Goal: Task Accomplishment & Management: Use online tool/utility

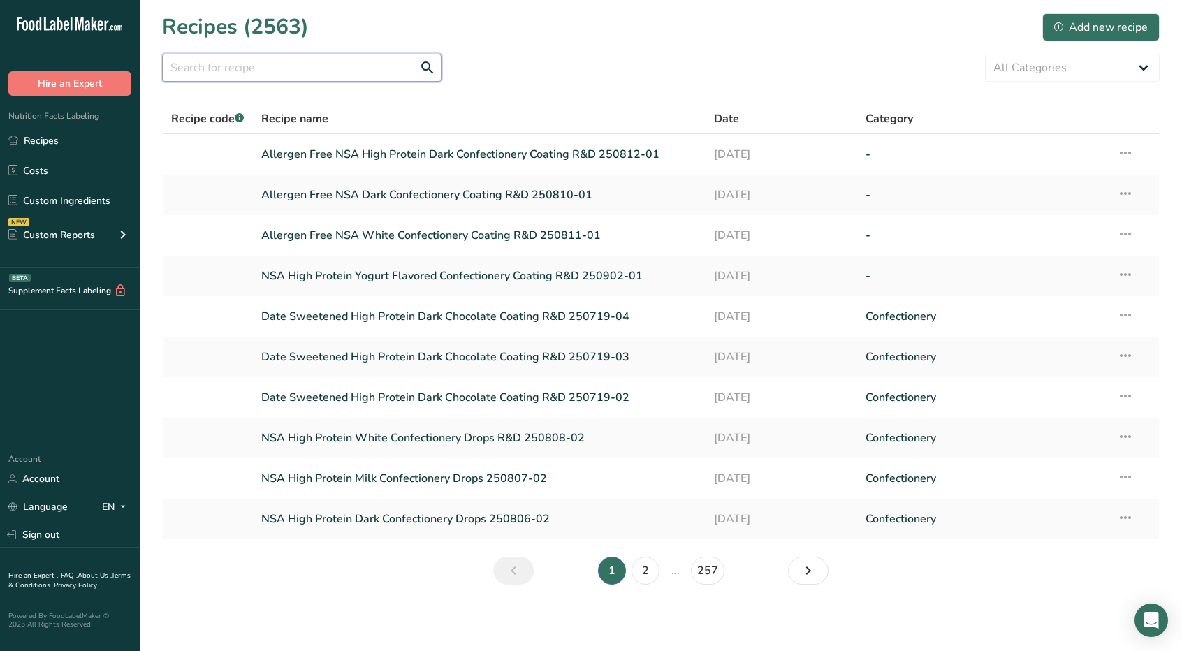
click at [384, 61] on input "text" at bounding box center [302, 68] width 280 height 28
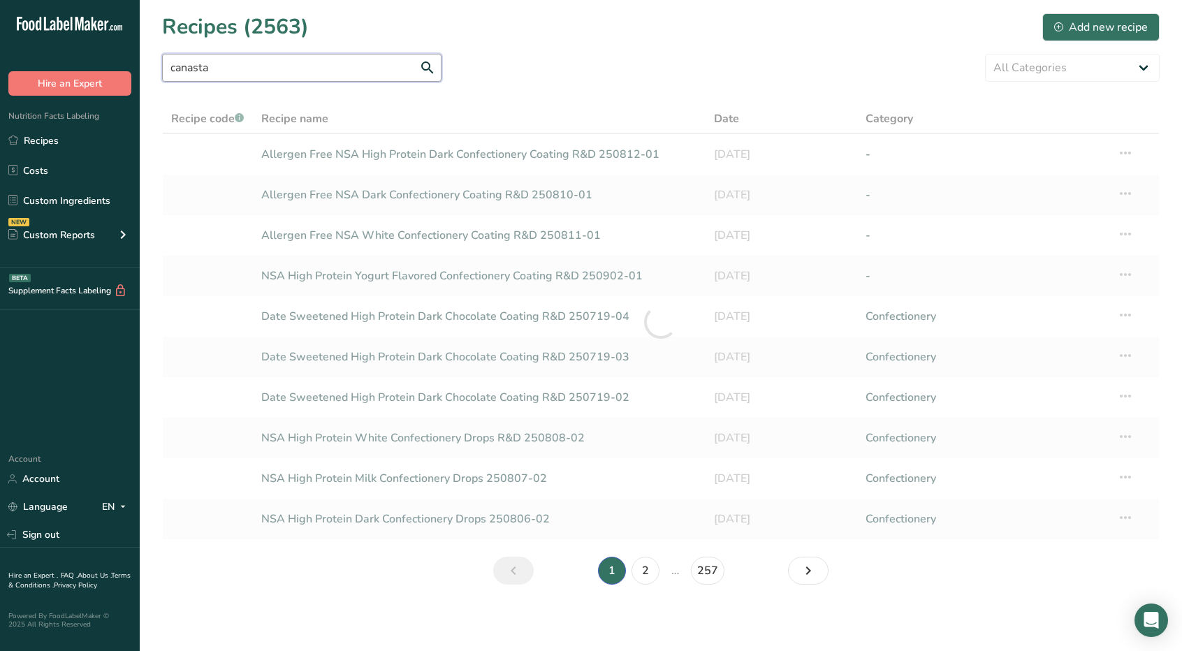
type input "canasta"
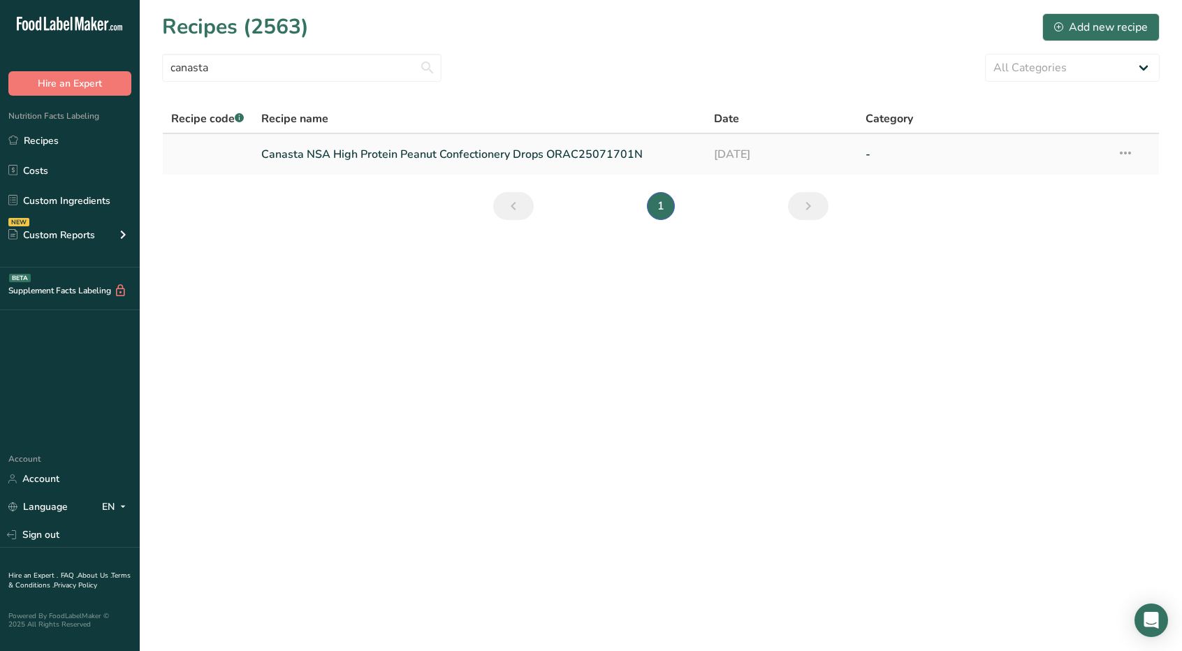
click at [395, 153] on link "Canasta NSA High Protein Peanut Confectionery Drops ORAC25071701N" at bounding box center [479, 154] width 437 height 29
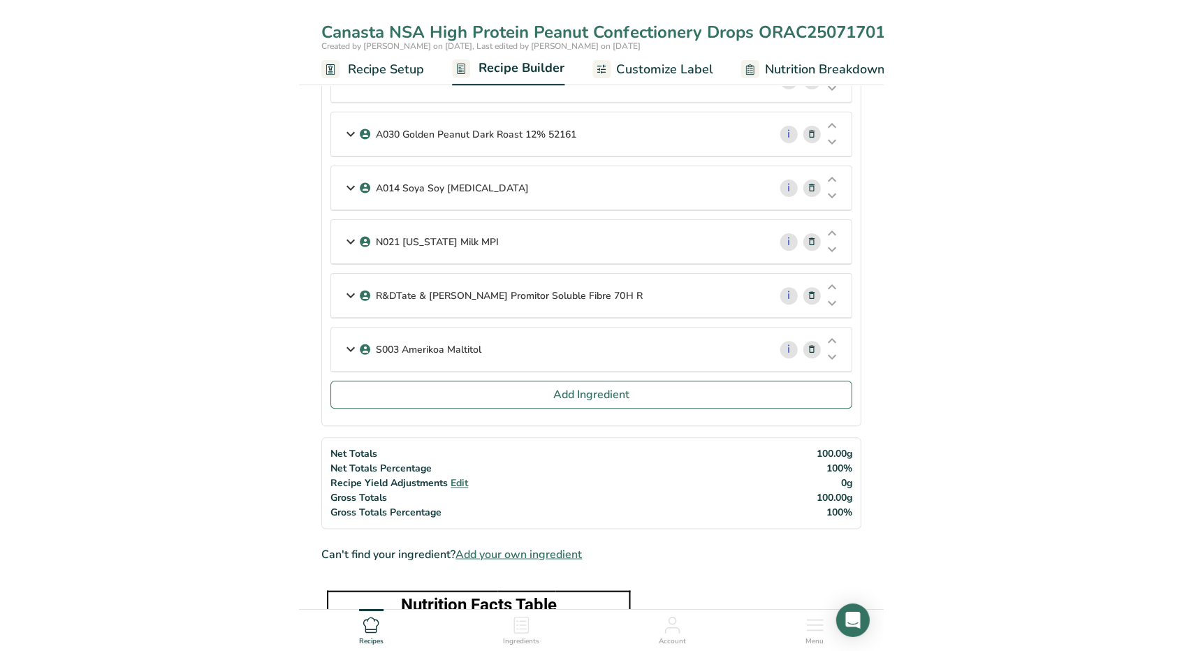
scroll to position [458, 0]
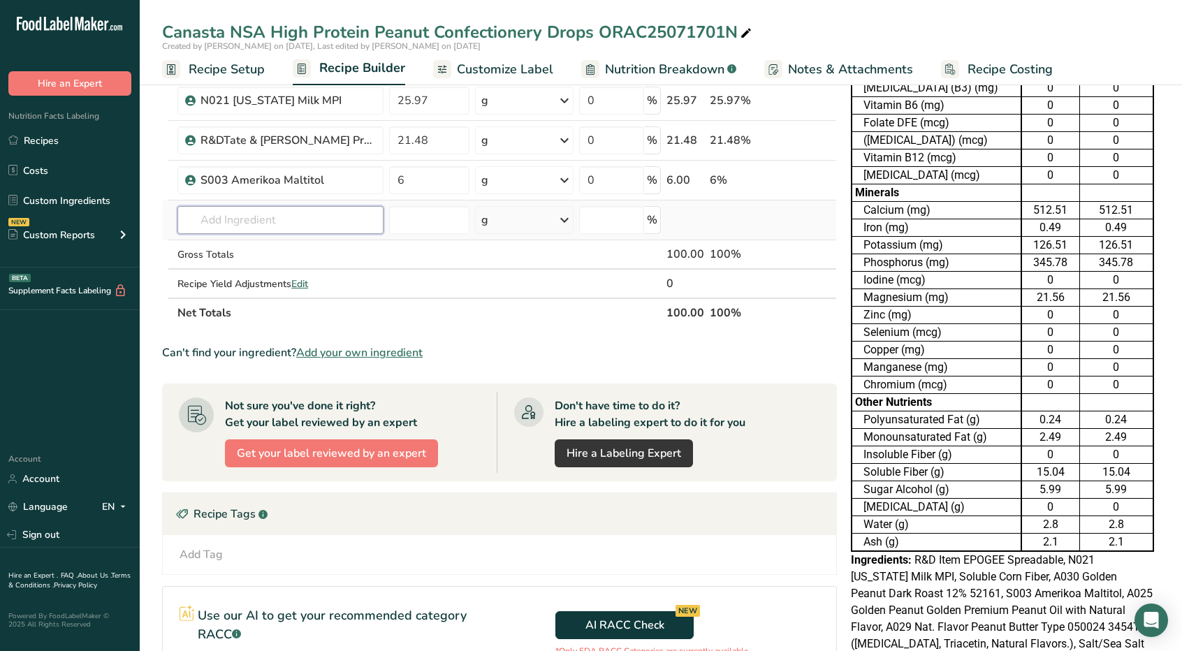
click at [338, 208] on input "text" at bounding box center [281, 220] width 206 height 28
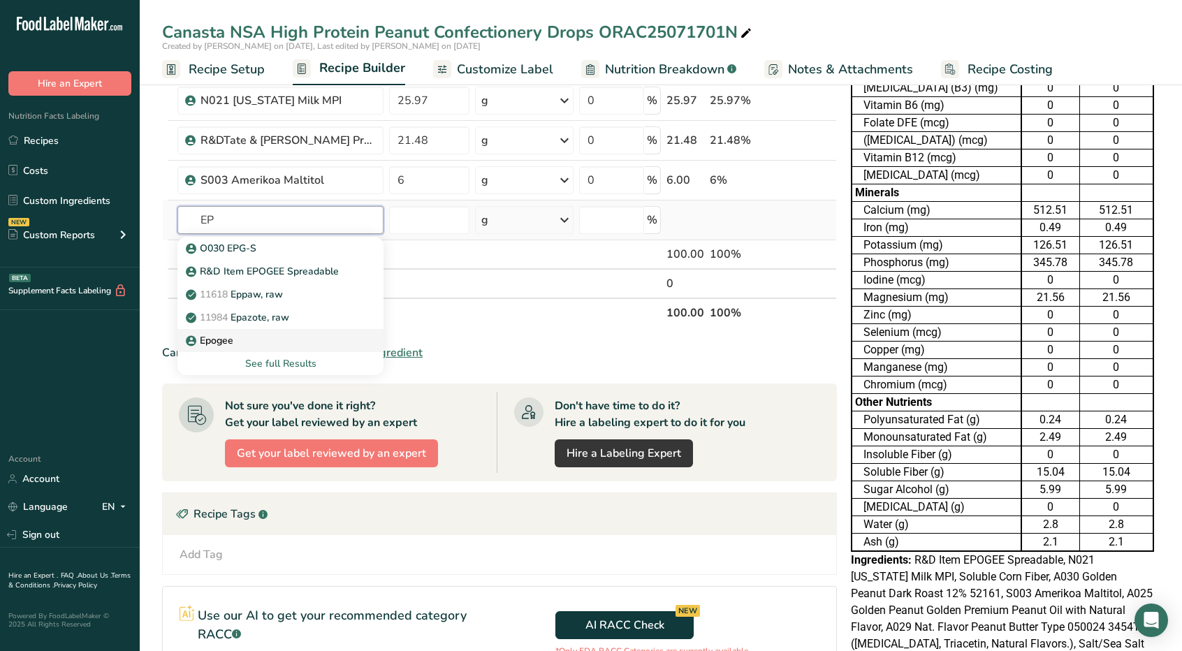
type input "EP"
click at [265, 335] on div "Epogee" at bounding box center [269, 340] width 161 height 15
type input "Epogee"
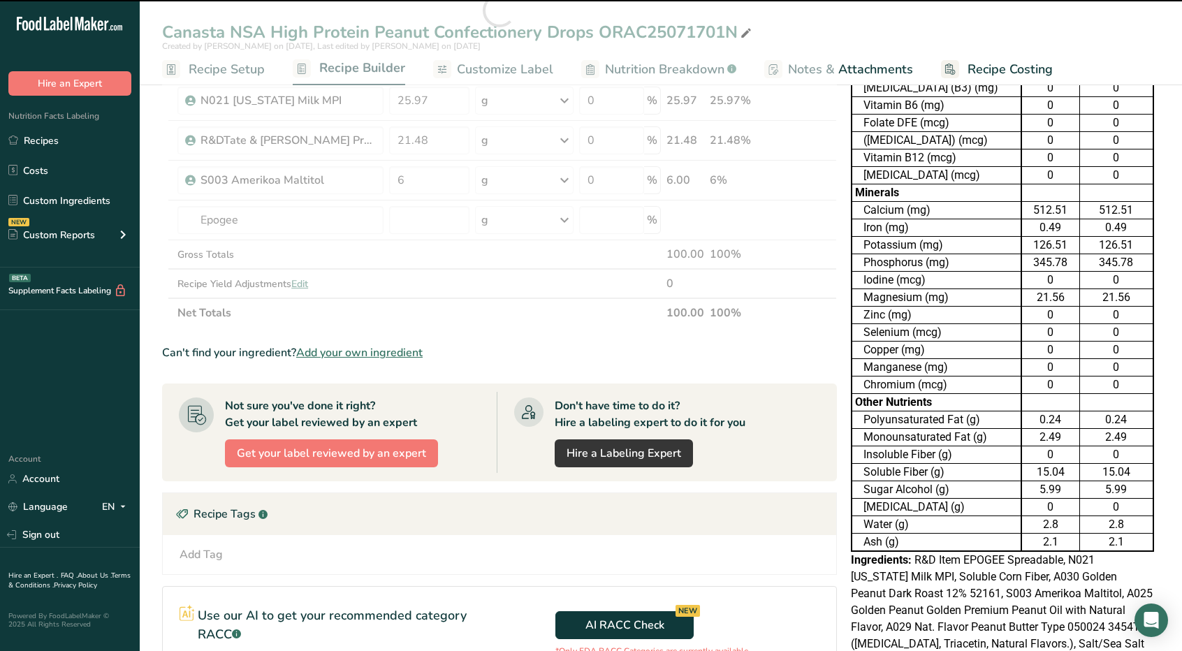
type input "0"
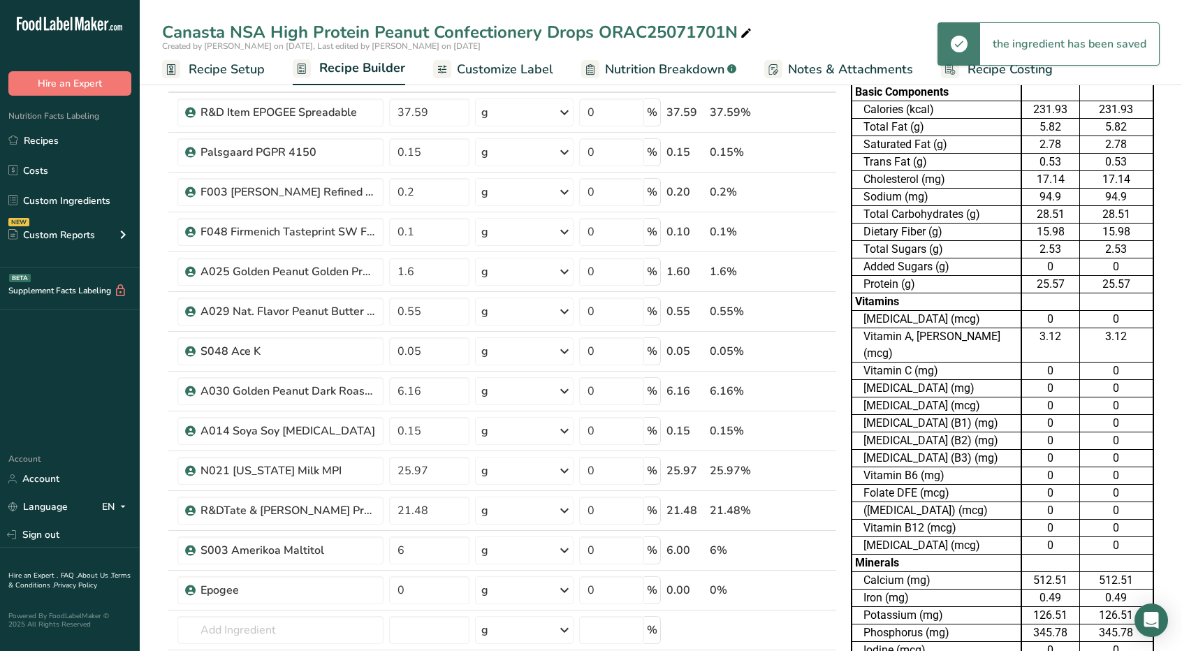
scroll to position [89, 0]
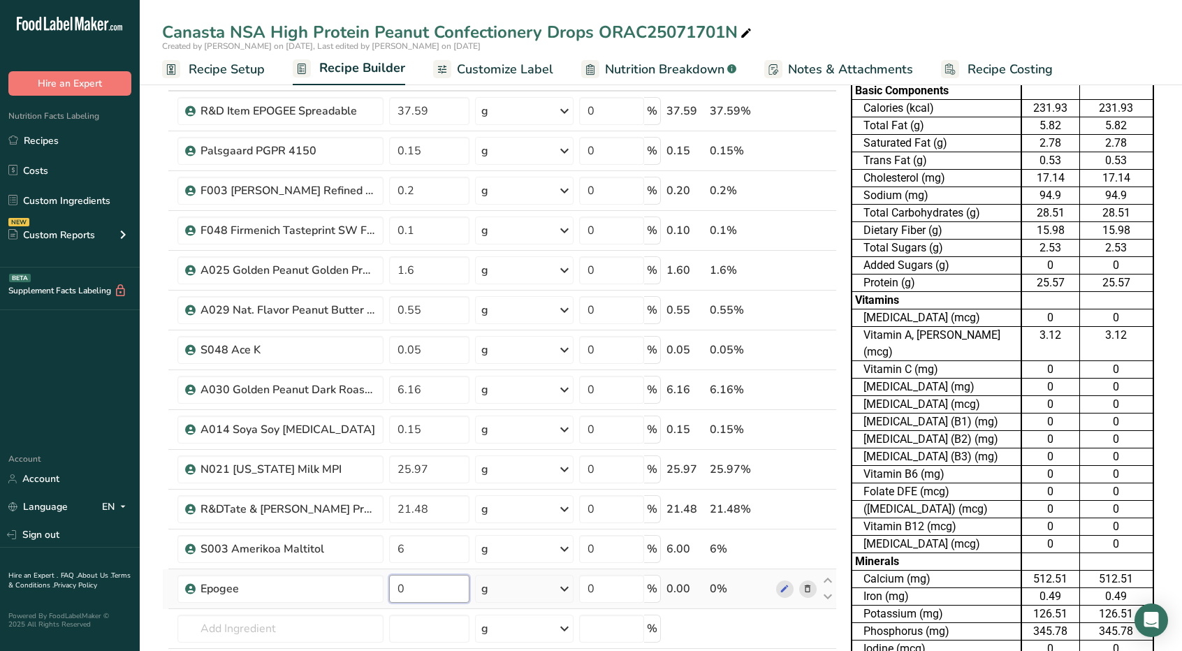
click at [452, 586] on input "0" at bounding box center [429, 589] width 80 height 28
type input "37.59"
click at [788, 635] on div "Ingredient * Amount * Unit * Waste * .a-a{fill:#347362;}.b-a{fill:#fff;} Grams …" at bounding box center [499, 398] width 675 height 675
click at [809, 114] on icon at bounding box center [808, 111] width 10 height 15
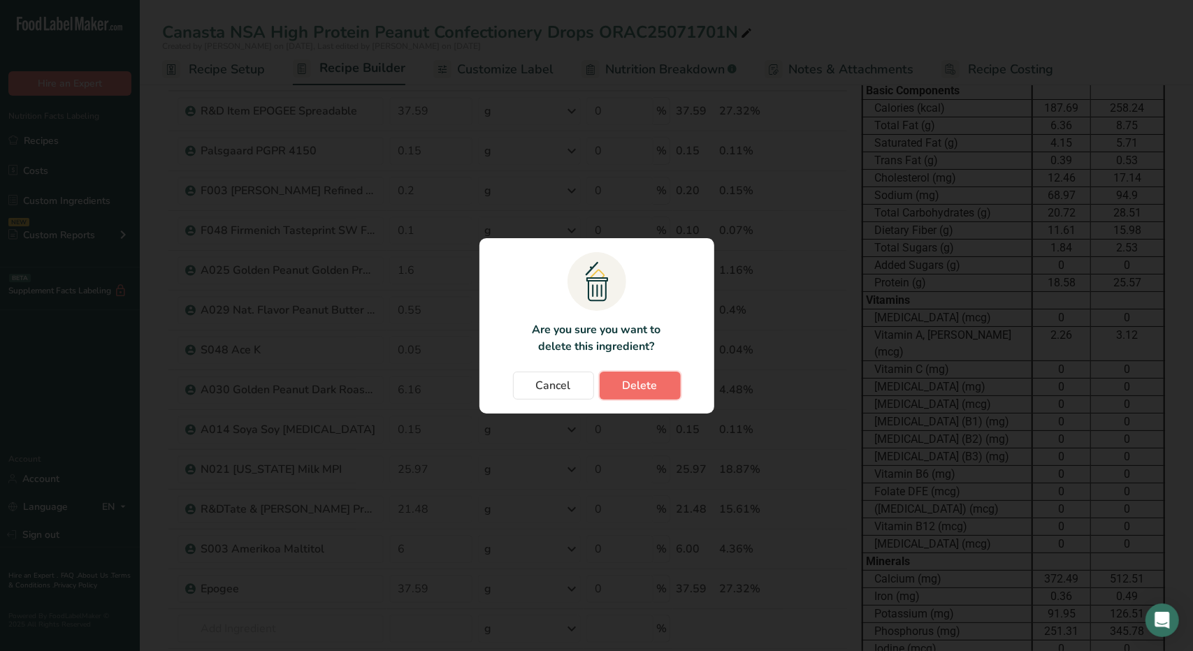
click at [627, 388] on span "Delete" at bounding box center [640, 385] width 35 height 17
type input "0.15"
type input "0.2"
type input "0.1"
type input "1.6"
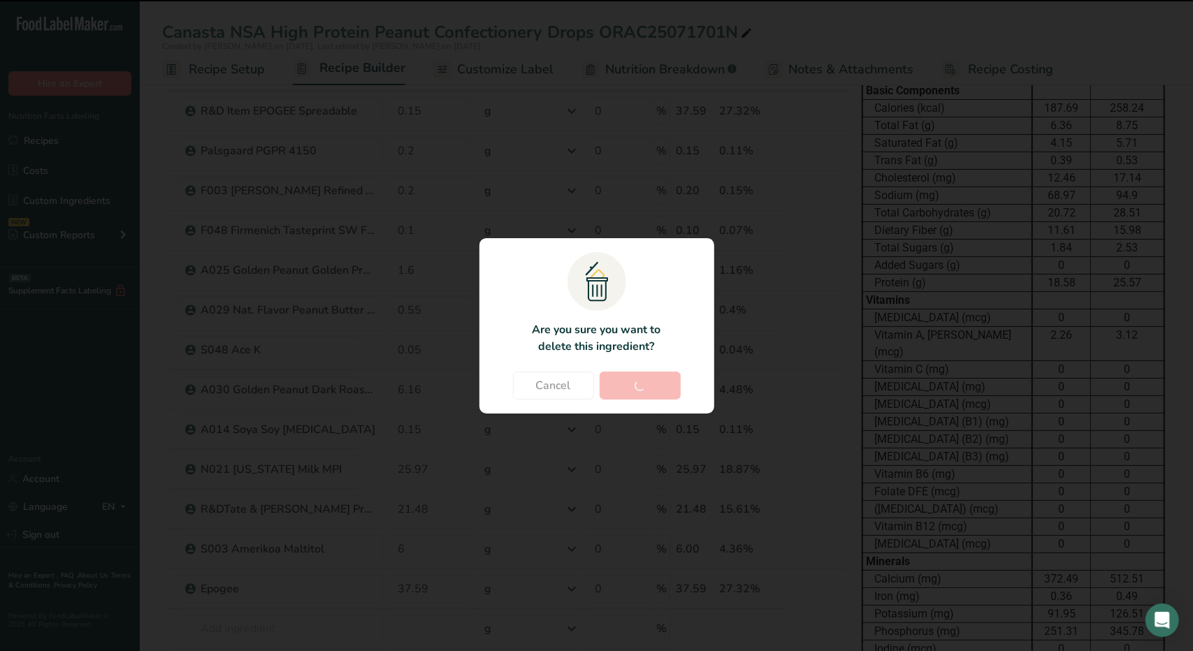
type input "0.55"
type input "0.05"
type input "6.16"
type input "0.15"
type input "25.97"
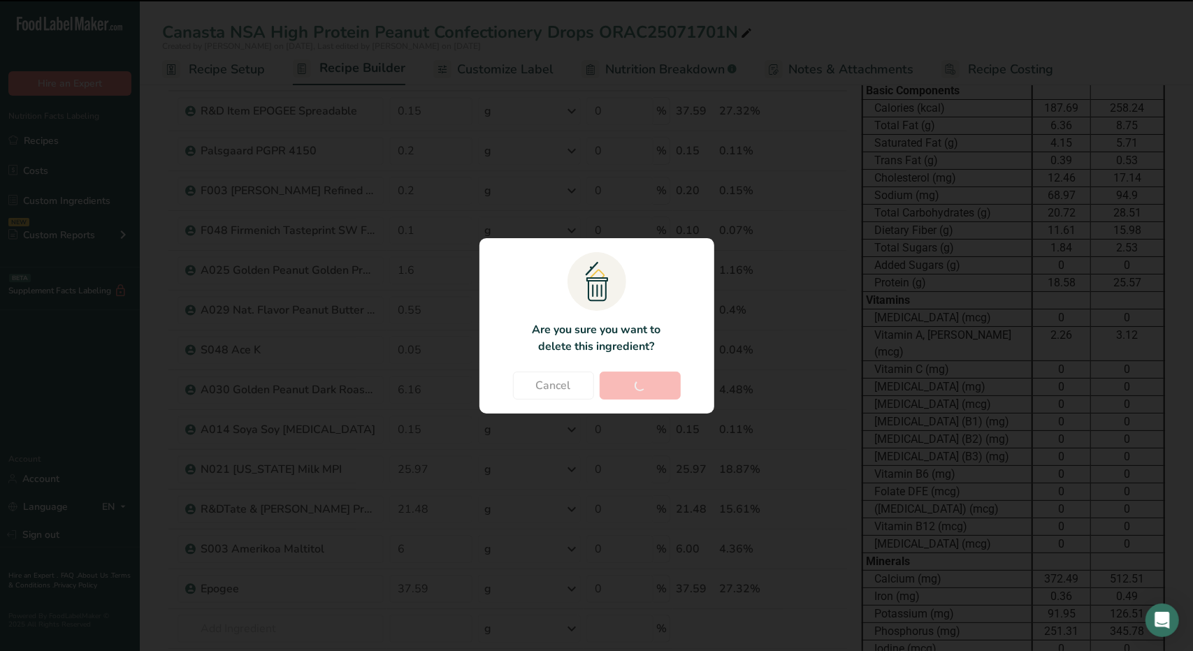
type input "21.48"
type input "6"
type input "37.59"
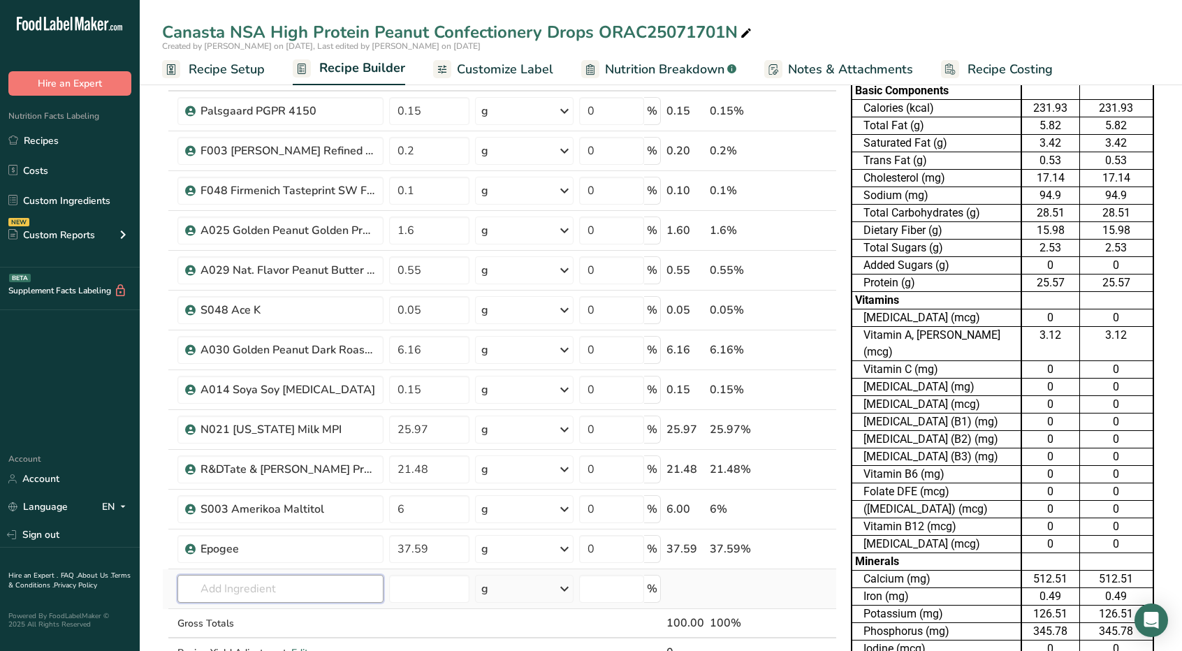
click at [215, 584] on input "text" at bounding box center [281, 589] width 206 height 28
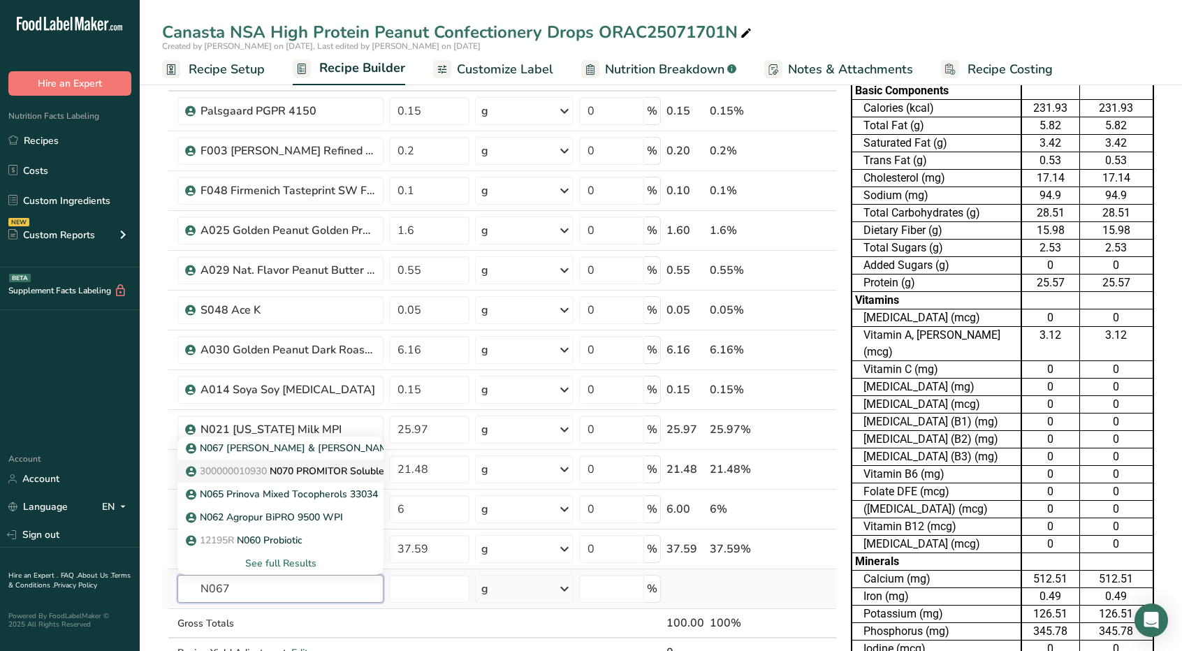
type input "N067"
click at [290, 464] on p "300000010930 N070 PROMITOR Soluble Fiber 90B" at bounding box center [310, 471] width 242 height 15
type input "N070 PROMITOR Soluble Fiber 90B"
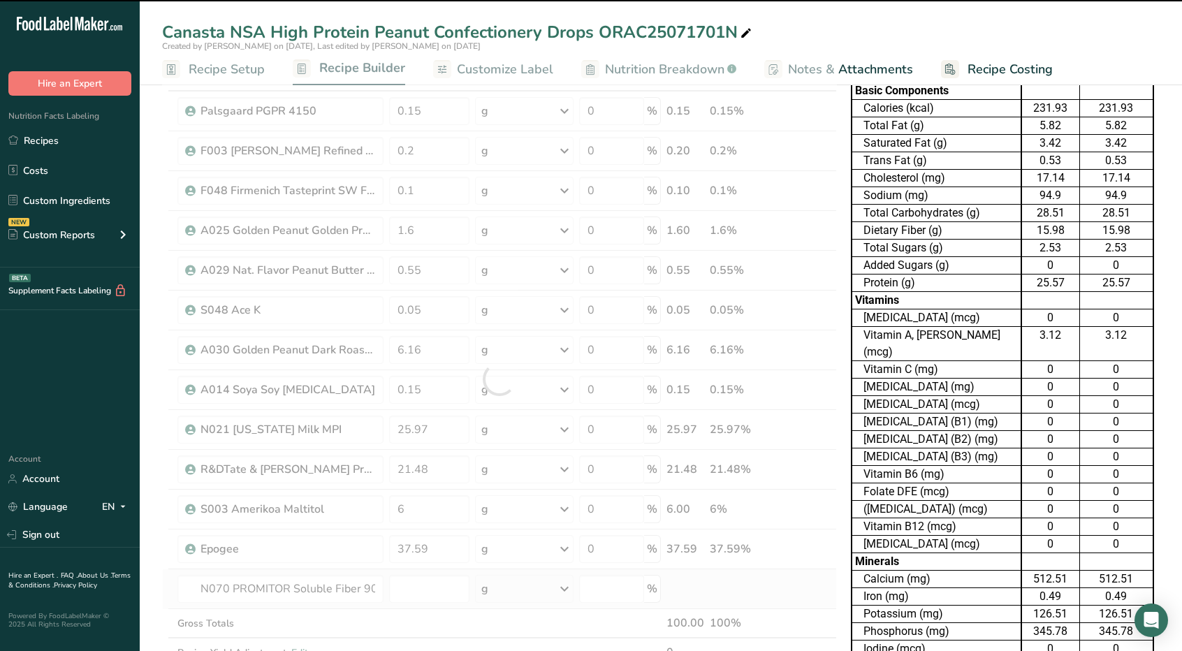
type input "0"
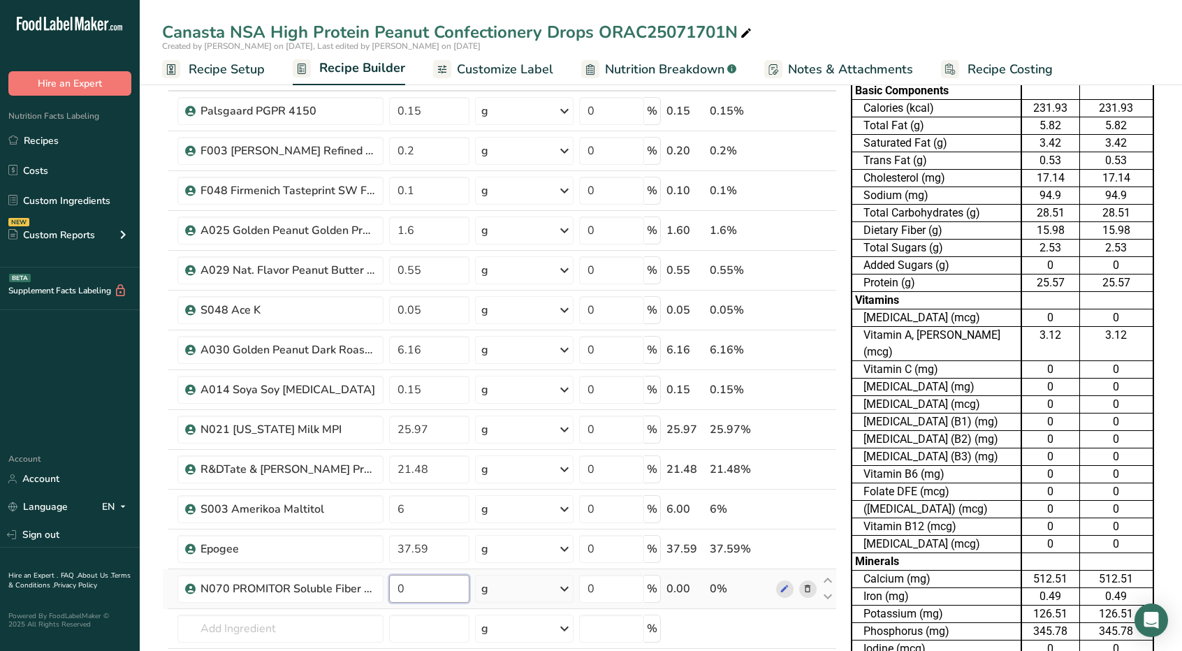
drag, startPoint x: 421, startPoint y: 577, endPoint x: 395, endPoint y: 578, distance: 26.6
click at [395, 578] on input "0" at bounding box center [429, 589] width 80 height 28
type input "21.48"
click at [806, 466] on div "Ingredient * Amount * Unit * Waste * .a-a{fill:#347362;}.b-a{fill:#fff;} Grams …" at bounding box center [499, 398] width 675 height 675
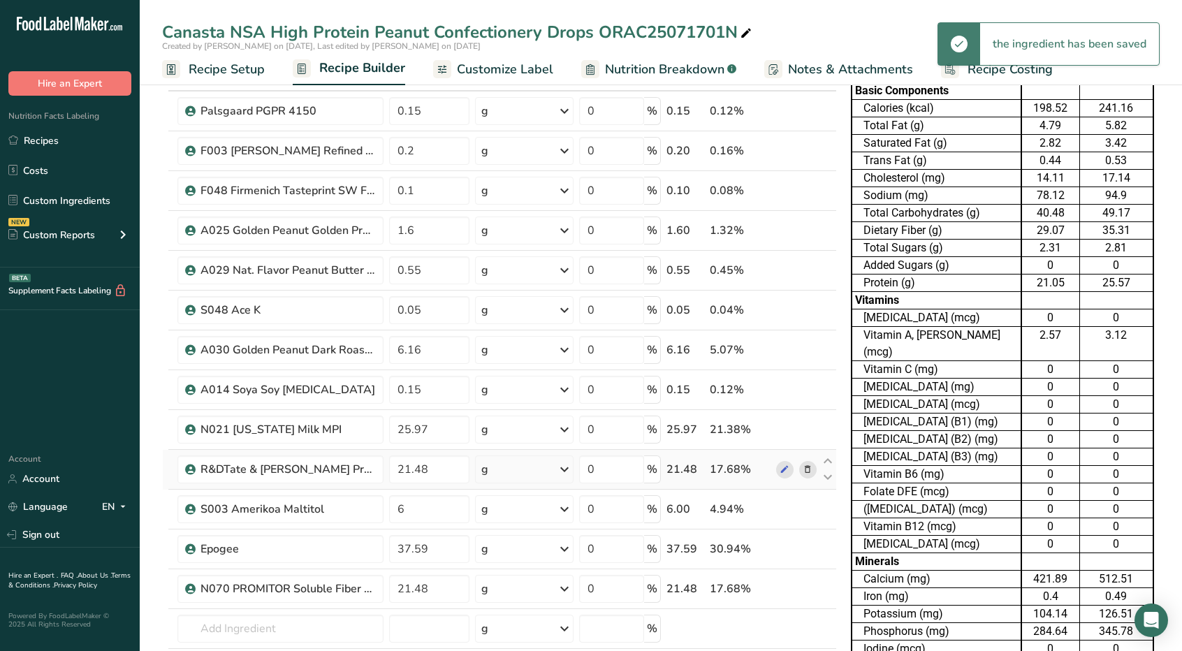
click at [808, 468] on icon at bounding box center [808, 470] width 10 height 15
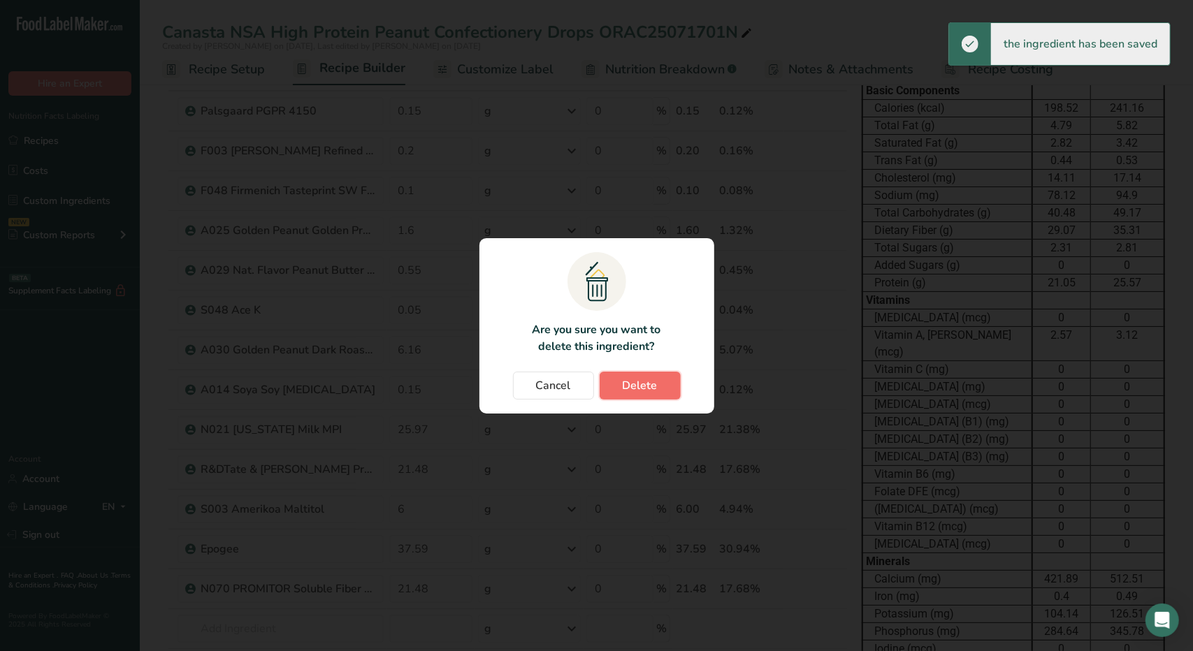
click at [630, 375] on button "Delete" at bounding box center [640, 386] width 81 height 28
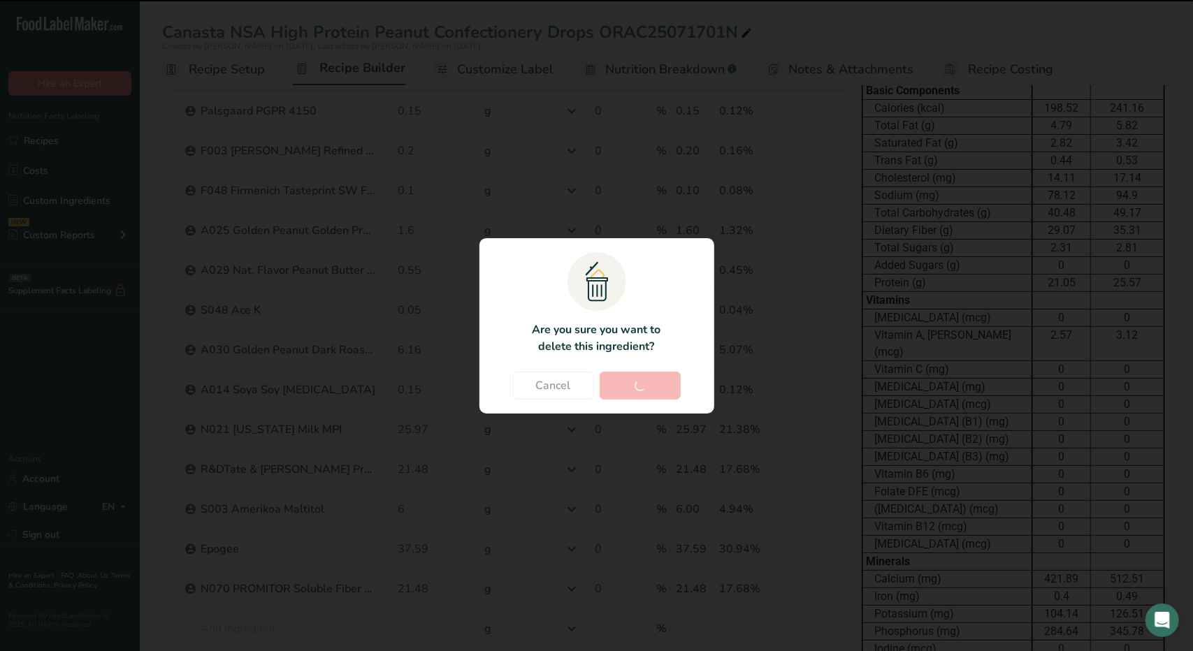
type input "6"
type input "37.59"
type input "21.48"
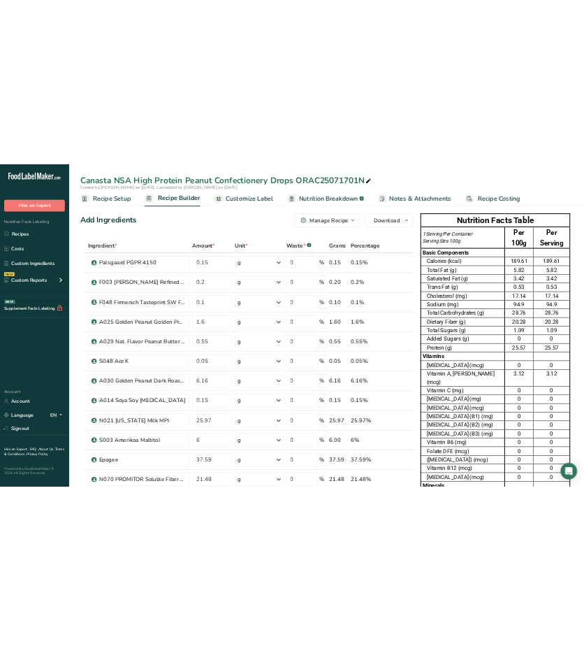
scroll to position [0, 0]
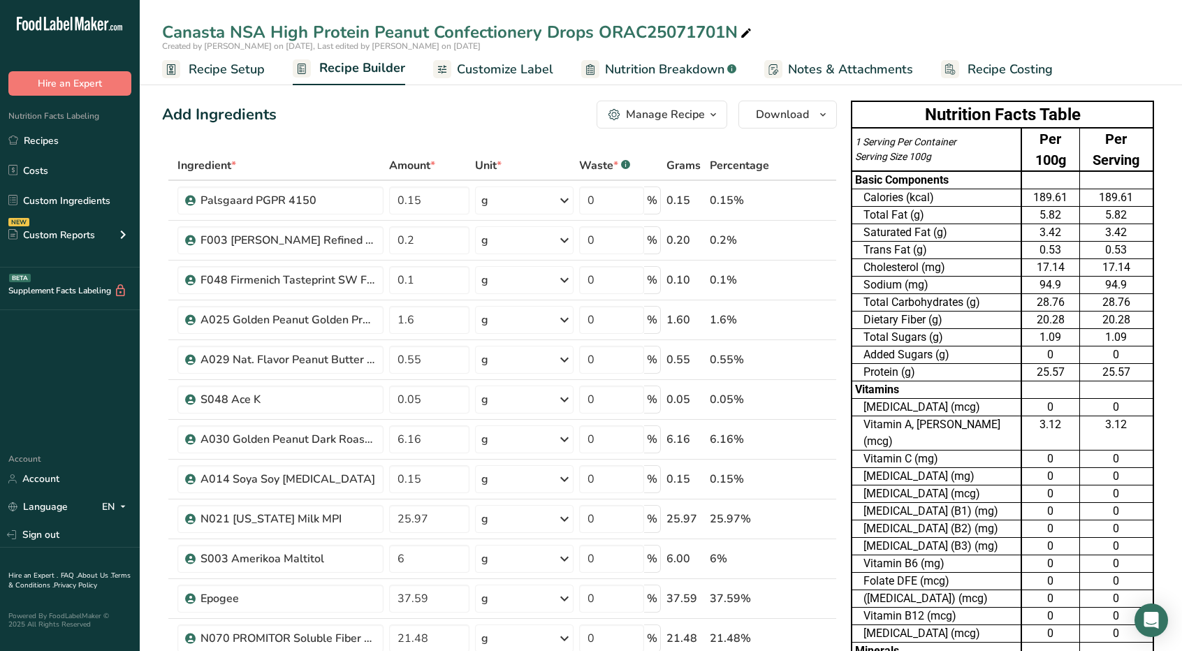
click at [507, 65] on span "Customize Label" at bounding box center [505, 69] width 96 height 19
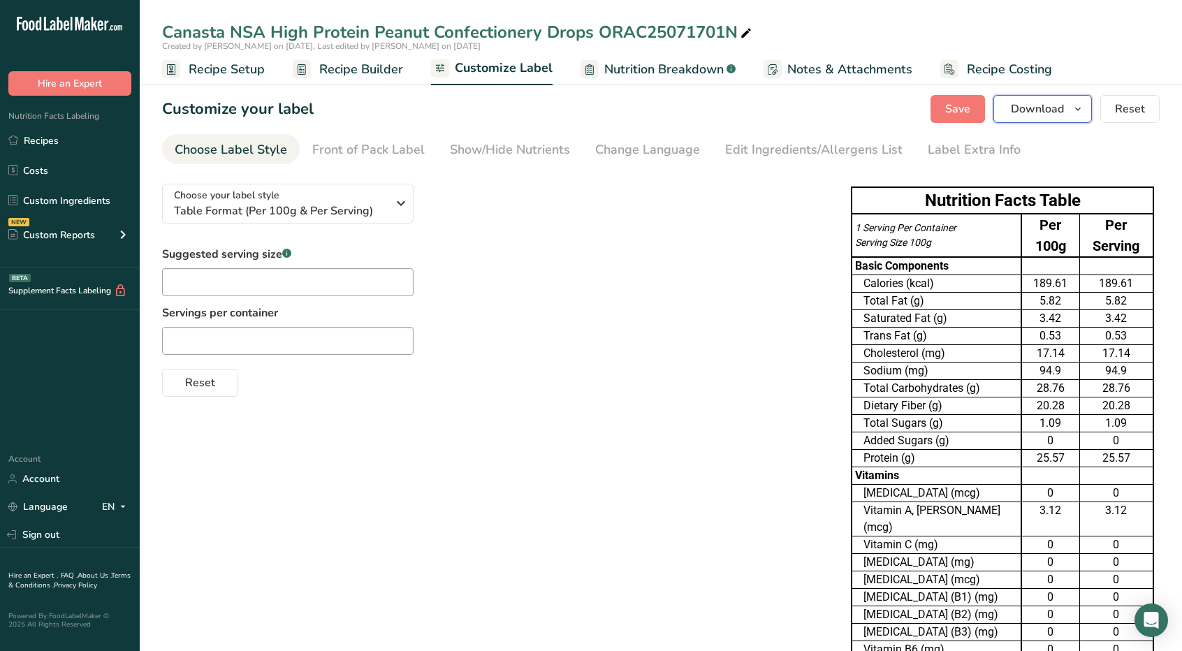
click at [1082, 105] on icon "button" at bounding box center [1078, 109] width 11 height 17
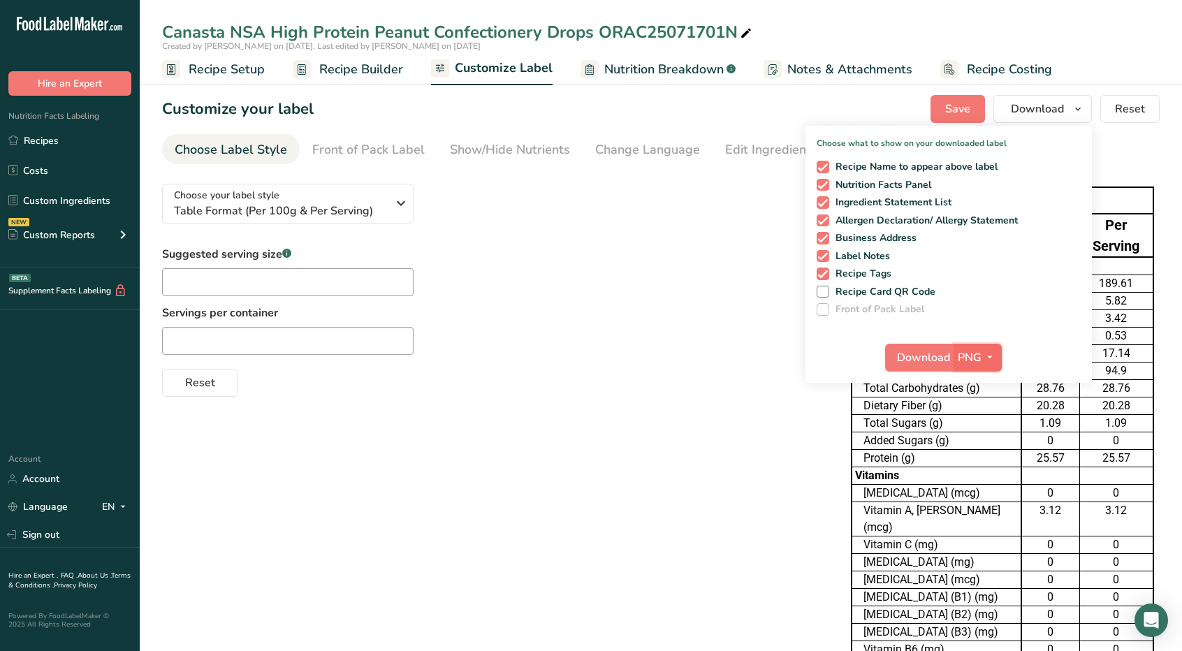
click at [995, 358] on icon "button" at bounding box center [990, 357] width 11 height 17
click at [983, 472] on link "XLSX" at bounding box center [979, 478] width 45 height 23
checkbox input "false"
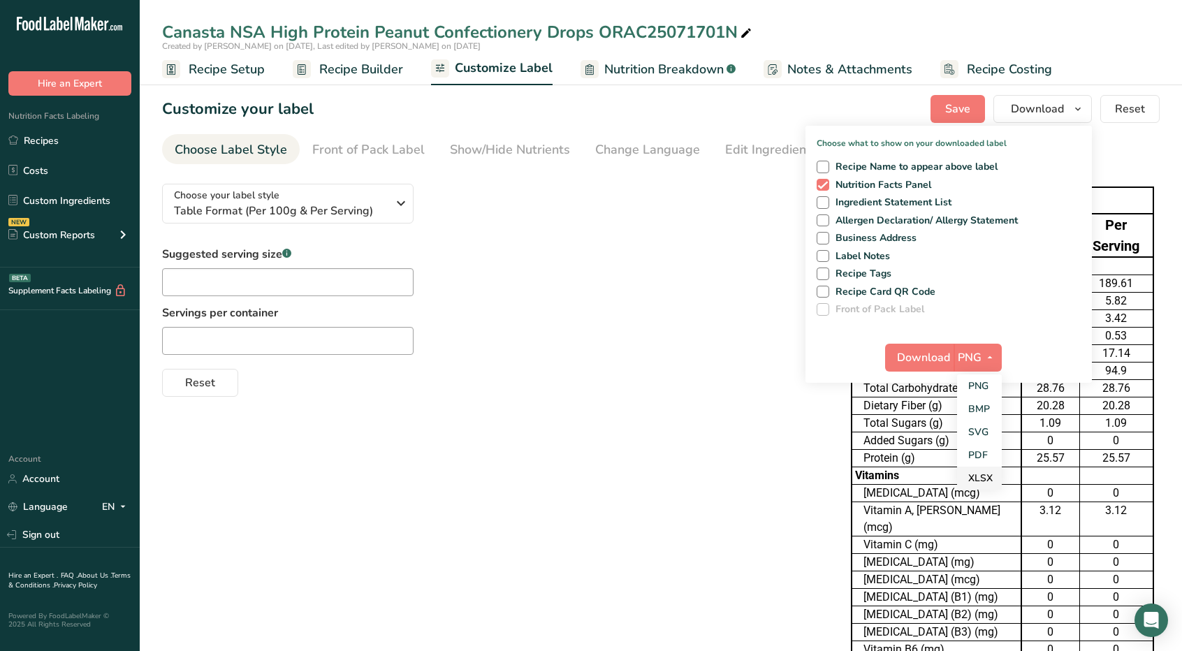
checkbox input "false"
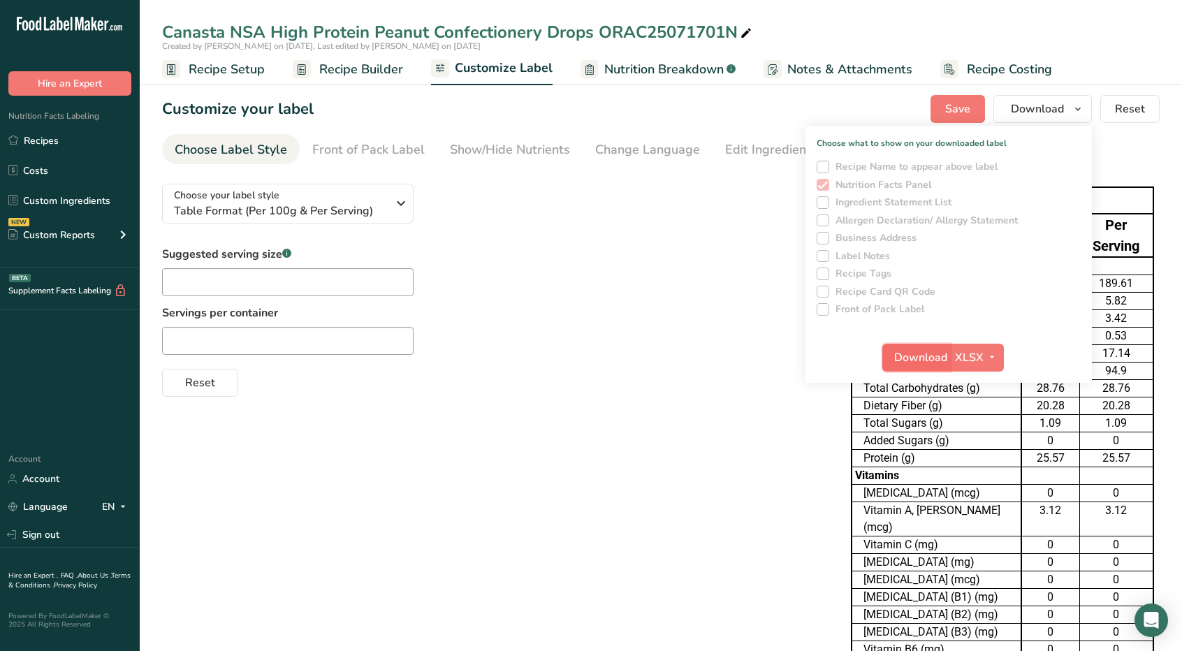
click at [927, 353] on span "Download" at bounding box center [921, 357] width 53 height 17
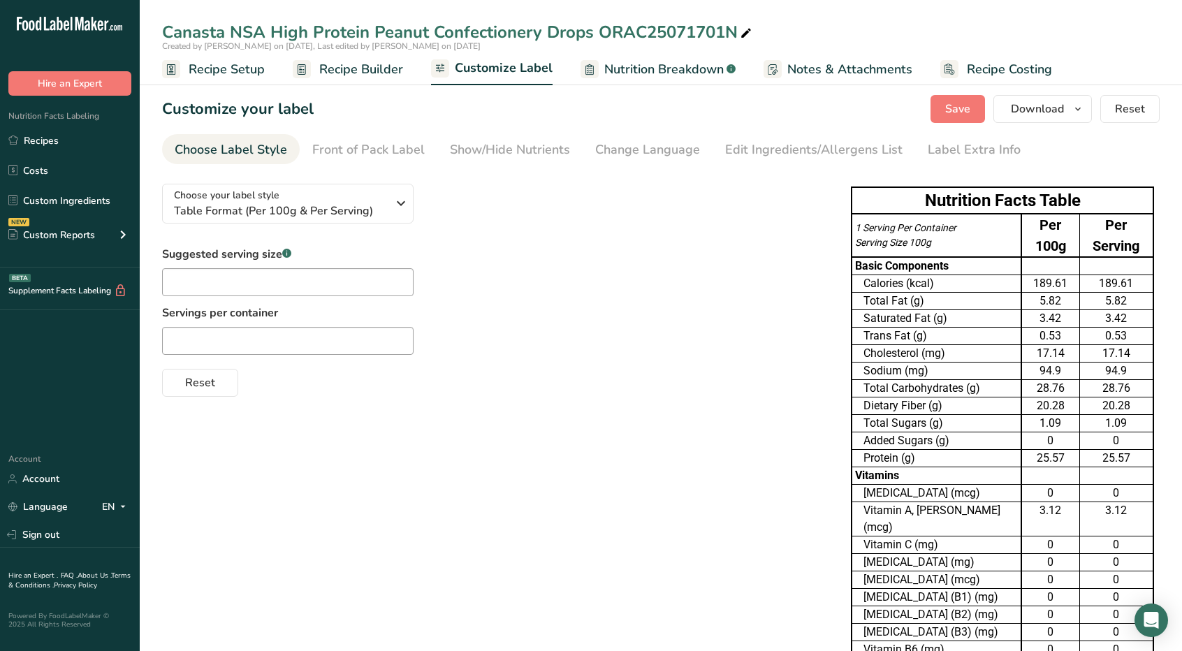
click at [370, 73] on span "Recipe Builder" at bounding box center [361, 69] width 84 height 19
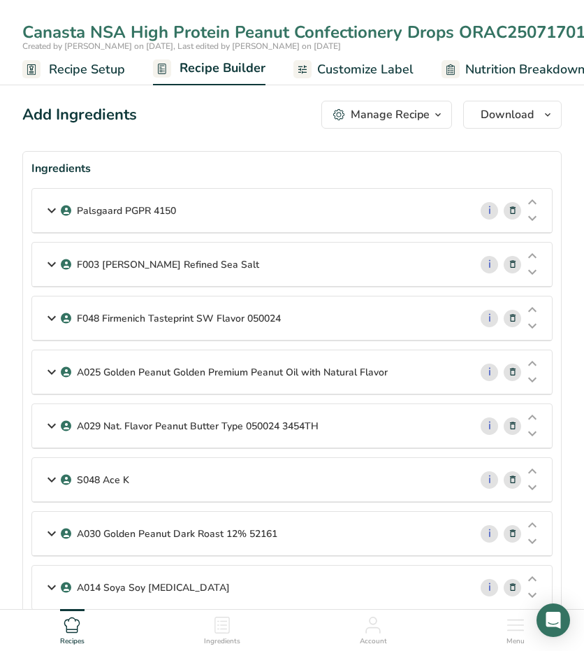
click at [49, 212] on icon at bounding box center [51, 210] width 17 height 25
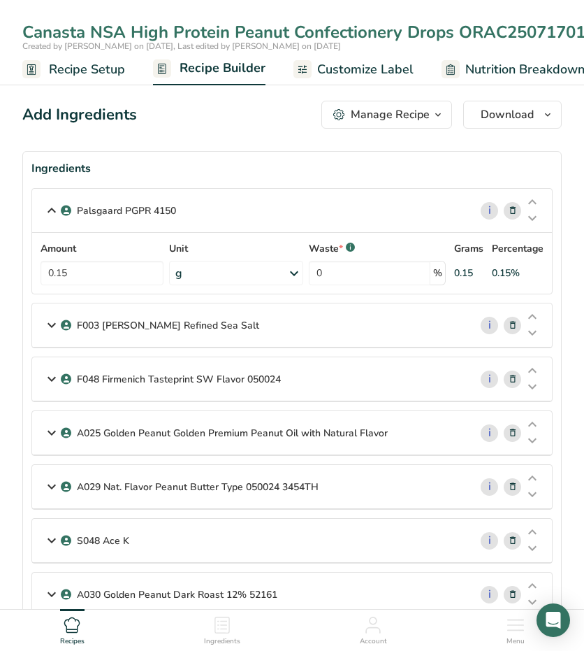
click at [52, 319] on icon at bounding box center [51, 324] width 17 height 25
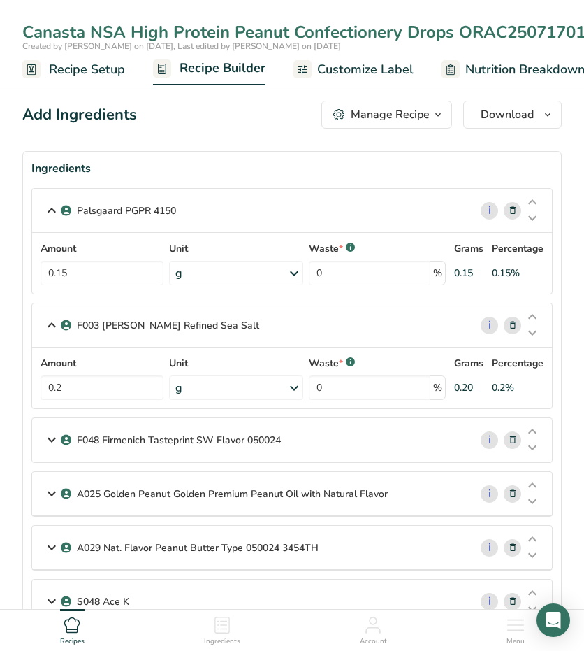
click at [47, 437] on icon at bounding box center [51, 439] width 17 height 25
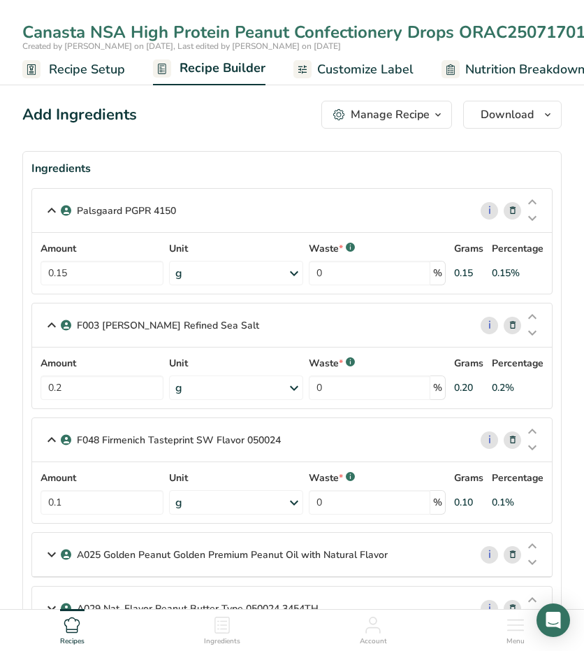
click at [47, 554] on icon at bounding box center [51, 554] width 17 height 25
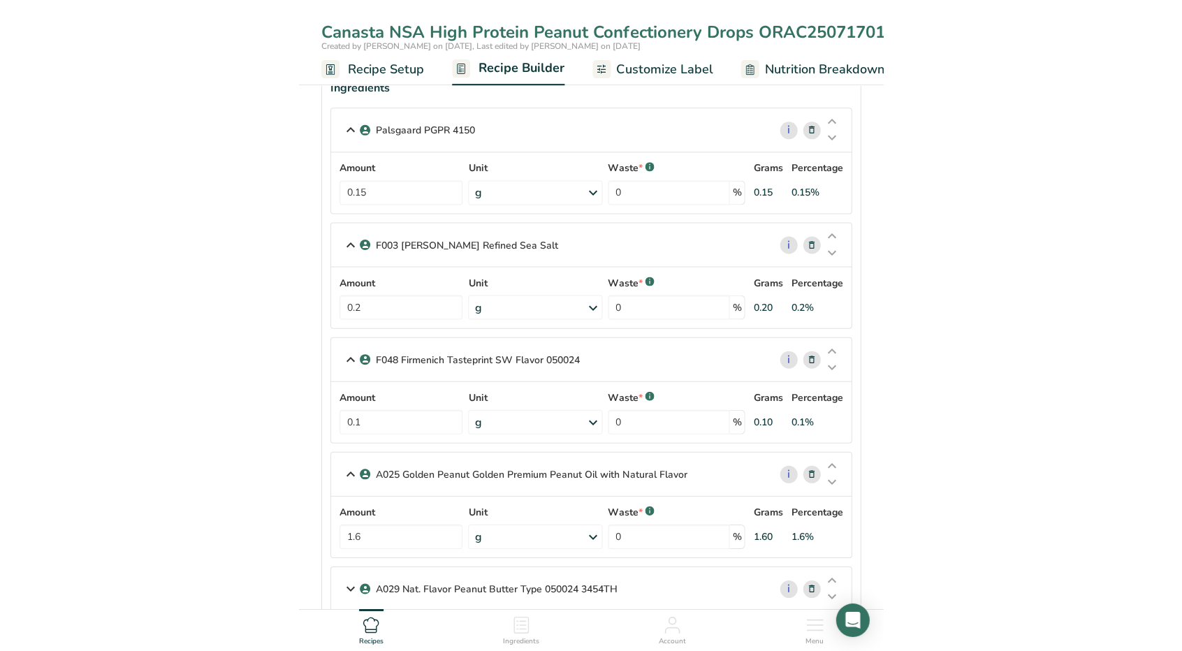
scroll to position [84, 0]
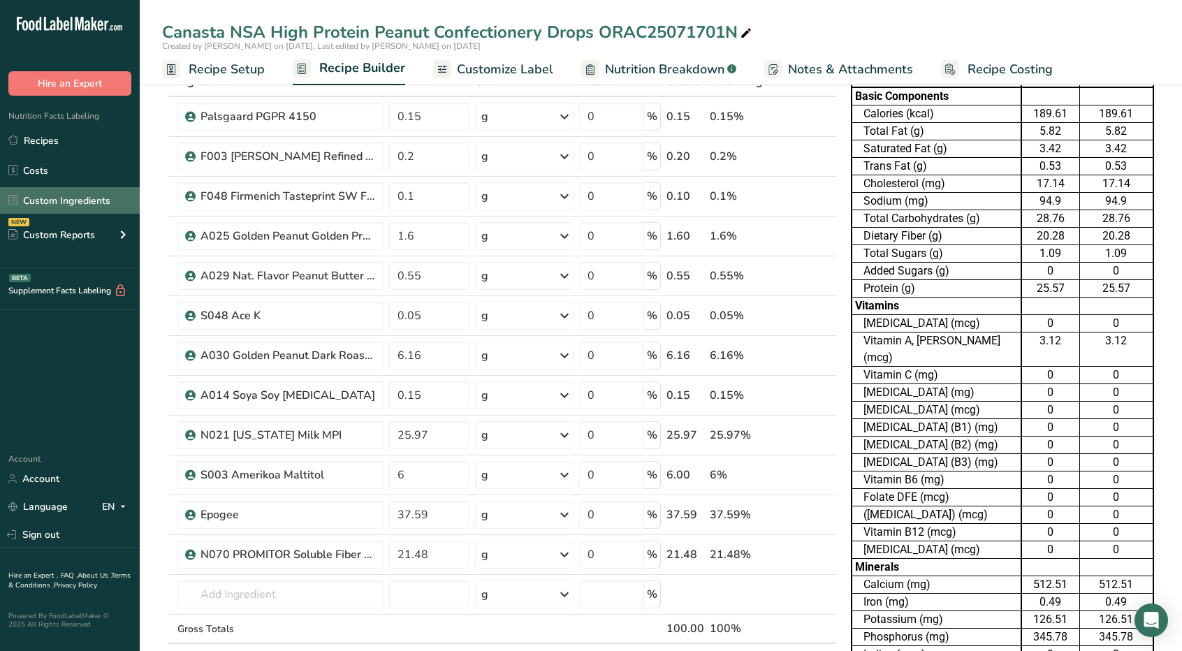
click at [75, 205] on link "Custom Ingredients" at bounding box center [70, 200] width 140 height 27
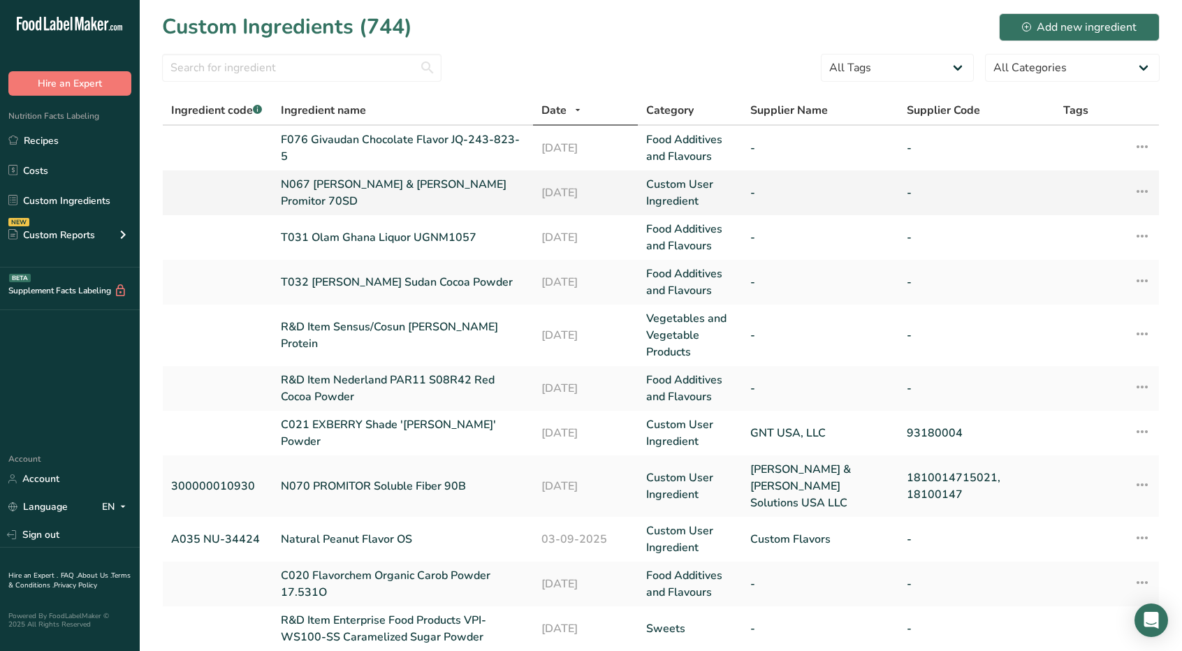
click at [372, 191] on link "N067 [PERSON_NAME] & [PERSON_NAME] Promitor 70SD" at bounding box center [403, 193] width 244 height 34
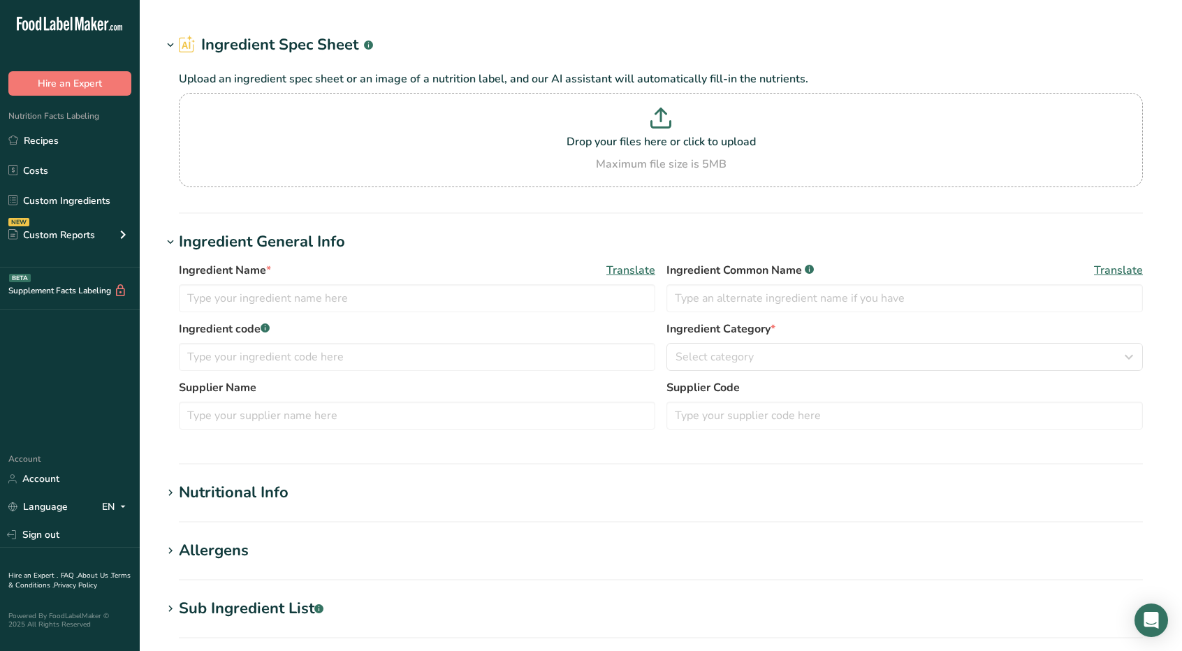
type input "N067 [PERSON_NAME] & [PERSON_NAME] Promitor 70SD"
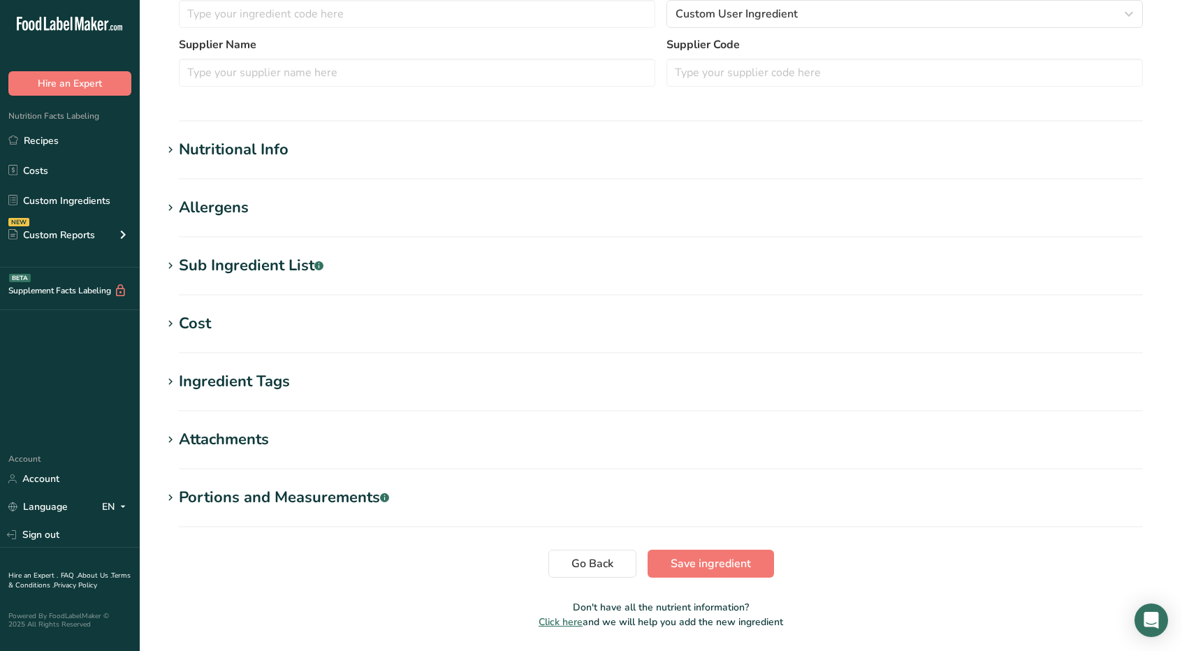
scroll to position [419, 0]
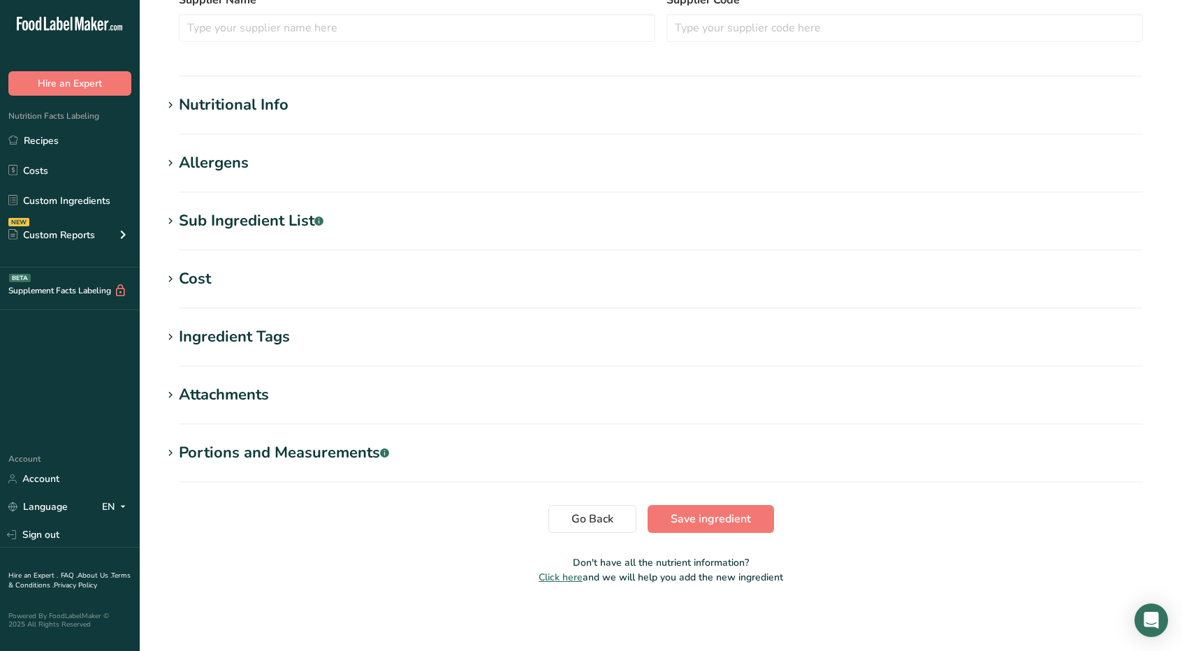
click at [169, 97] on icon at bounding box center [170, 106] width 13 height 20
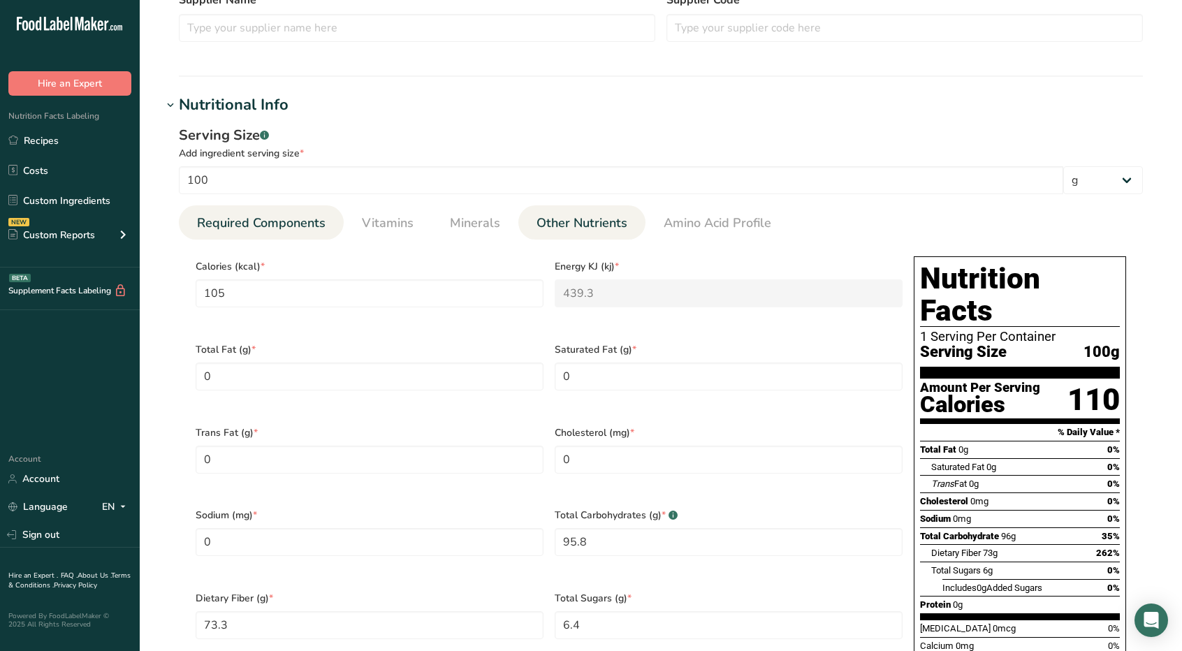
click at [585, 228] on span "Other Nutrients" at bounding box center [582, 223] width 91 height 19
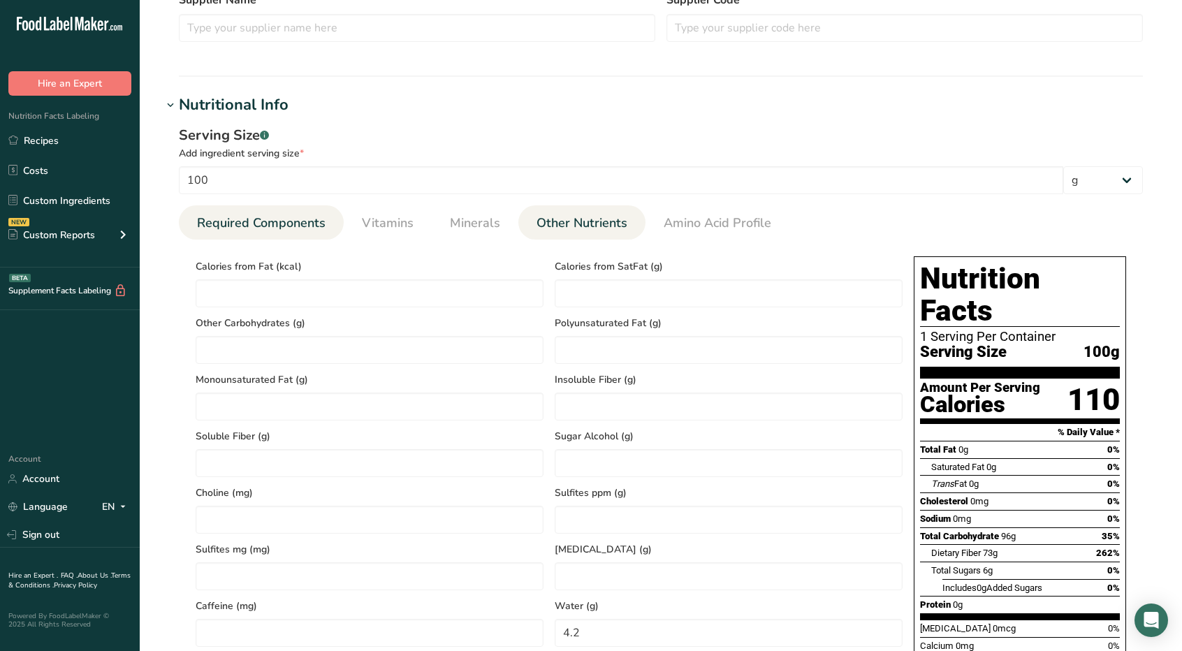
click at [226, 224] on span "Required Components" at bounding box center [261, 223] width 129 height 19
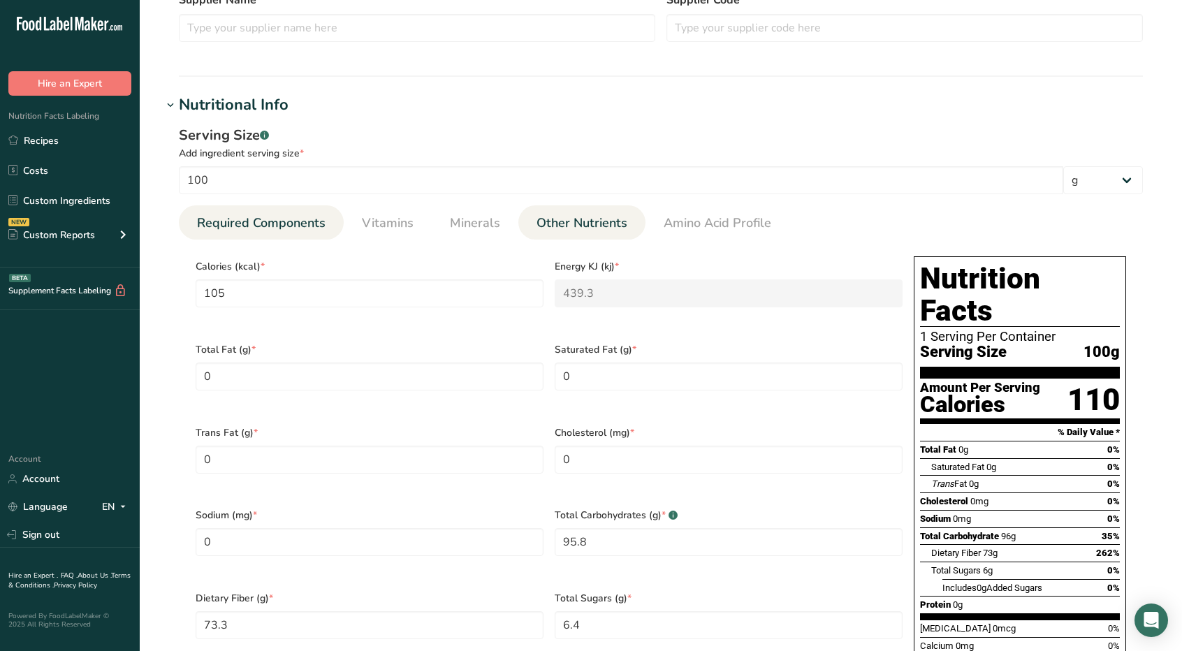
click at [573, 225] on span "Other Nutrients" at bounding box center [582, 223] width 91 height 19
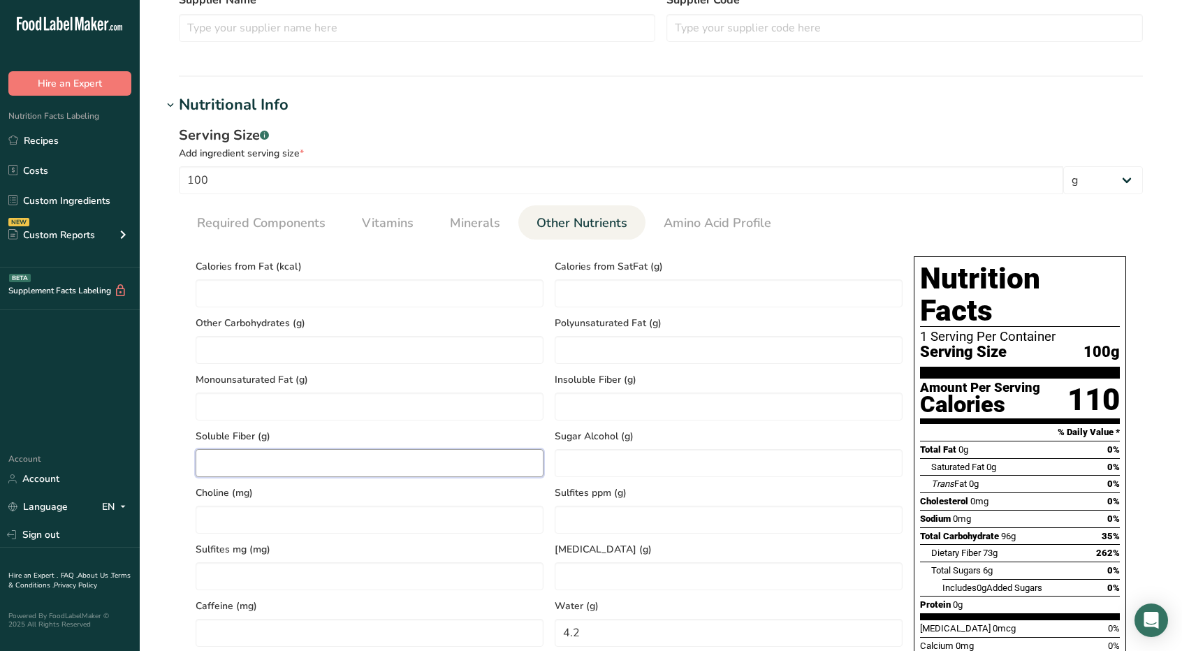
click at [274, 468] on Fiber "number" at bounding box center [370, 463] width 348 height 28
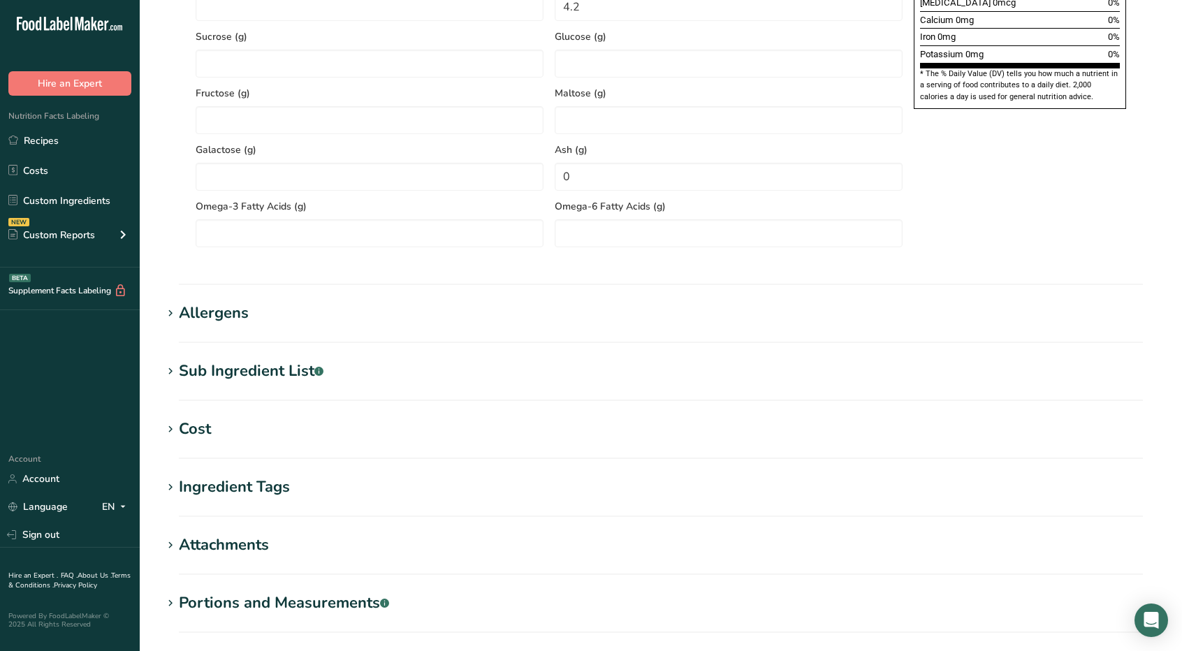
scroll to position [1196, 0]
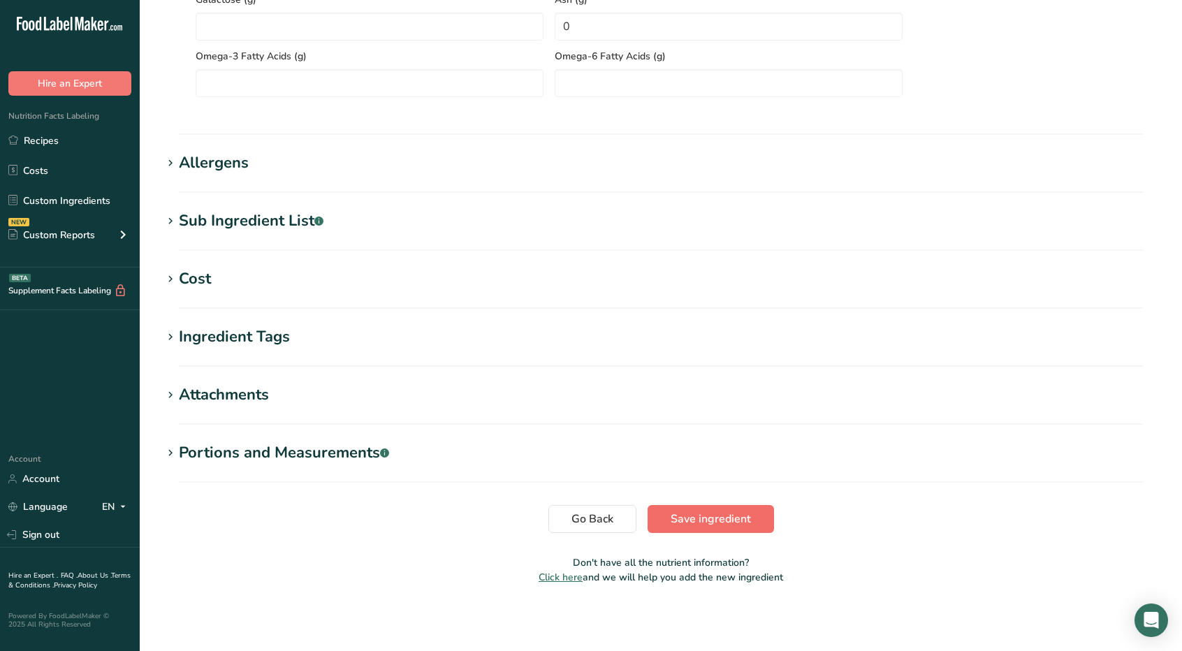
type Fiber "73.3"
click at [745, 515] on span "Save ingredient" at bounding box center [711, 519] width 80 height 17
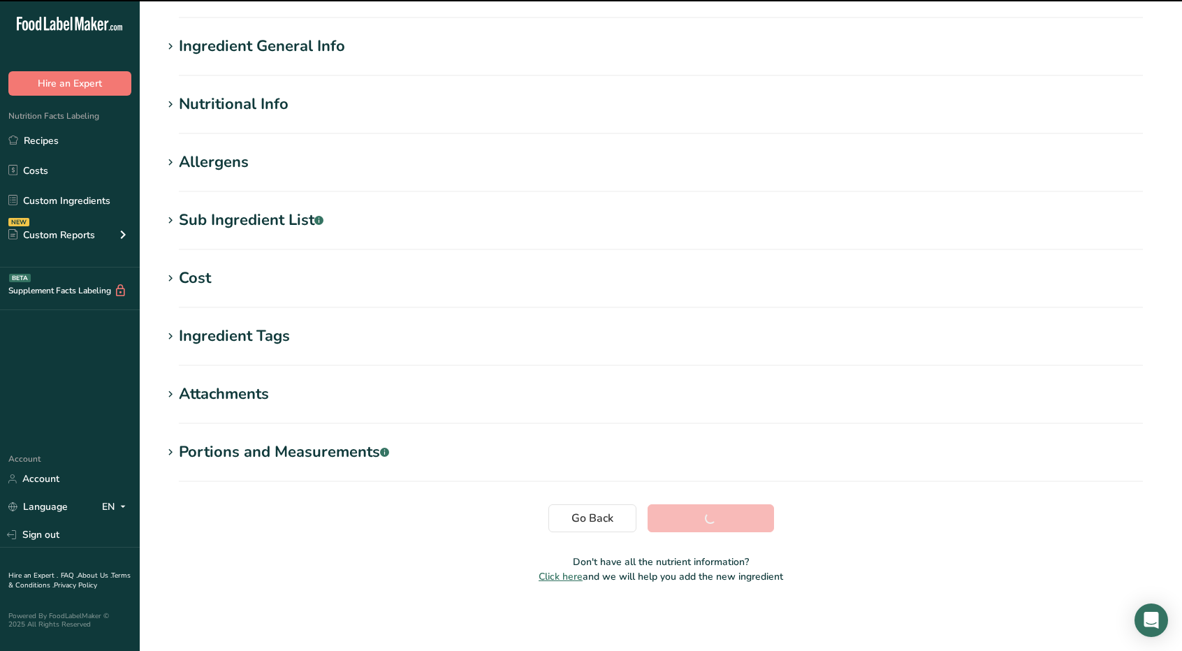
scroll to position [88, 0]
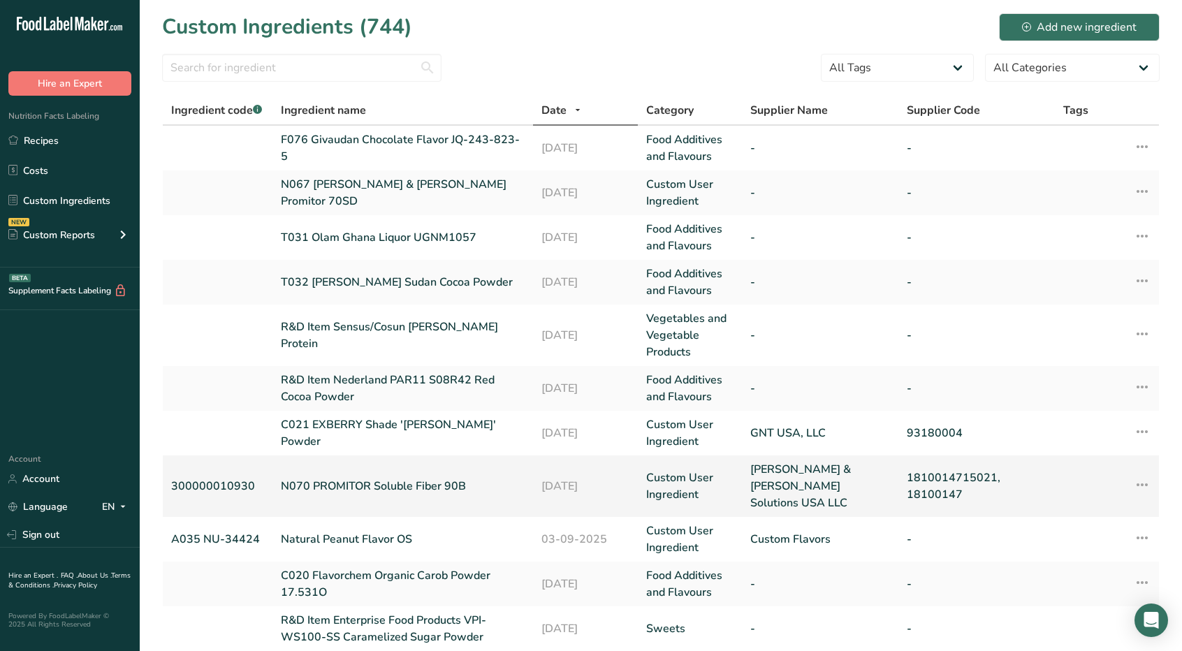
click at [384, 478] on link "N070 PROMITOR Soluble Fiber 90B" at bounding box center [403, 486] width 244 height 17
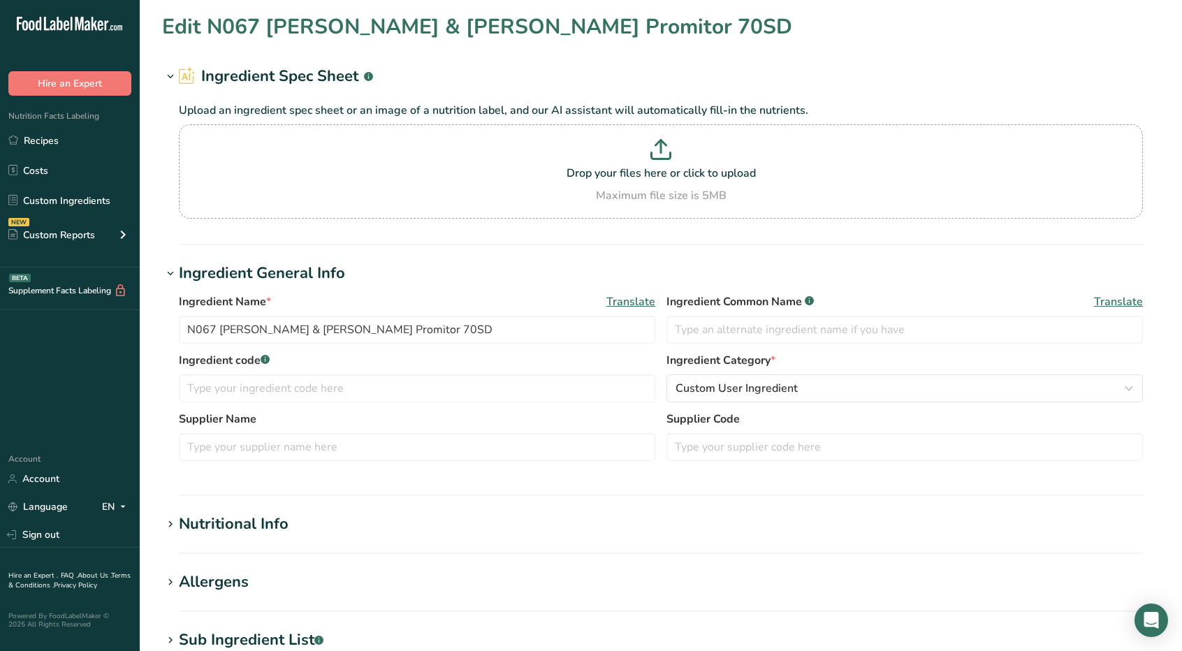
type input "N070 PROMITOR Soluble Fiber 90B"
type input "300000010930"
type input "[PERSON_NAME] & [PERSON_NAME] Solutions USA LLC"
type input "1810014715021, 18100147"
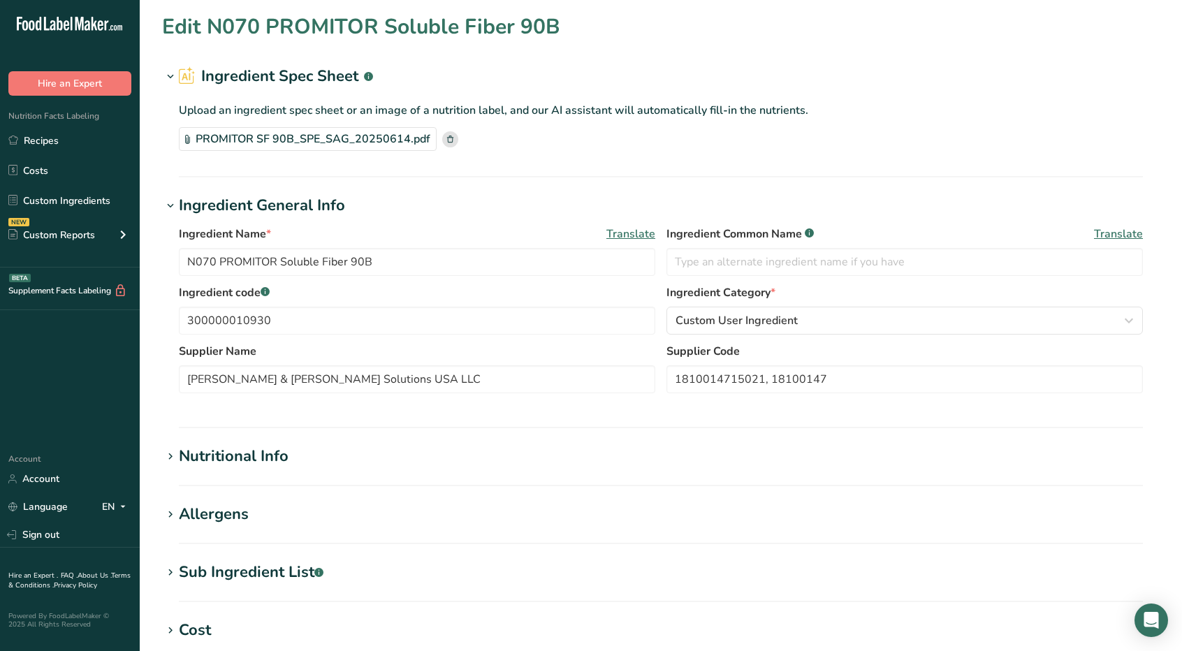
click at [173, 455] on icon at bounding box center [170, 457] width 13 height 20
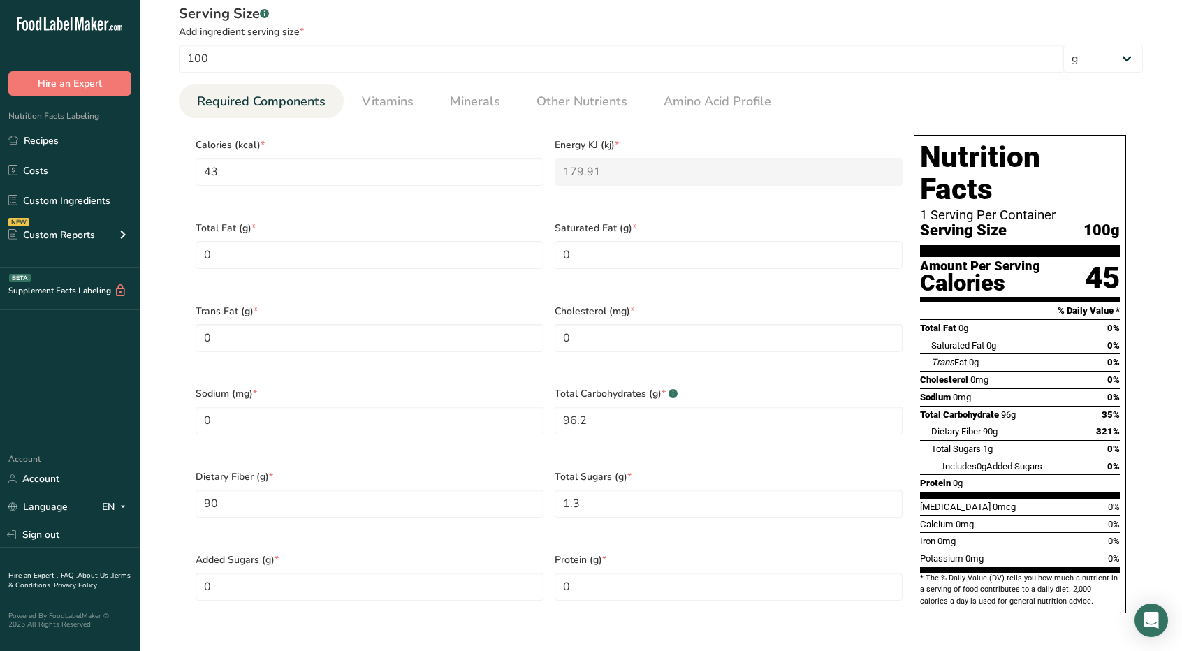
scroll to position [477, 0]
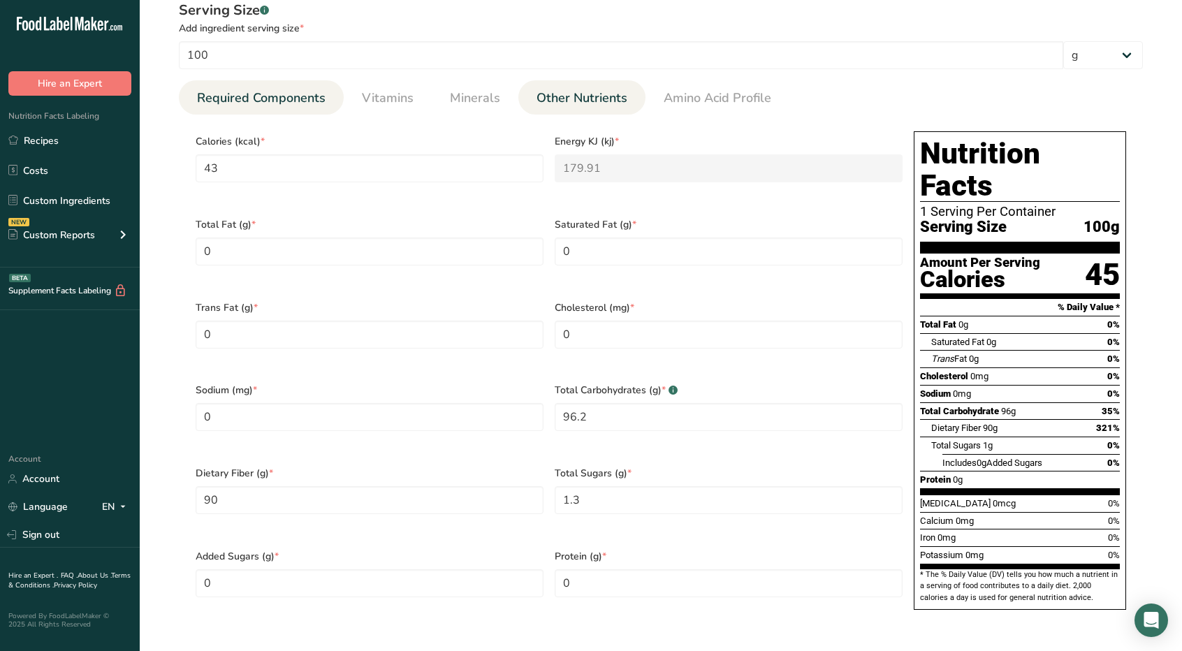
click at [572, 86] on link "Other Nutrients" at bounding box center [582, 98] width 102 height 36
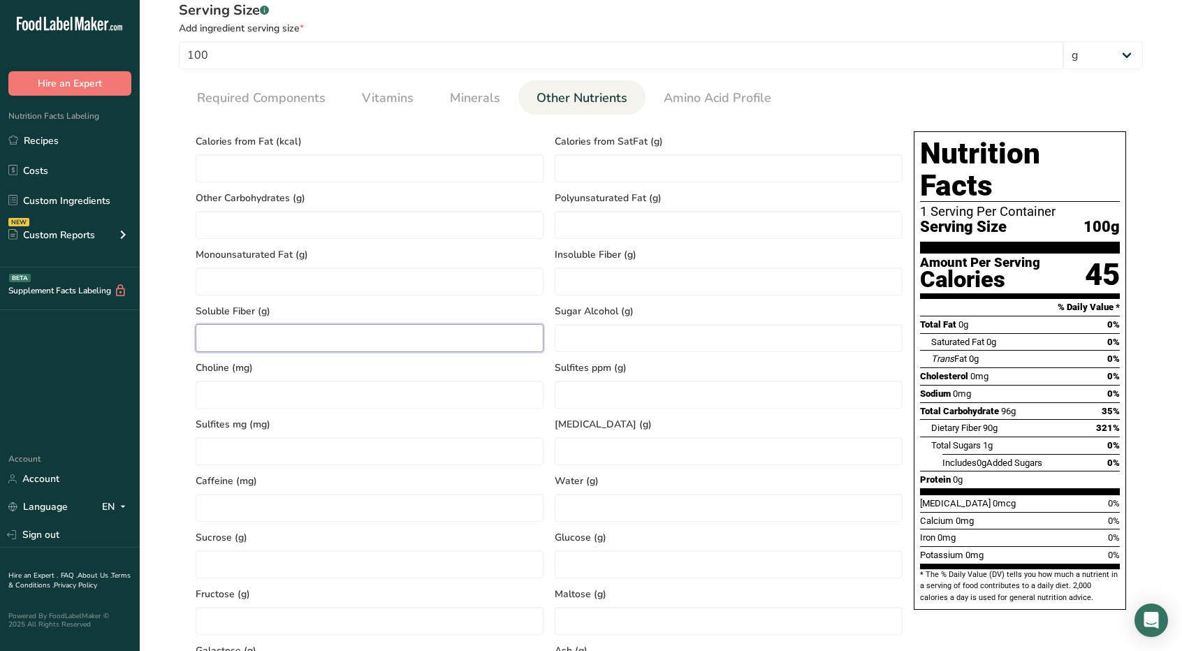
click at [259, 335] on Fiber "number" at bounding box center [370, 338] width 348 height 28
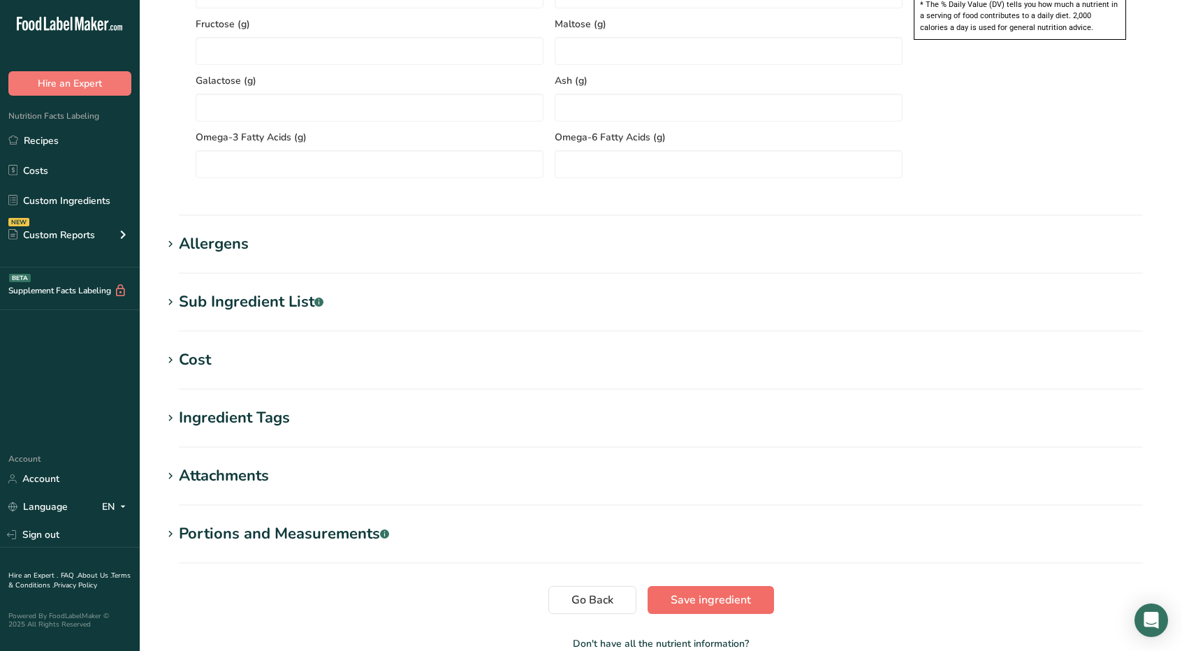
type Fiber "90"
click at [709, 598] on span "Save ingredient" at bounding box center [711, 600] width 80 height 17
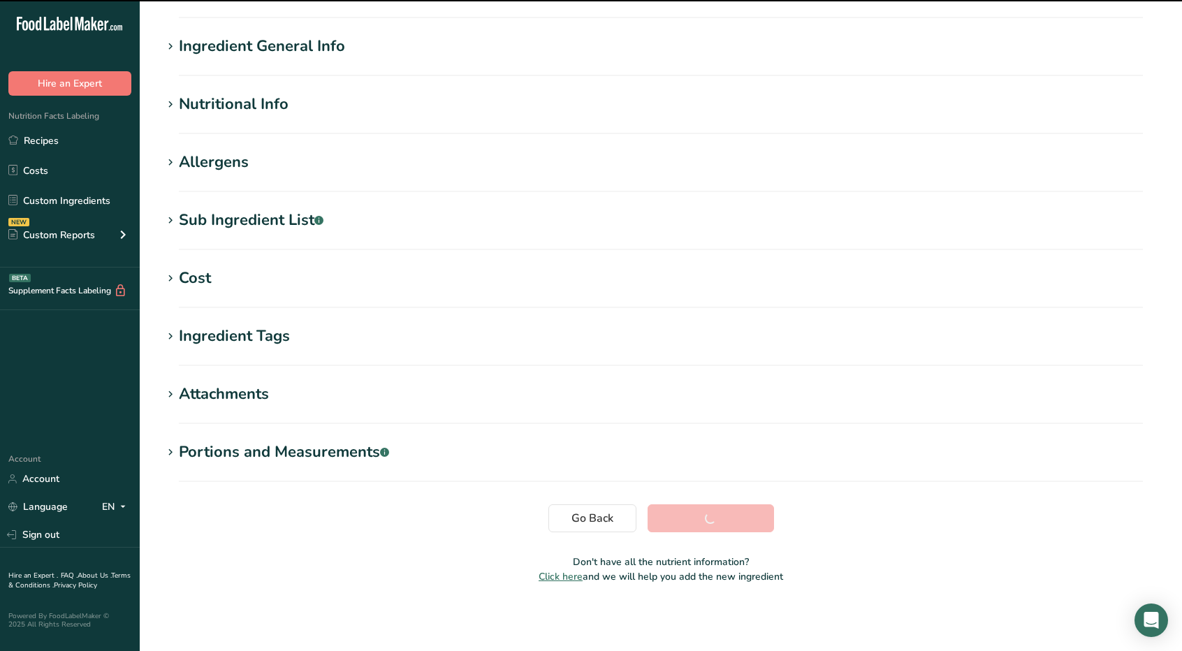
scroll to position [88, 0]
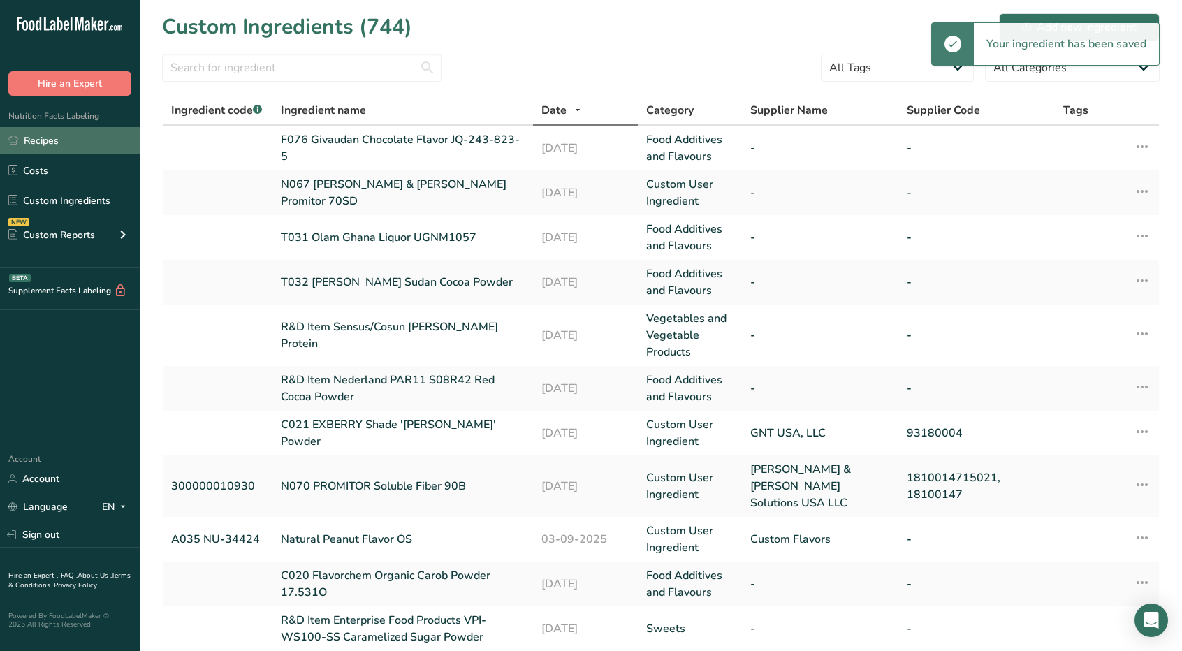
click at [45, 134] on link "Recipes" at bounding box center [70, 140] width 140 height 27
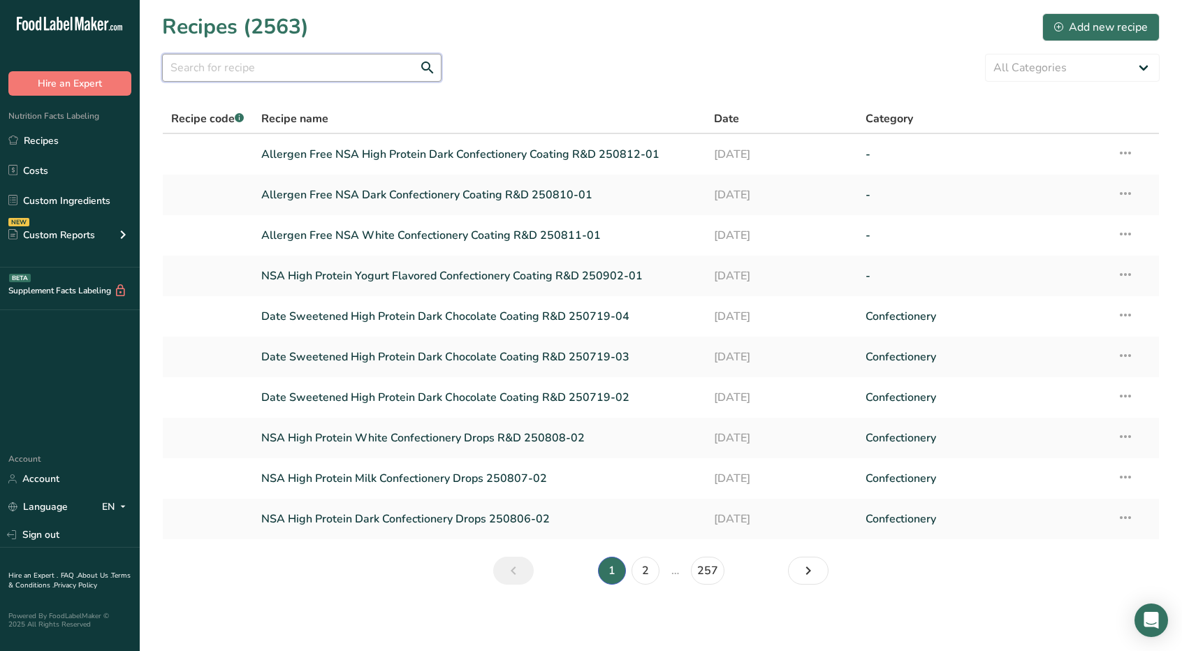
click at [322, 64] on input "text" at bounding box center [302, 68] width 280 height 28
type input "canasta"
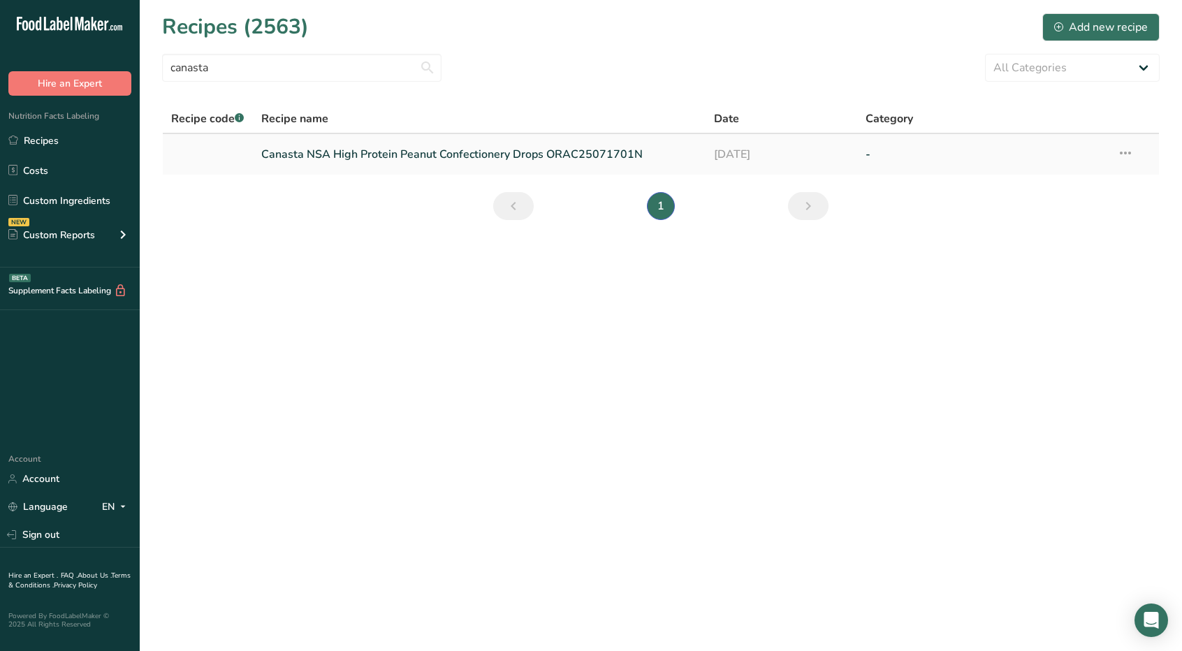
click at [350, 151] on link "Canasta NSA High Protein Peanut Confectionery Drops ORAC25071701N" at bounding box center [479, 154] width 437 height 29
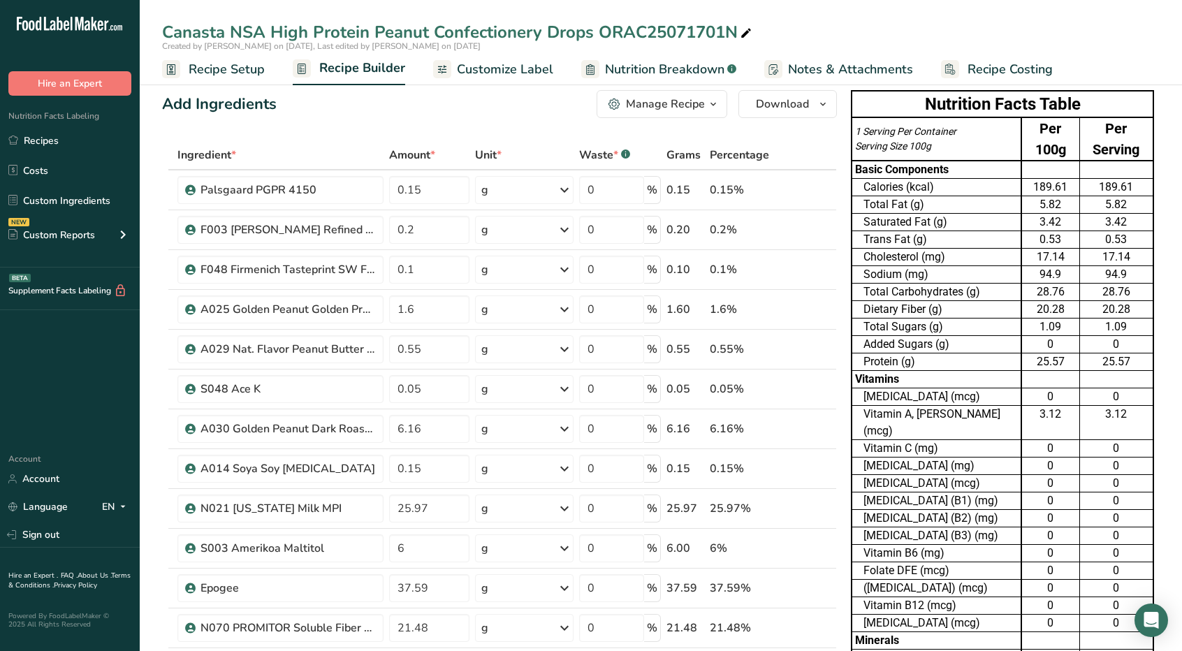
scroll to position [13, 0]
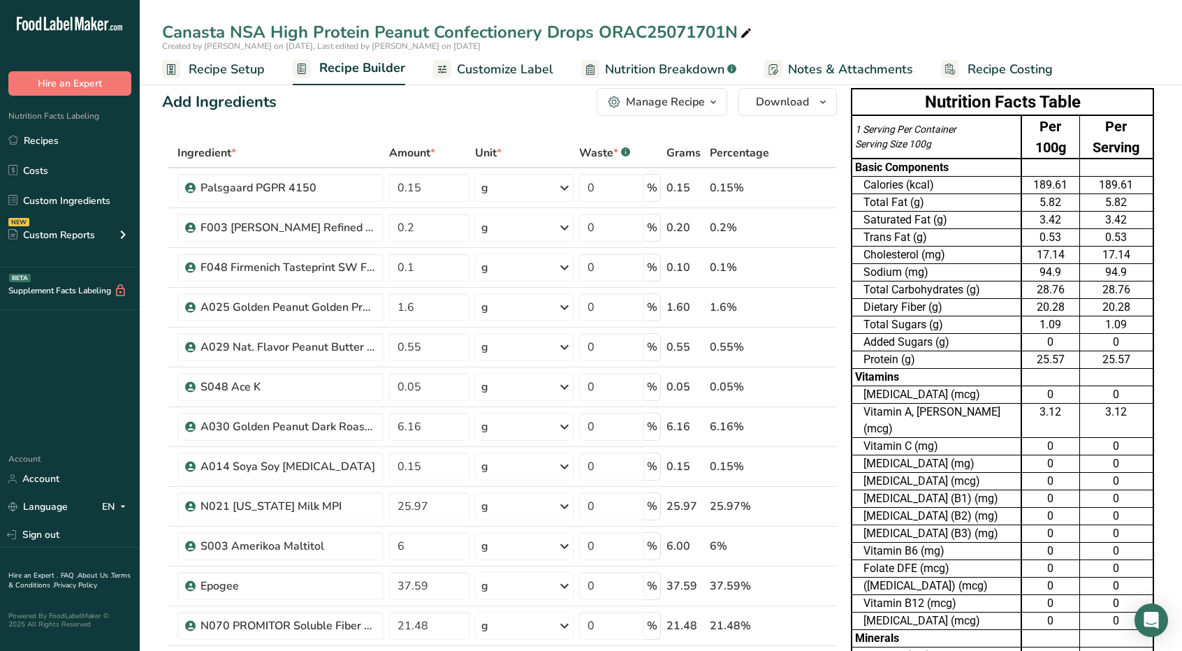
click at [204, 64] on span "Recipe Setup" at bounding box center [227, 69] width 76 height 19
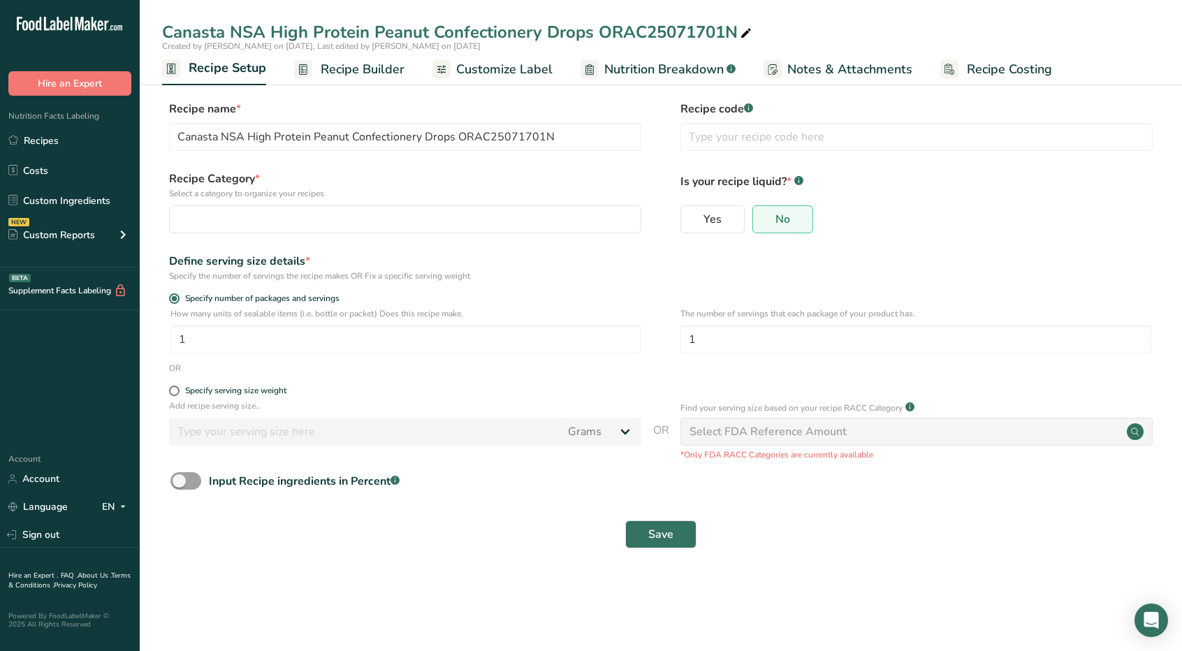
click at [346, 71] on span "Recipe Builder" at bounding box center [363, 69] width 84 height 19
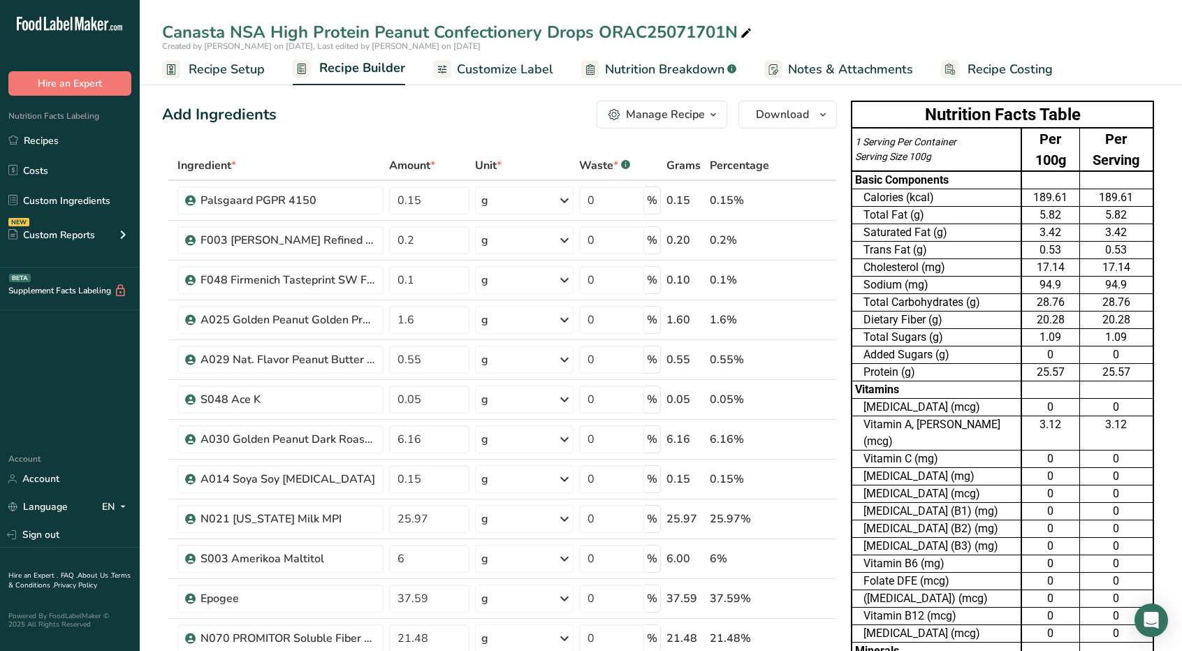
click at [683, 71] on span "Nutrition Breakdown" at bounding box center [665, 69] width 120 height 19
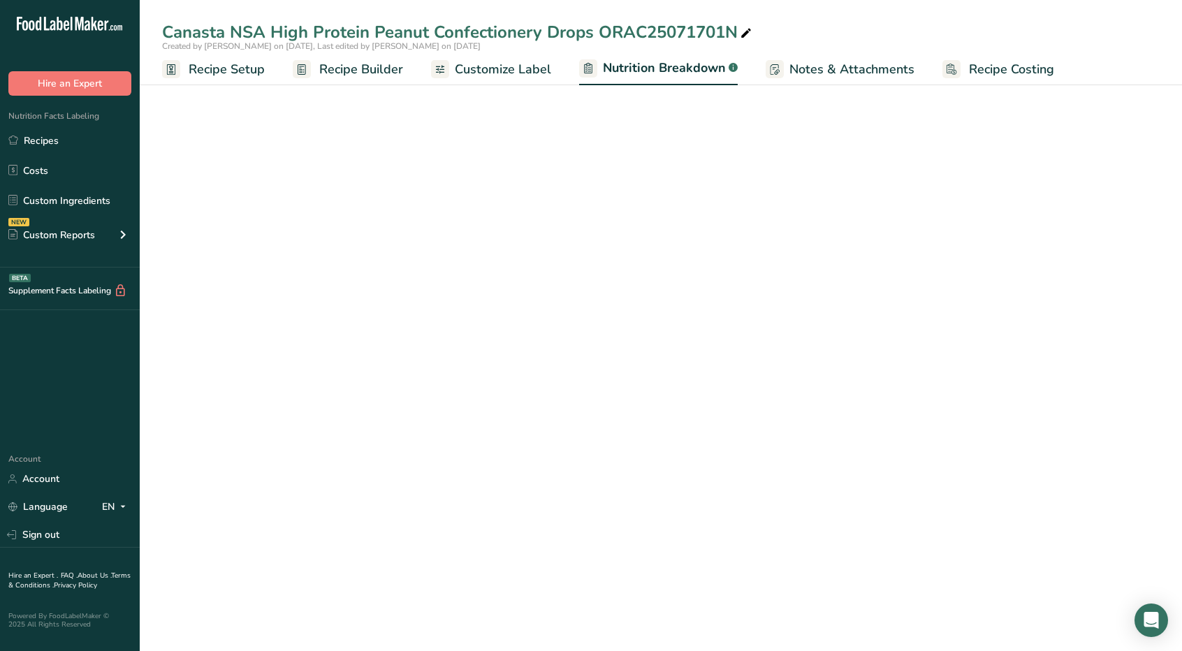
select select "Calories"
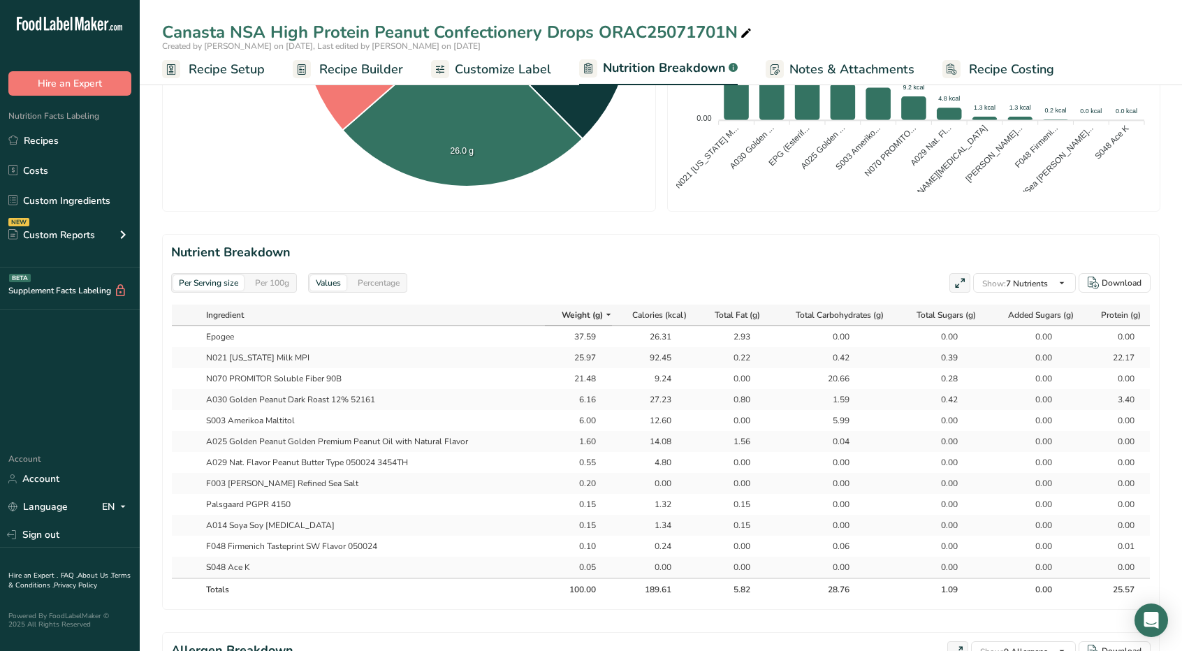
scroll to position [483, 0]
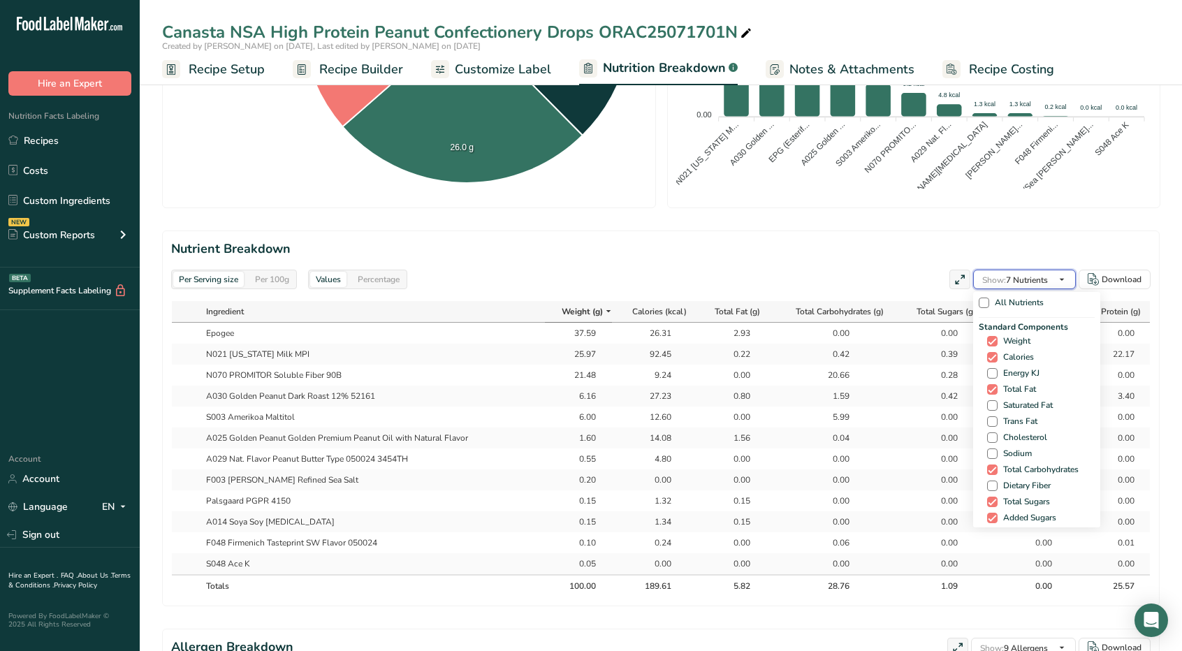
click at [1026, 280] on span "Show: 7 Nutrients" at bounding box center [1016, 280] width 66 height 11
click at [992, 484] on span at bounding box center [992, 486] width 10 height 10
click at [992, 484] on input "Dietary Fiber" at bounding box center [991, 485] width 9 height 9
checkbox input "true"
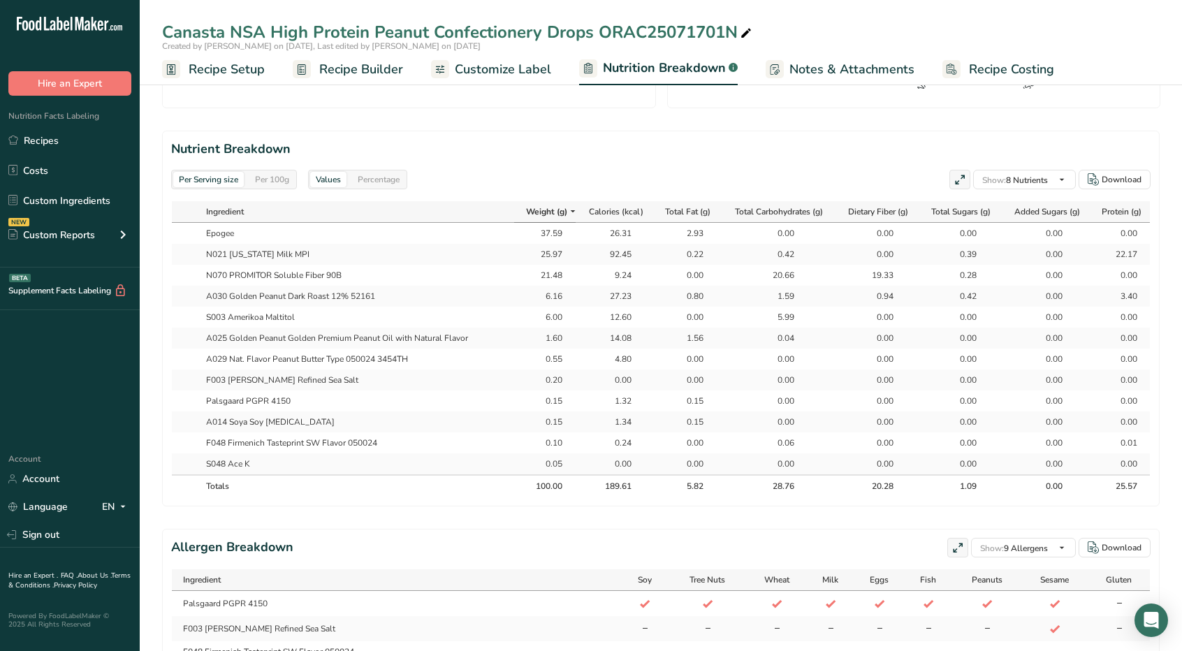
scroll to position [581, 0]
click at [46, 137] on link "Recipes" at bounding box center [70, 140] width 140 height 27
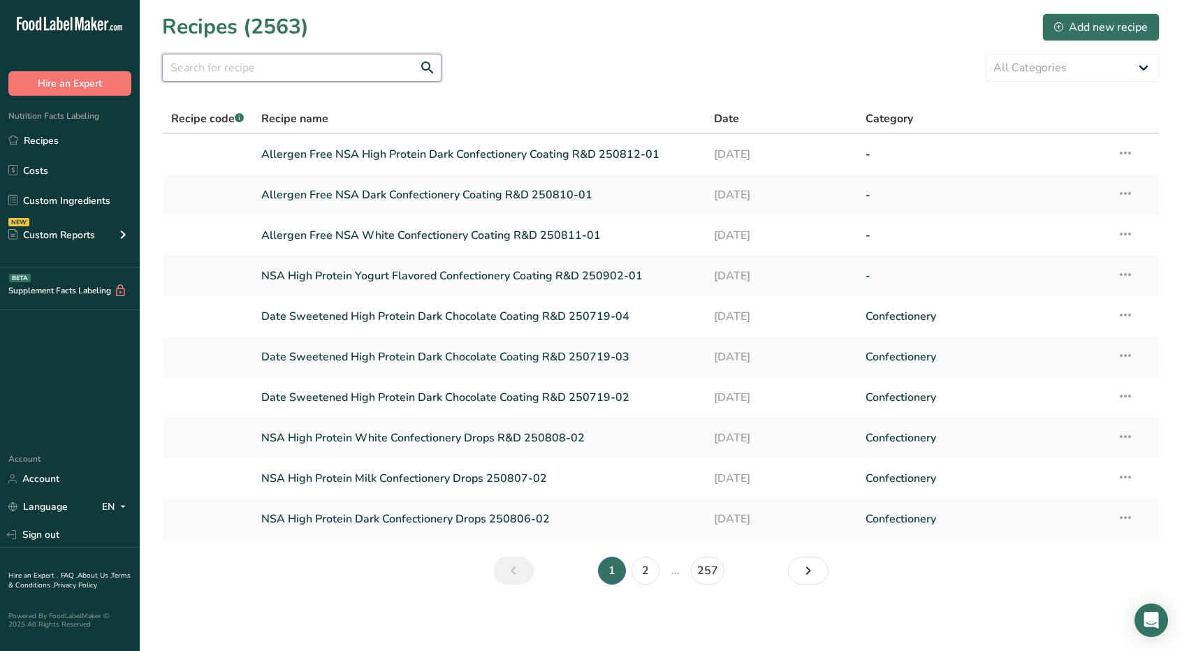
click at [280, 68] on input "text" at bounding box center [302, 68] width 280 height 28
type input "canasta"
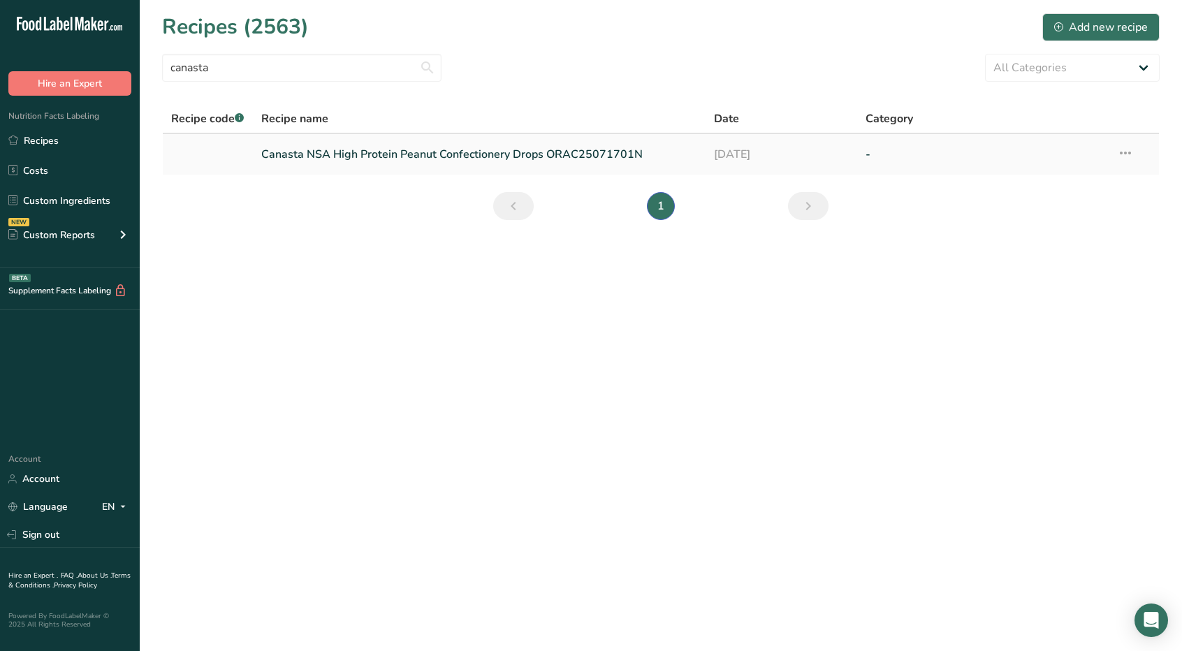
click at [347, 161] on link "Canasta NSA High Protein Peanut Confectionery Drops ORAC25071701N" at bounding box center [479, 154] width 437 height 29
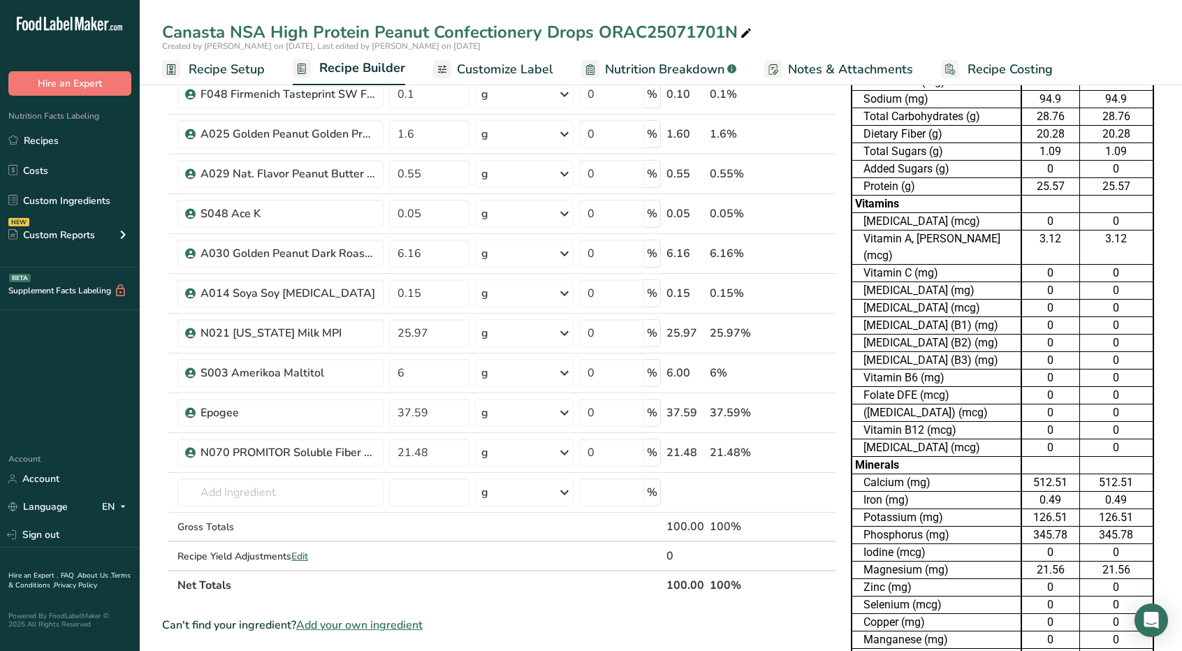
scroll to position [200, 0]
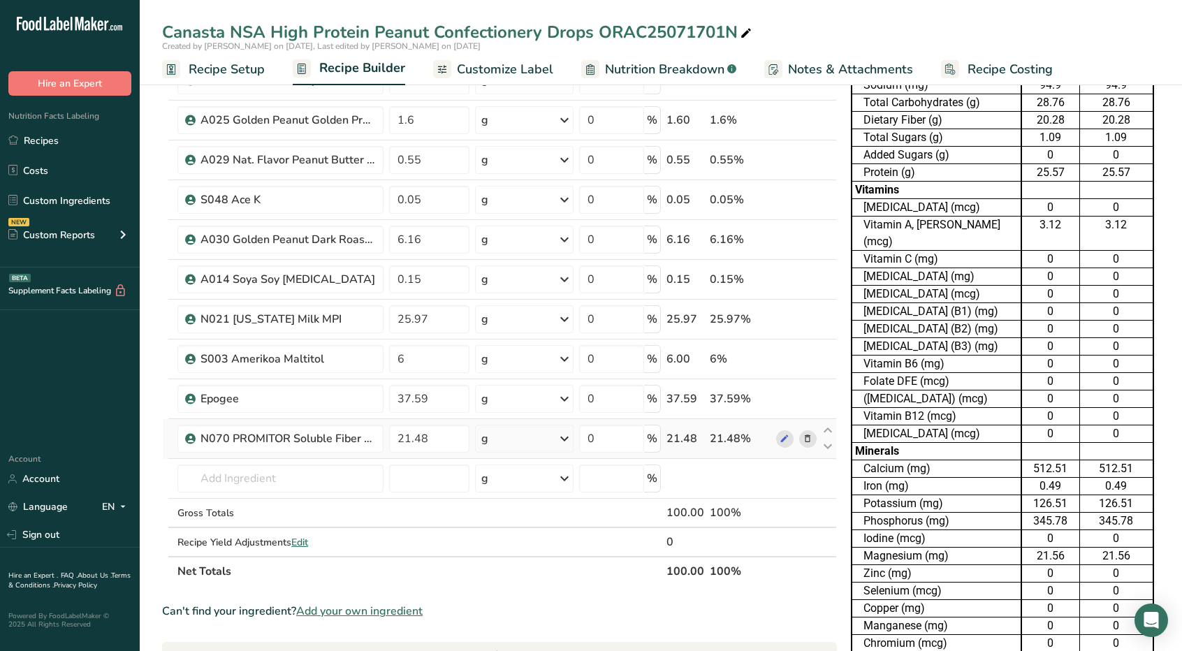
click at [804, 433] on icon at bounding box center [808, 439] width 10 height 15
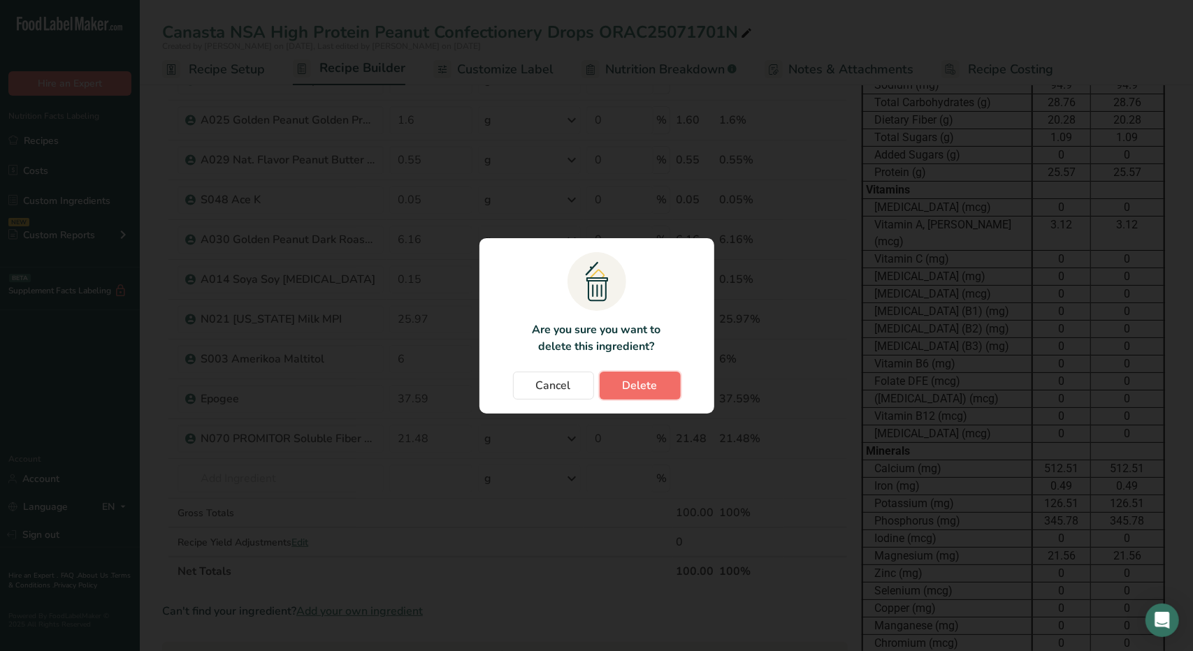
click at [642, 379] on span "Delete" at bounding box center [640, 385] width 35 height 17
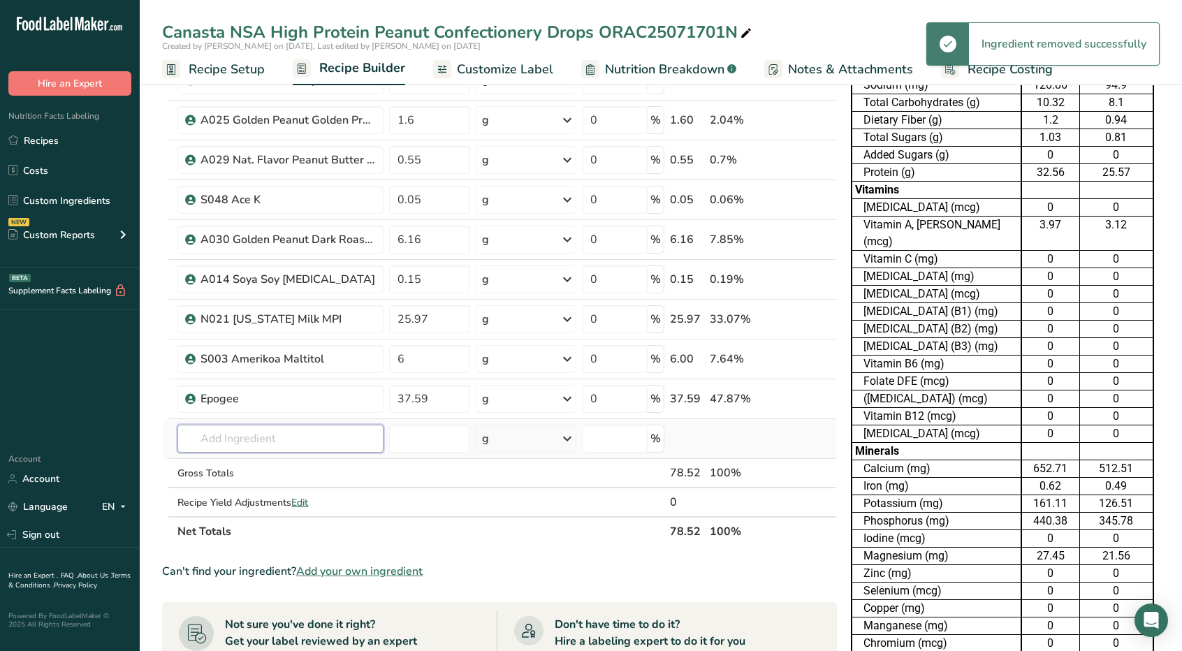
click at [263, 426] on input "text" at bounding box center [281, 439] width 206 height 28
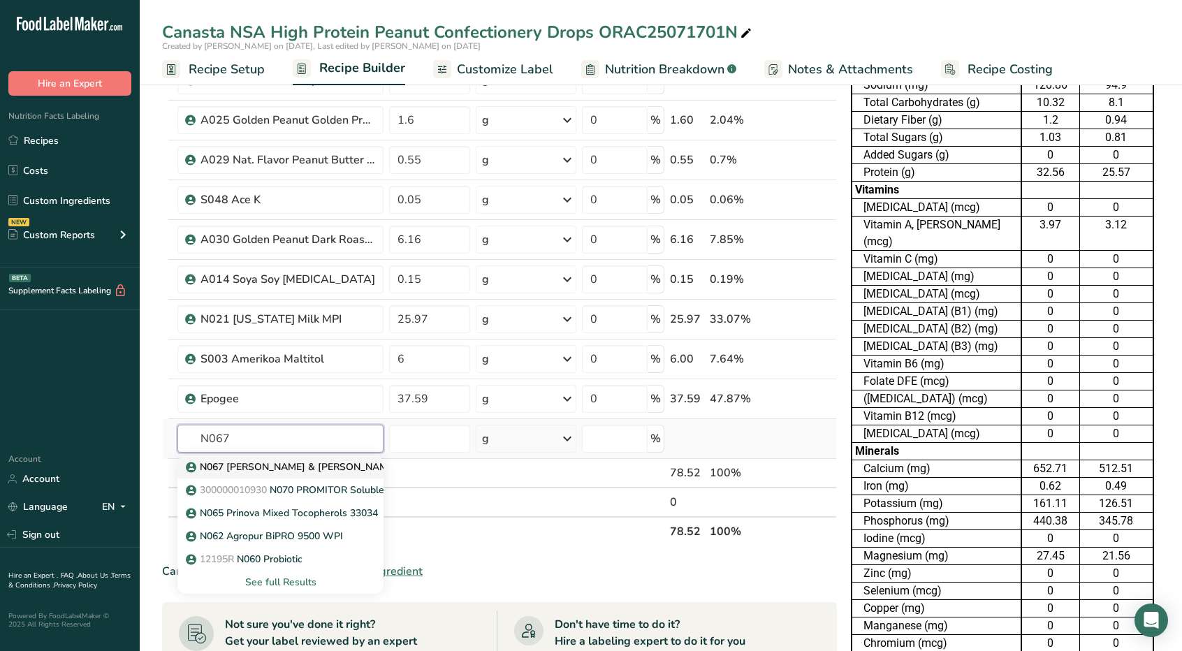
type input "N067"
click at [271, 461] on p "N067 [PERSON_NAME] & [PERSON_NAME] Promitor 70SD" at bounding box center [327, 467] width 277 height 15
type input "N067 [PERSON_NAME] & [PERSON_NAME] Promitor 70SD"
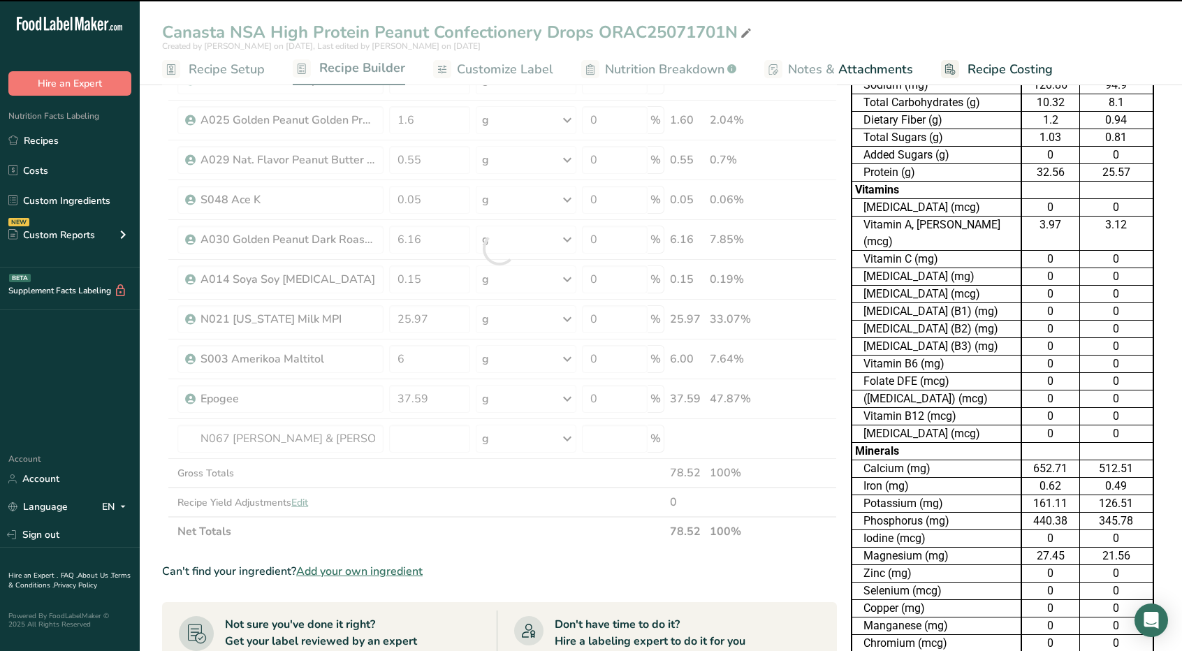
type input "0"
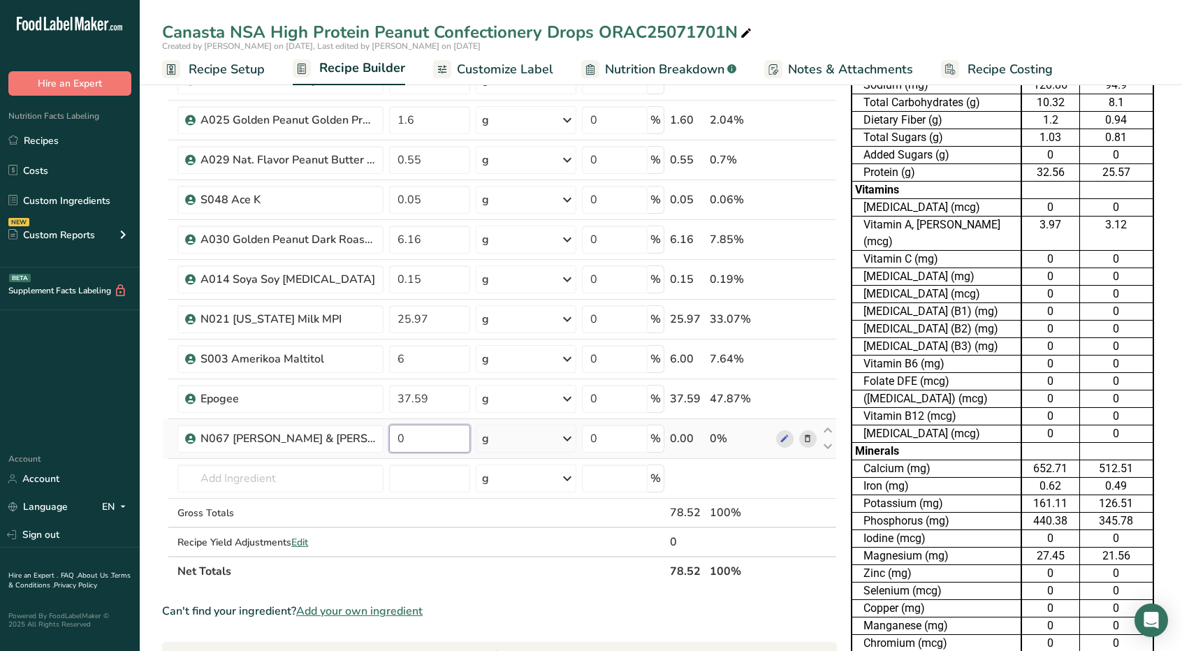
click at [434, 444] on input "0" at bounding box center [429, 439] width 81 height 28
type input "21.48"
click at [528, 607] on div "Can't find your ingredient? Add your own ingredient" at bounding box center [499, 611] width 675 height 17
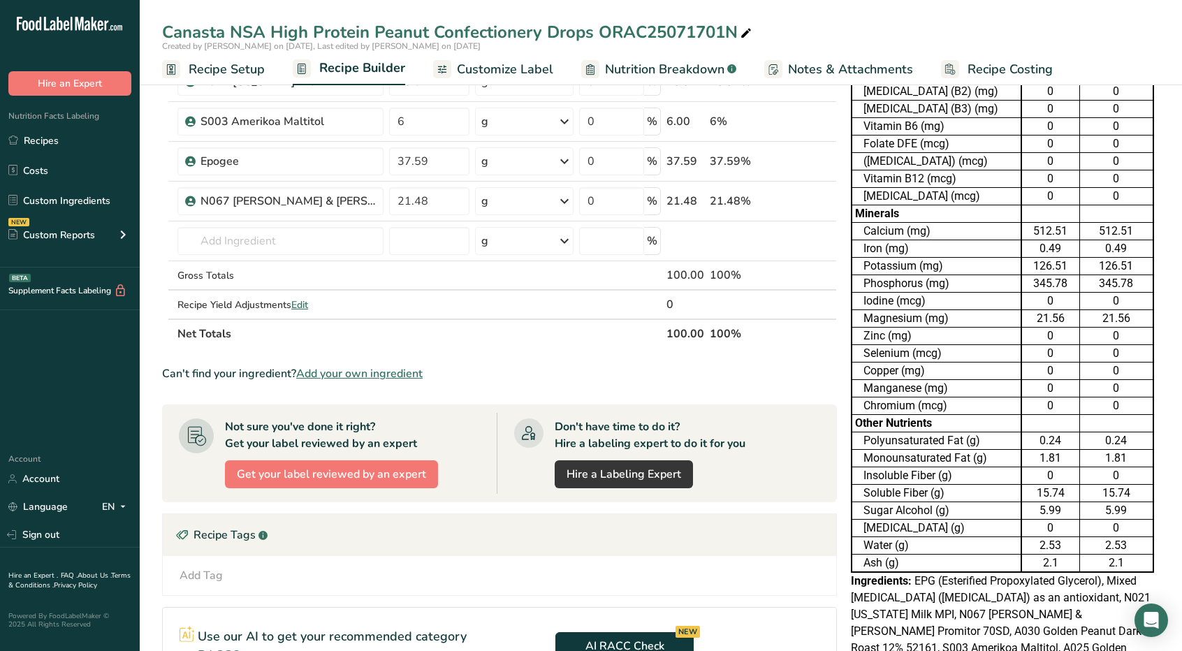
scroll to position [440, 0]
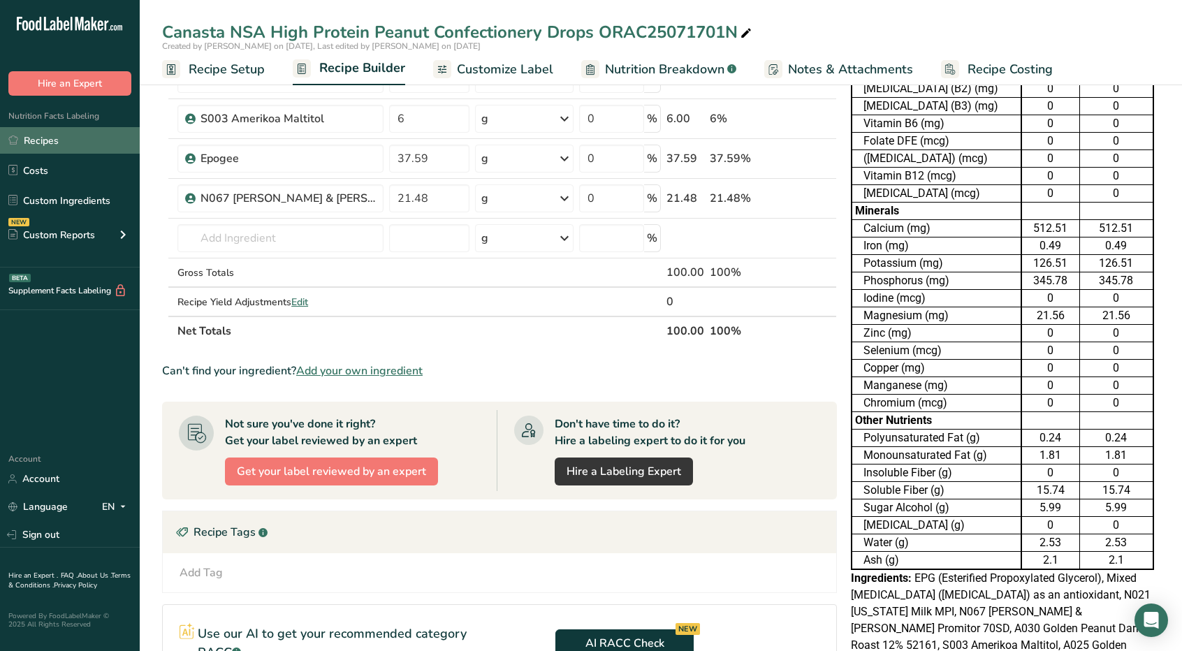
click at [59, 138] on link "Recipes" at bounding box center [70, 140] width 140 height 27
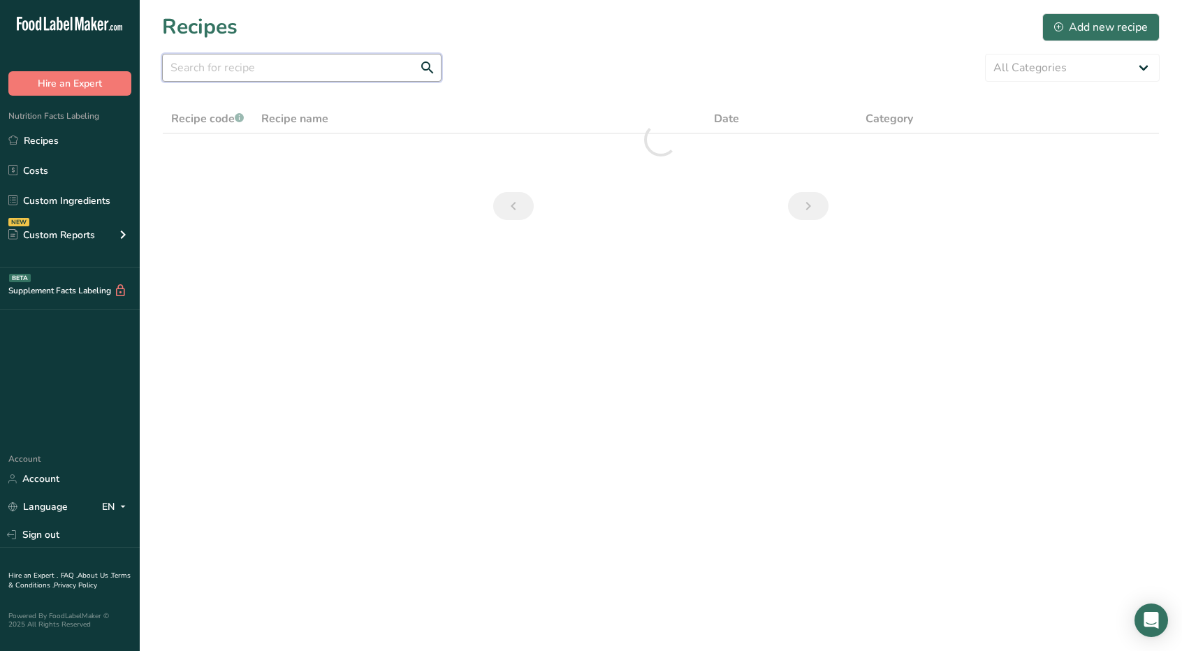
click at [333, 62] on input "text" at bounding box center [302, 68] width 280 height 28
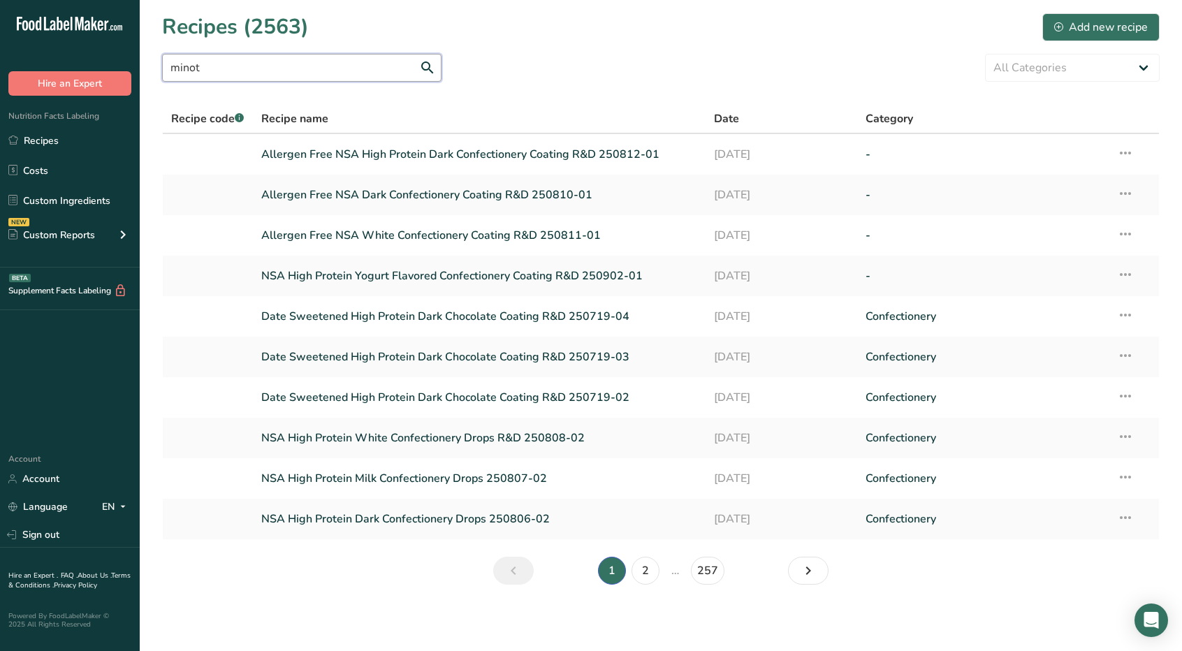
type input "minot"
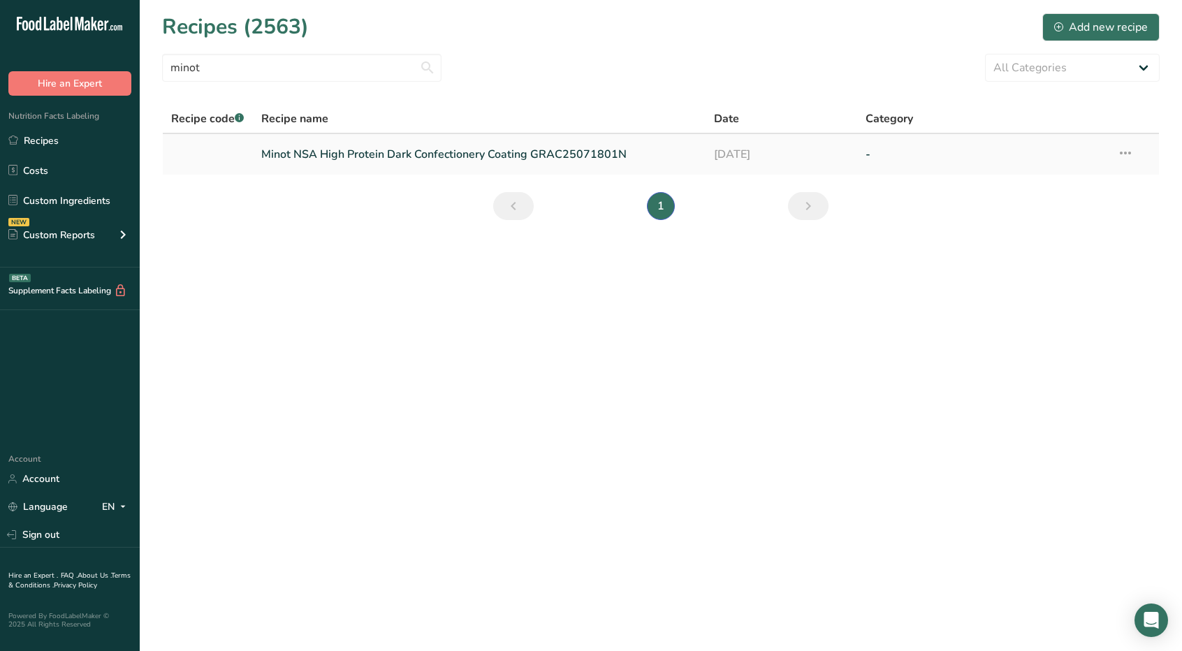
click at [318, 153] on link "Minot NSA High Protein Dark Confectionery Coating GRAC25071801N" at bounding box center [479, 154] width 437 height 29
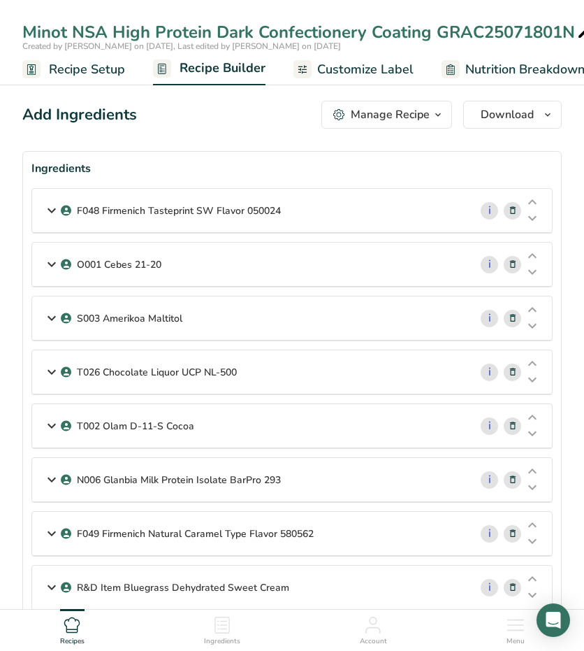
click at [53, 209] on icon at bounding box center [51, 210] width 17 height 25
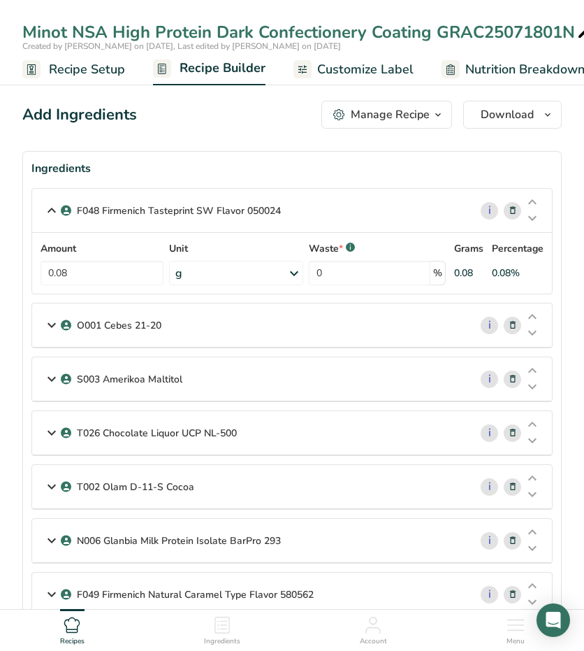
click at [48, 326] on icon at bounding box center [51, 324] width 17 height 25
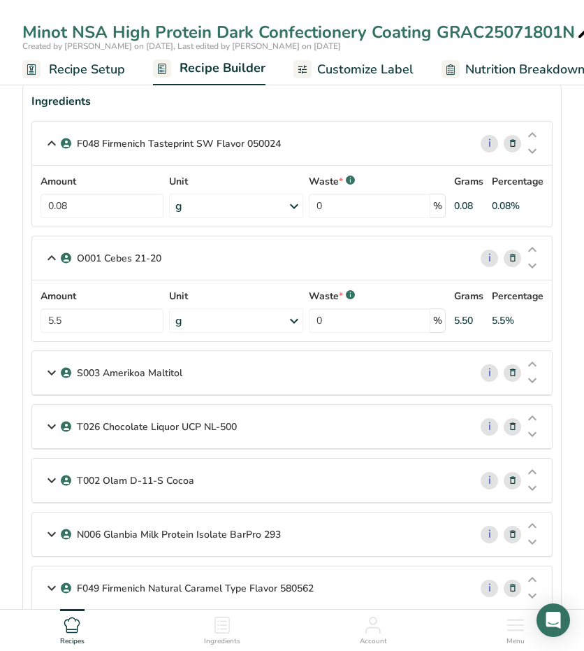
scroll to position [65, 0]
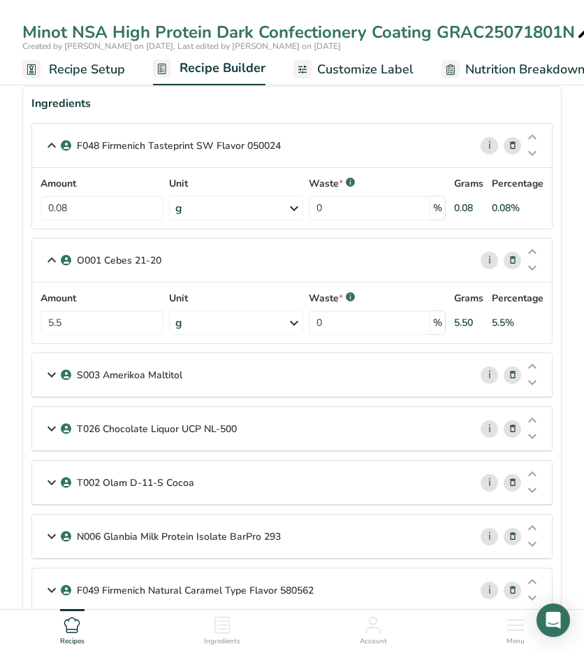
click at [50, 370] on icon at bounding box center [51, 374] width 17 height 25
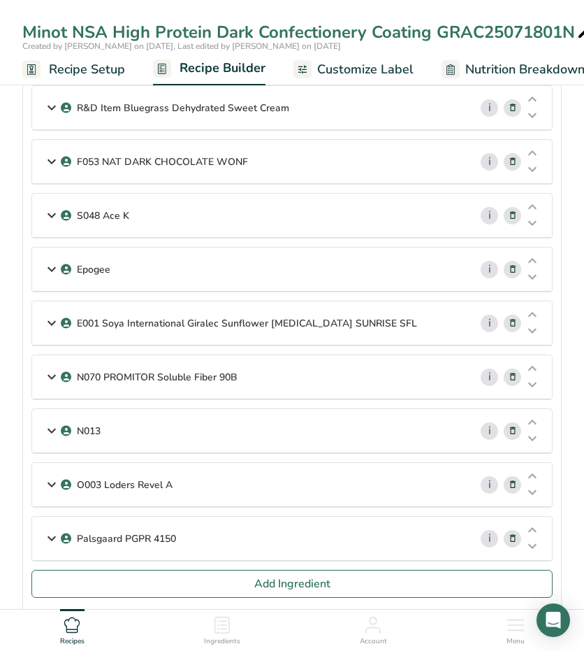
scroll to position [657, 0]
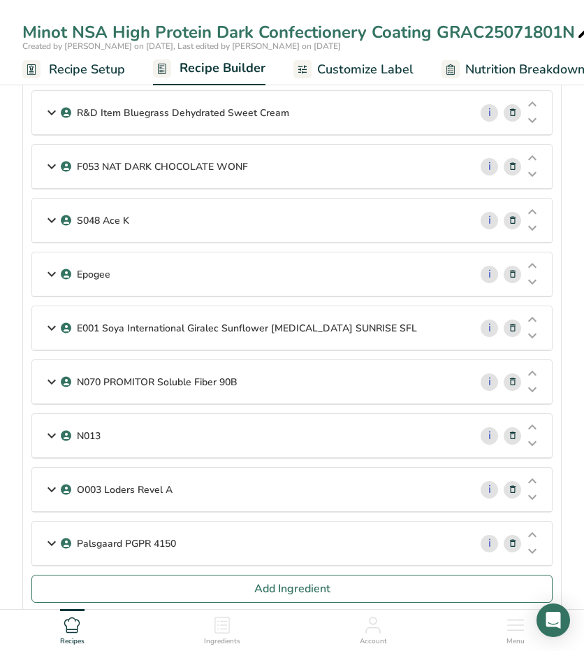
click at [50, 370] on icon at bounding box center [51, 381] width 17 height 25
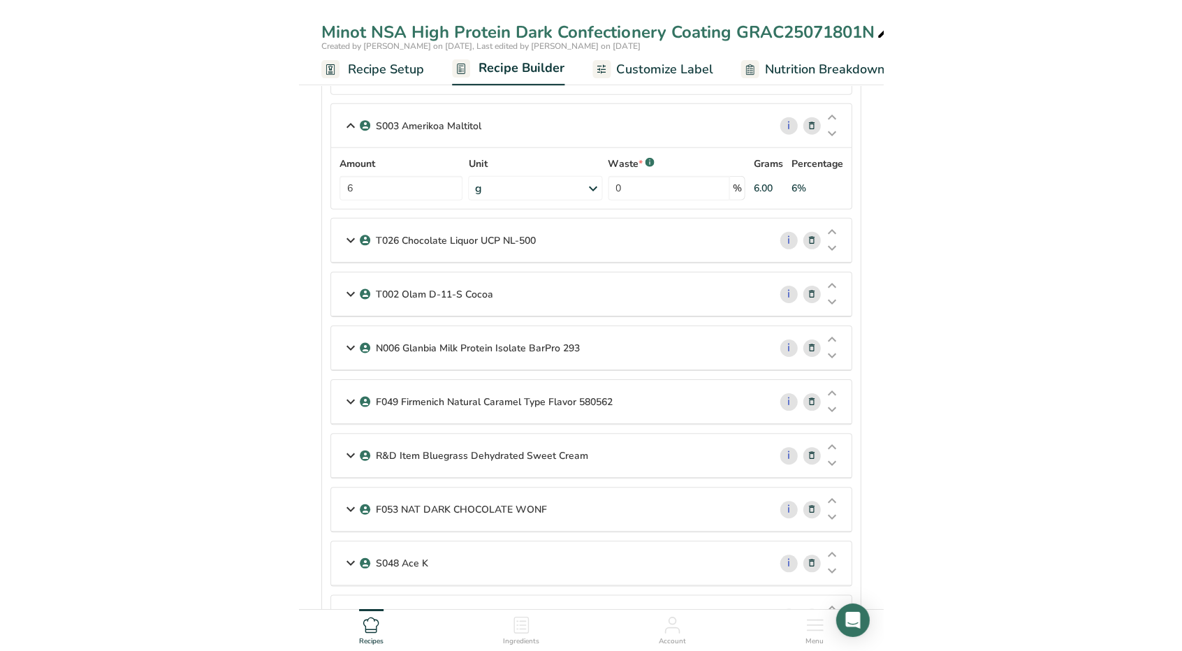
scroll to position [255, 0]
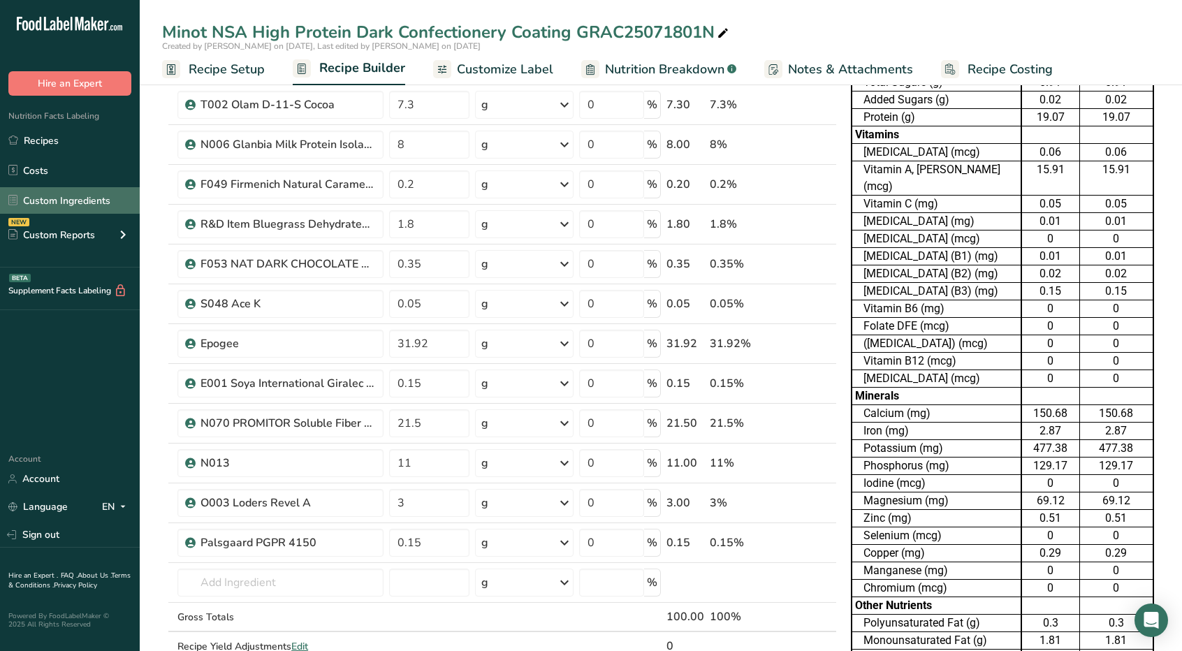
click at [61, 195] on link "Custom Ingredients" at bounding box center [70, 200] width 140 height 27
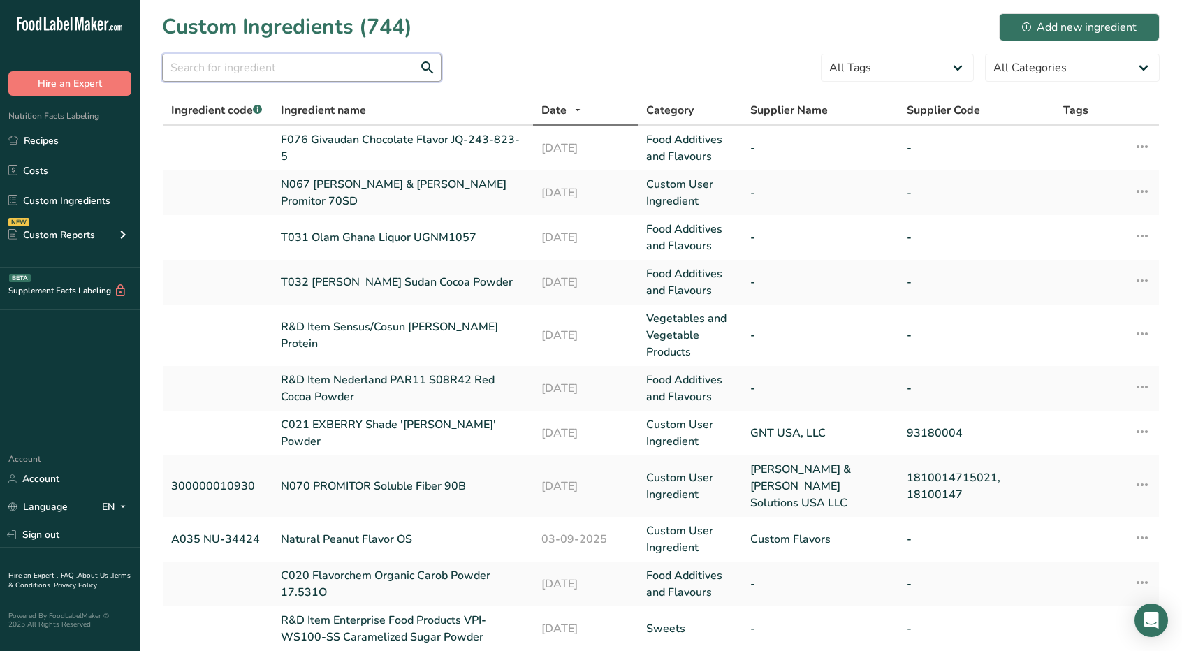
click at [273, 59] on input "text" at bounding box center [302, 68] width 280 height 28
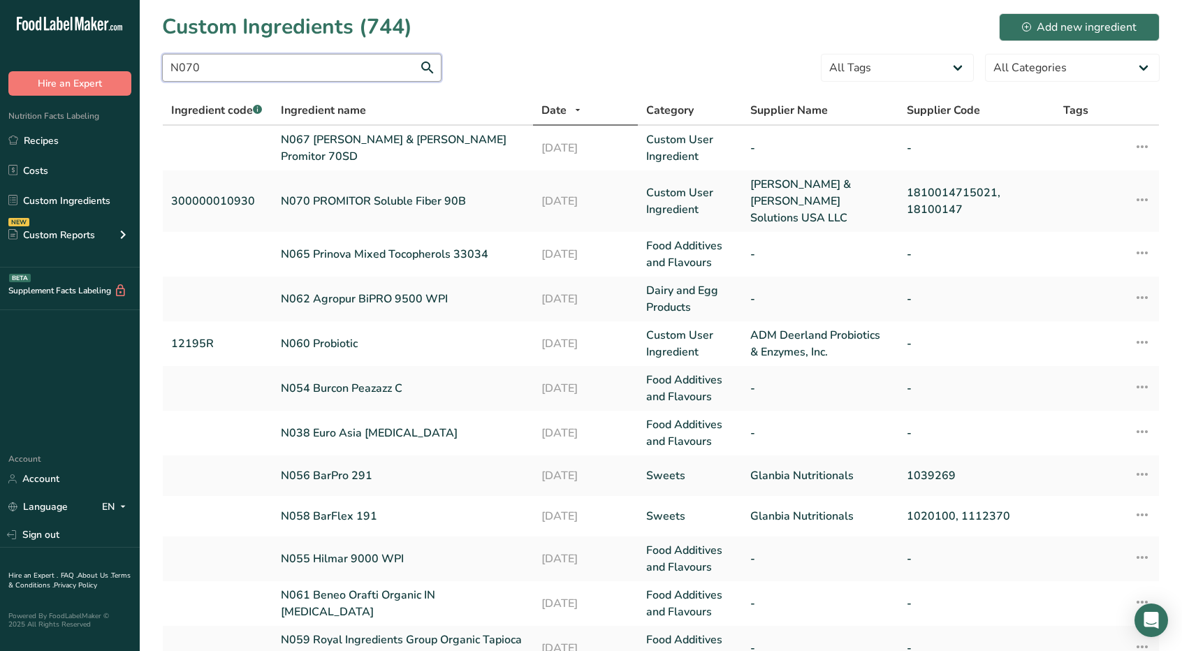
type input "N070"
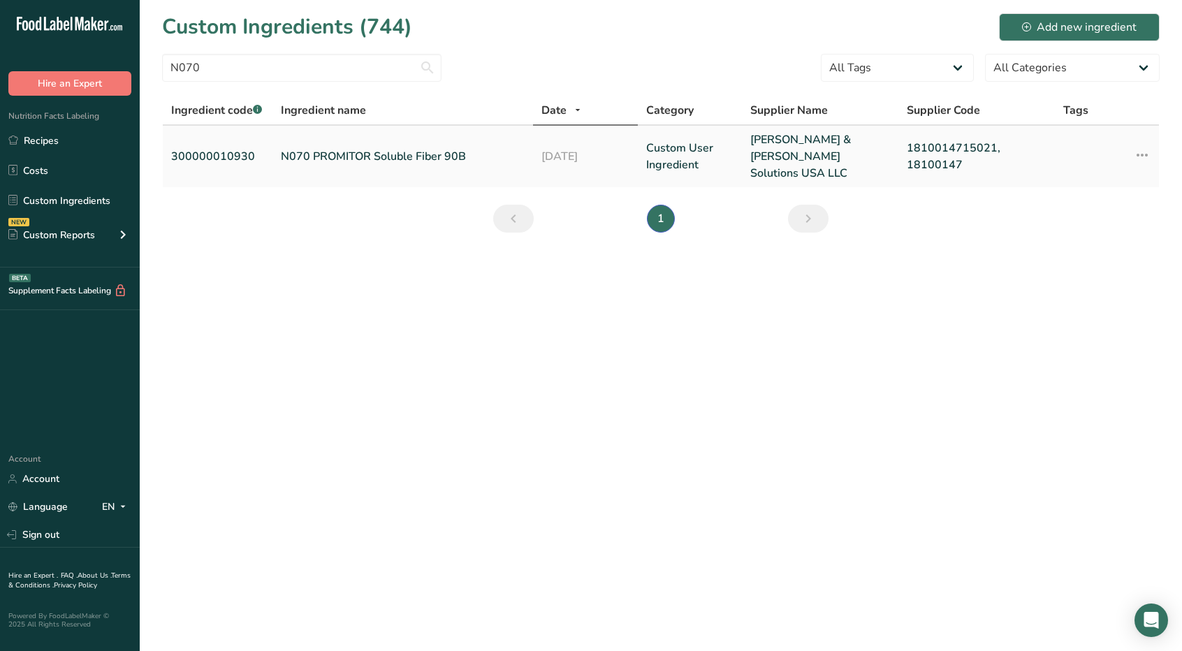
click at [347, 148] on link "N070 PROMITOR Soluble Fiber 90B" at bounding box center [403, 156] width 244 height 17
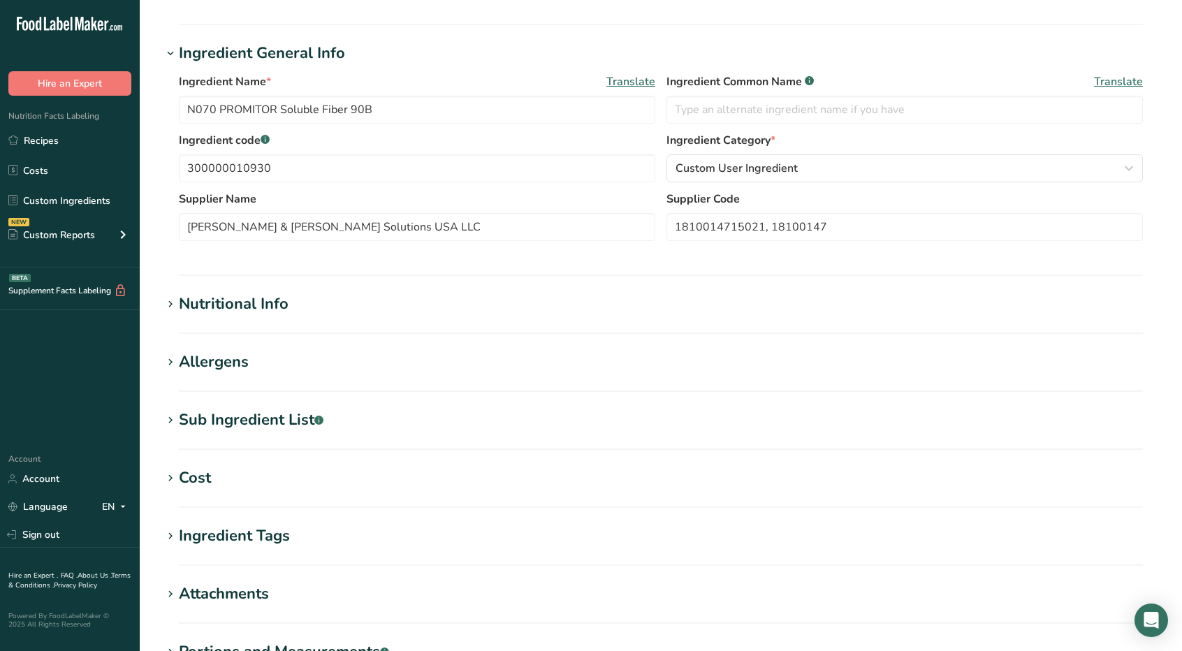
scroll to position [219, 0]
click at [171, 305] on icon at bounding box center [170, 306] width 13 height 20
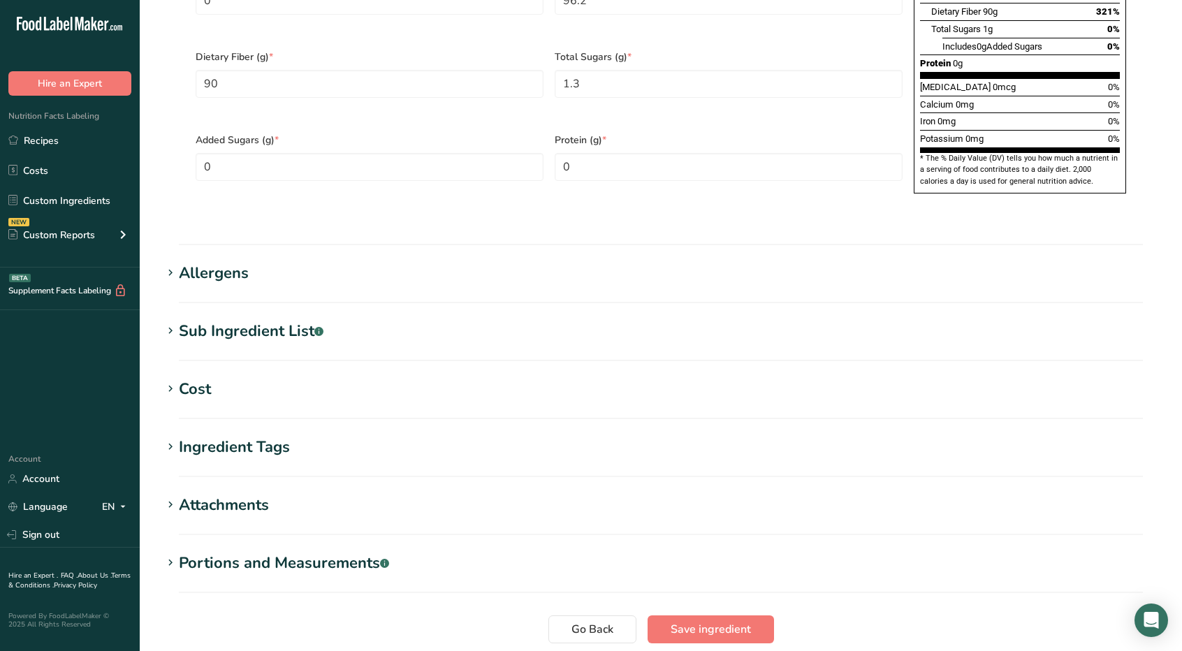
scroll to position [1042, 0]
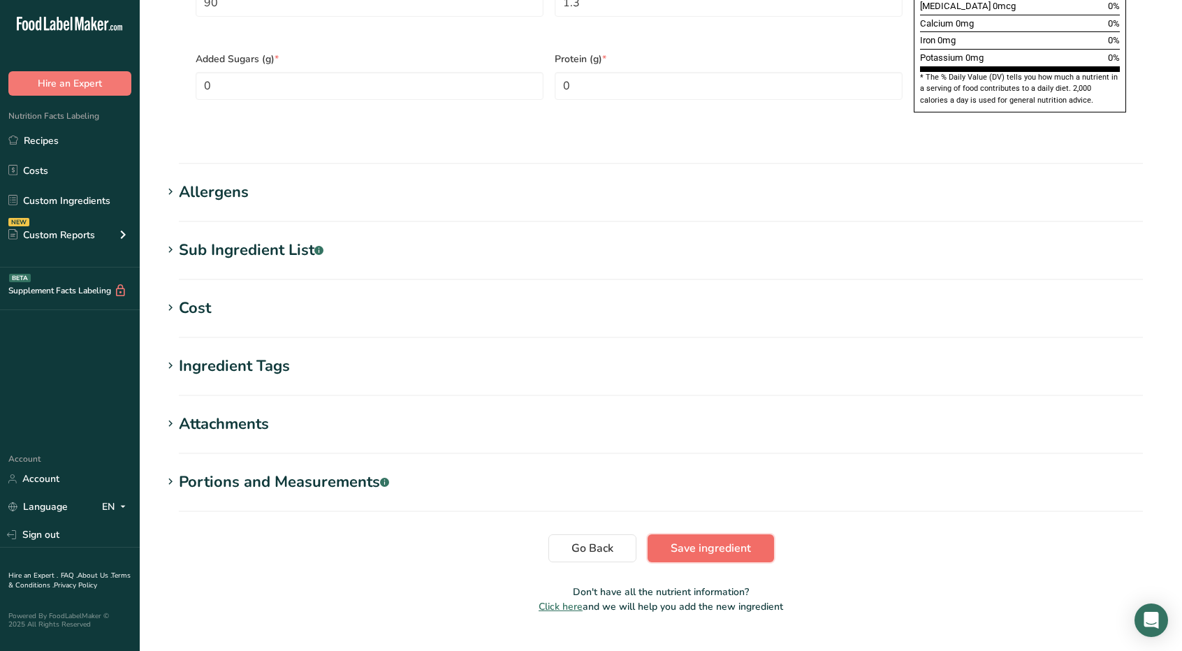
click at [738, 540] on span "Save ingredient" at bounding box center [711, 548] width 80 height 17
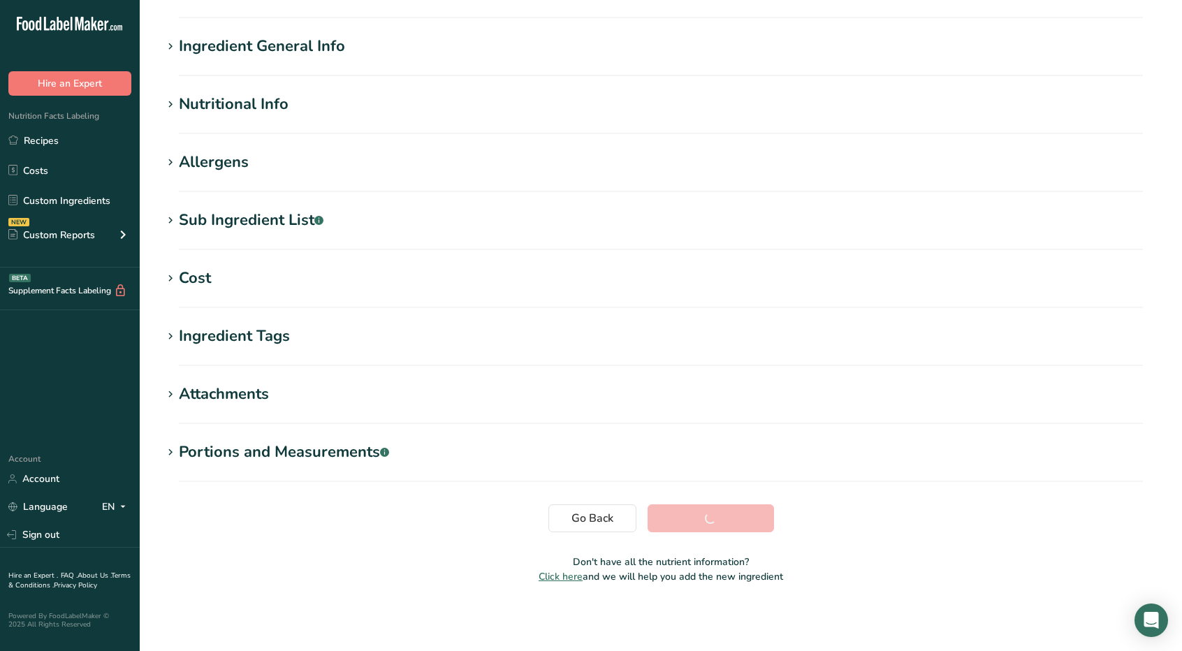
scroll to position [88, 0]
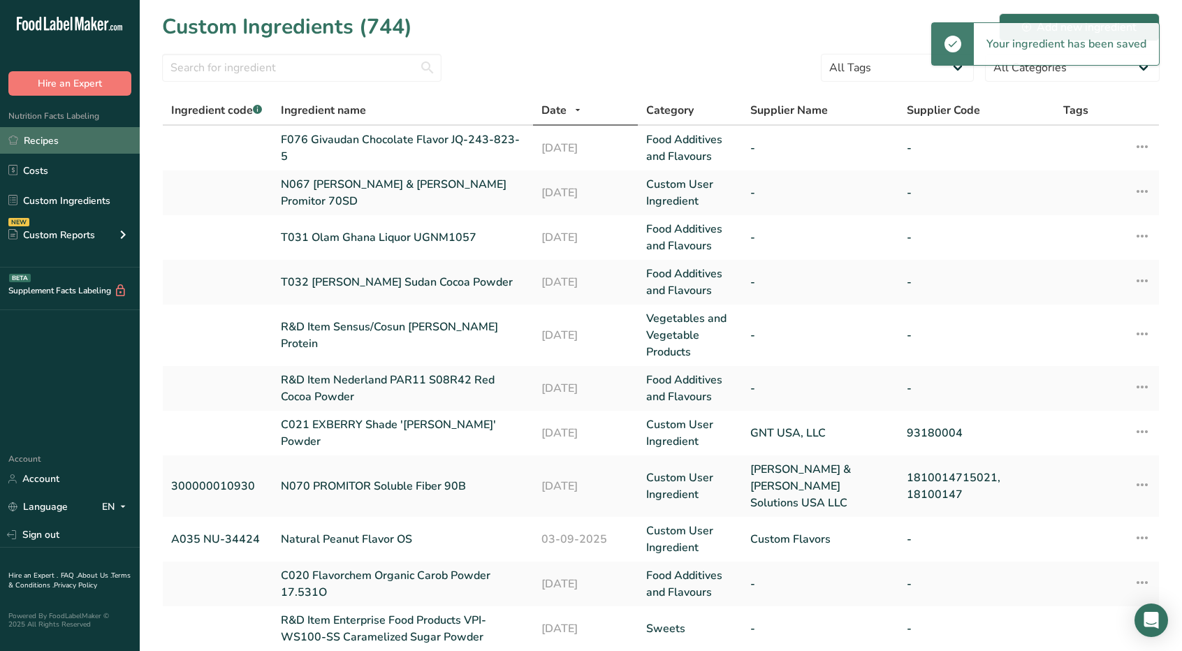
click at [55, 135] on link "Recipes" at bounding box center [70, 140] width 140 height 27
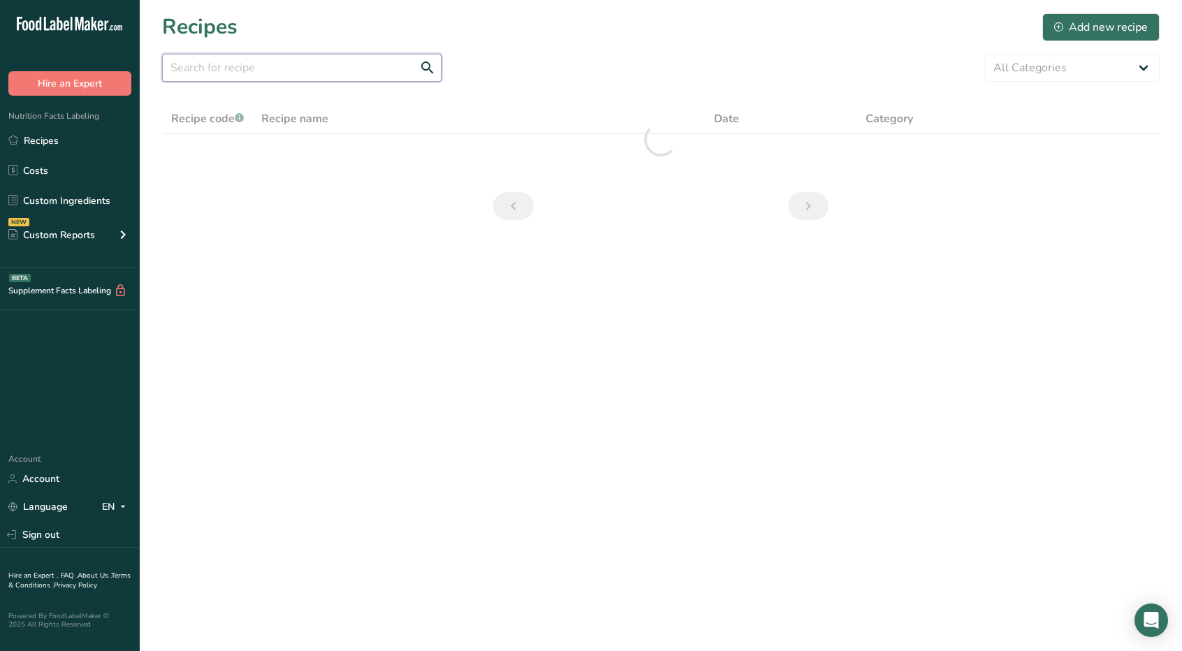
click at [309, 64] on input "text" at bounding box center [302, 68] width 280 height 28
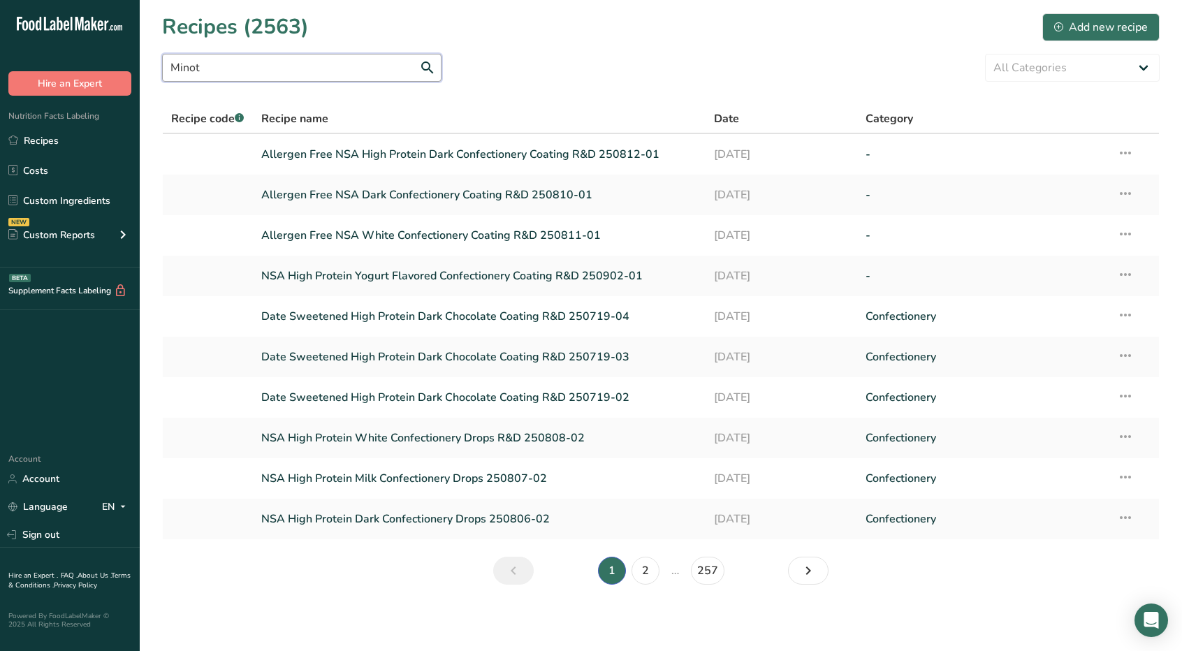
type input "Minot"
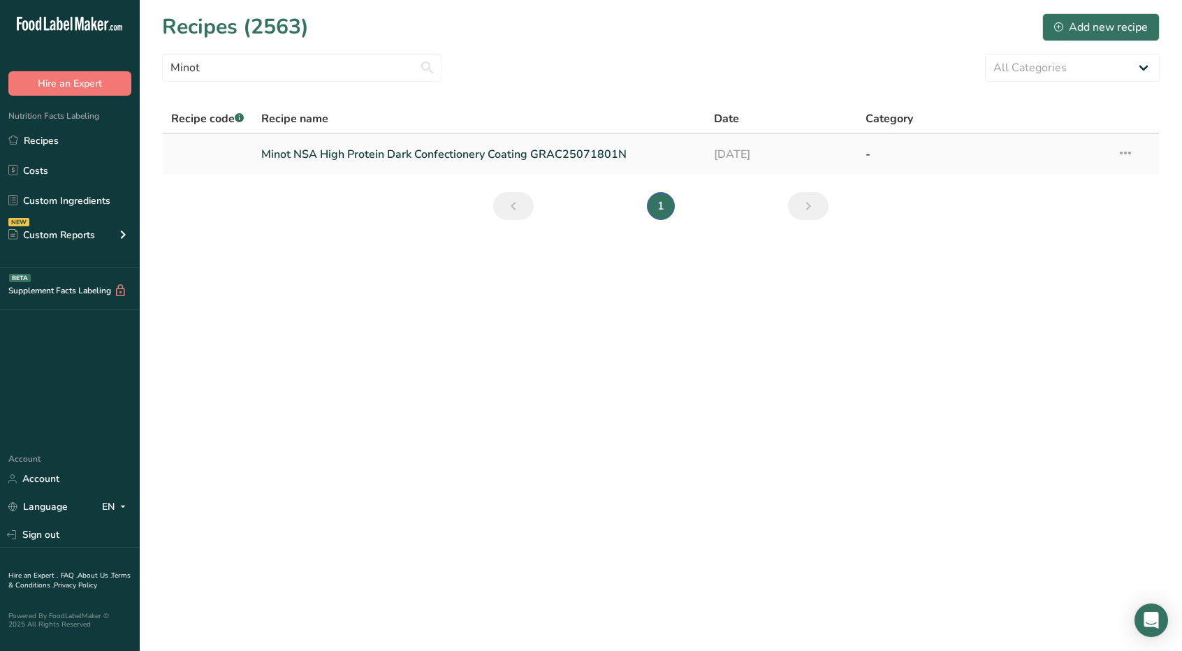
click at [349, 156] on link "Minot NSA High Protein Dark Confectionery Coating GRAC25071801N" at bounding box center [479, 154] width 437 height 29
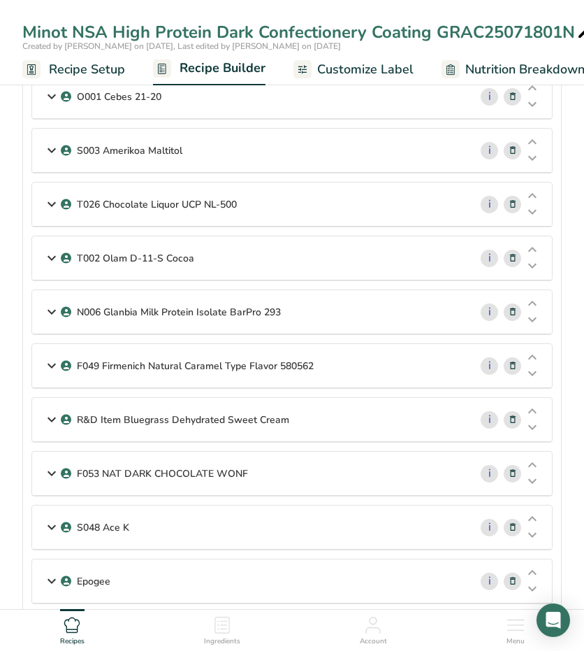
scroll to position [176, 0]
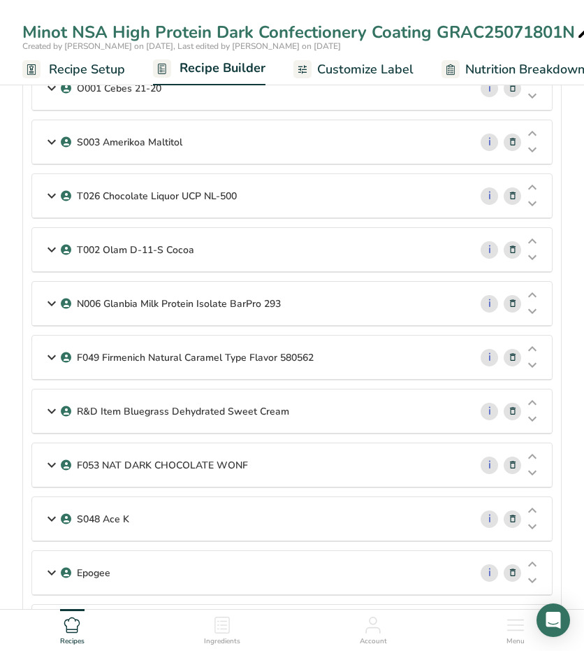
click at [485, 75] on span "Nutrition Breakdown" at bounding box center [525, 69] width 120 height 19
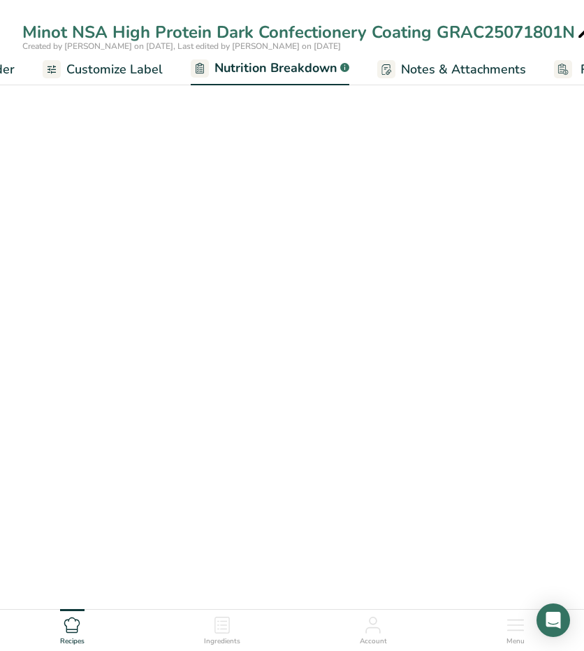
select select "Calories"
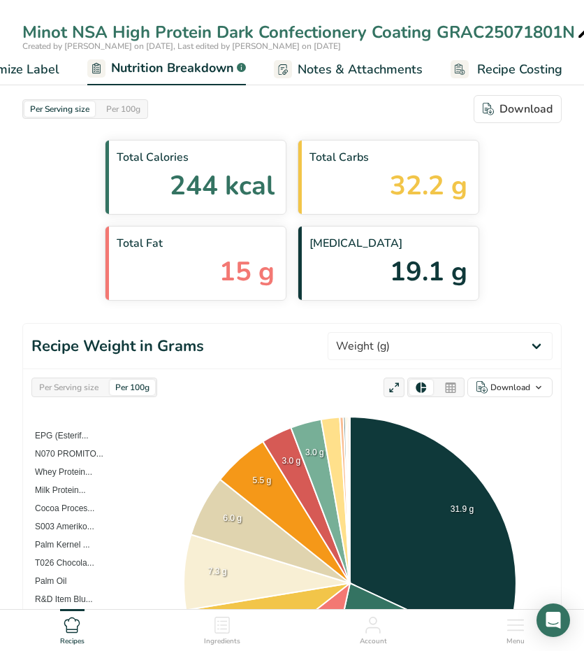
select select "Calories"
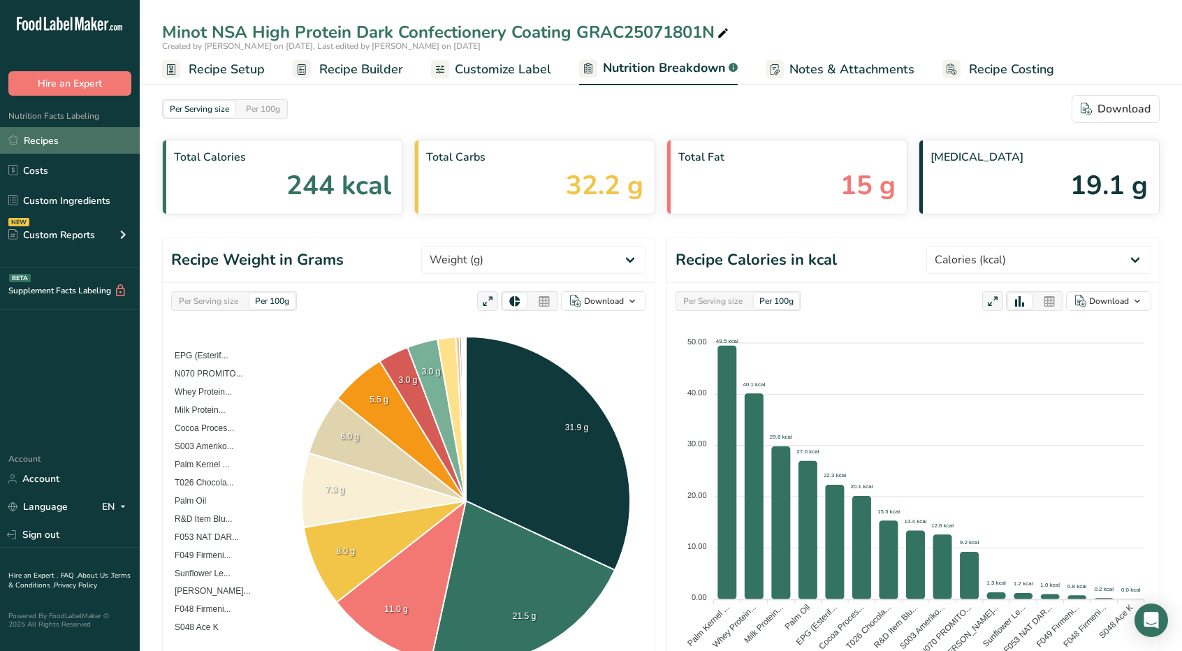
click at [51, 136] on link "Recipes" at bounding box center [70, 140] width 140 height 27
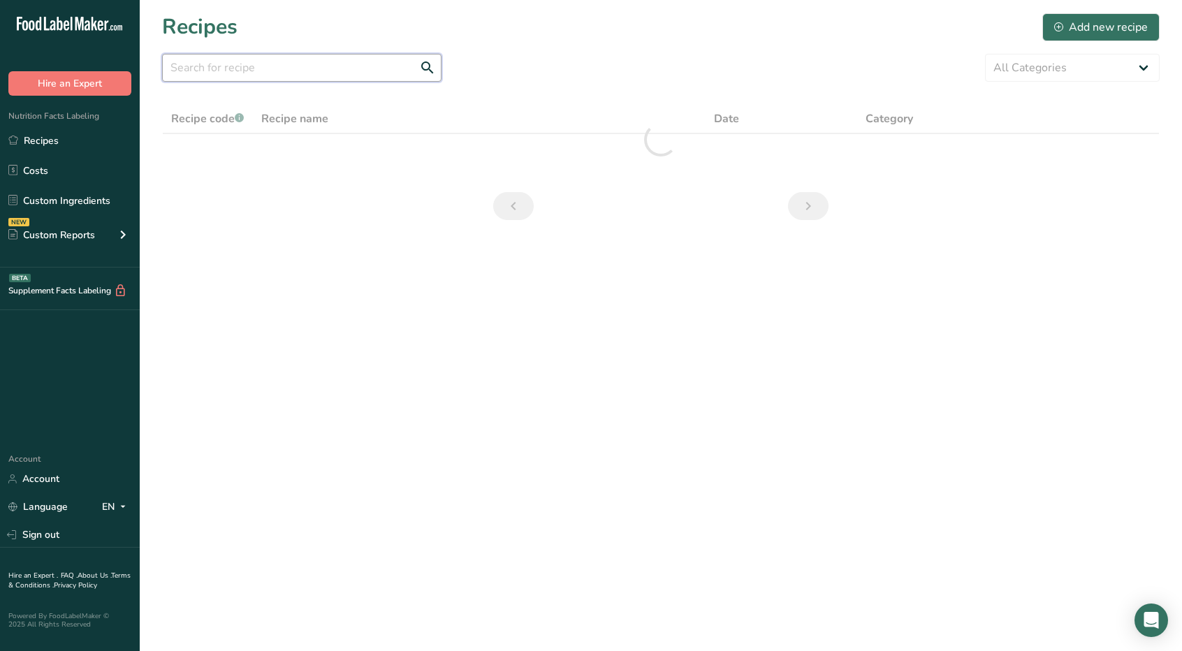
click at [347, 62] on input "text" at bounding box center [302, 68] width 280 height 28
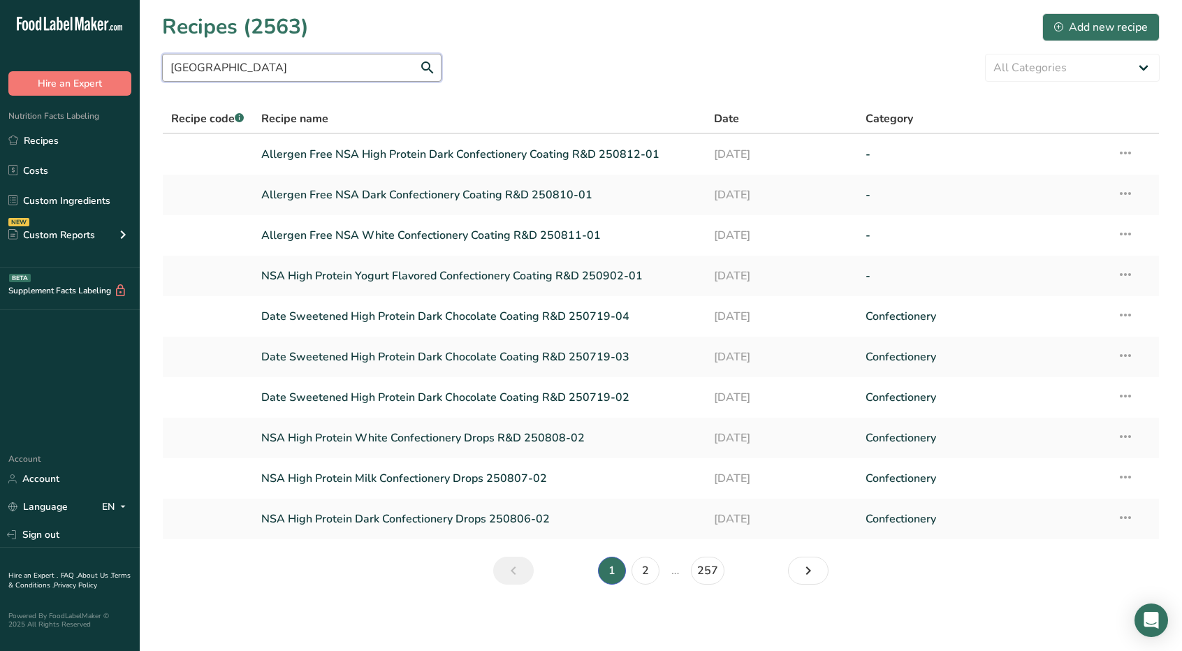
type input "[GEOGRAPHIC_DATA]"
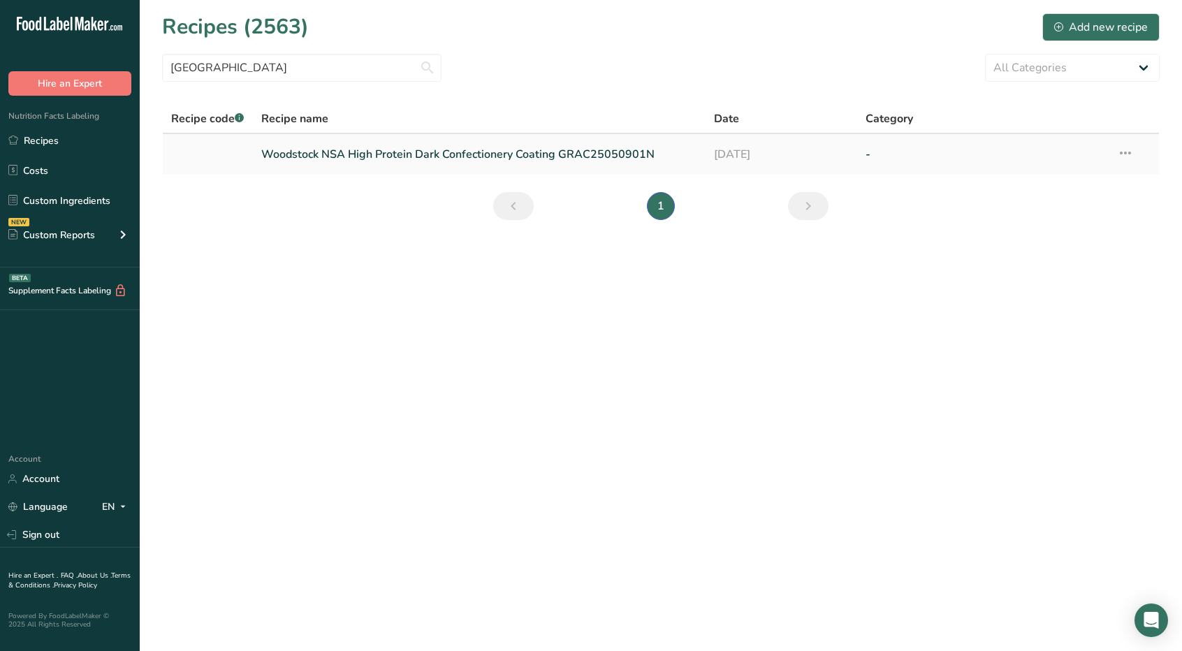
click at [319, 152] on link "Woodstock NSA High Protein Dark Confectionery Coating GRAC25050901N" at bounding box center [479, 154] width 437 height 29
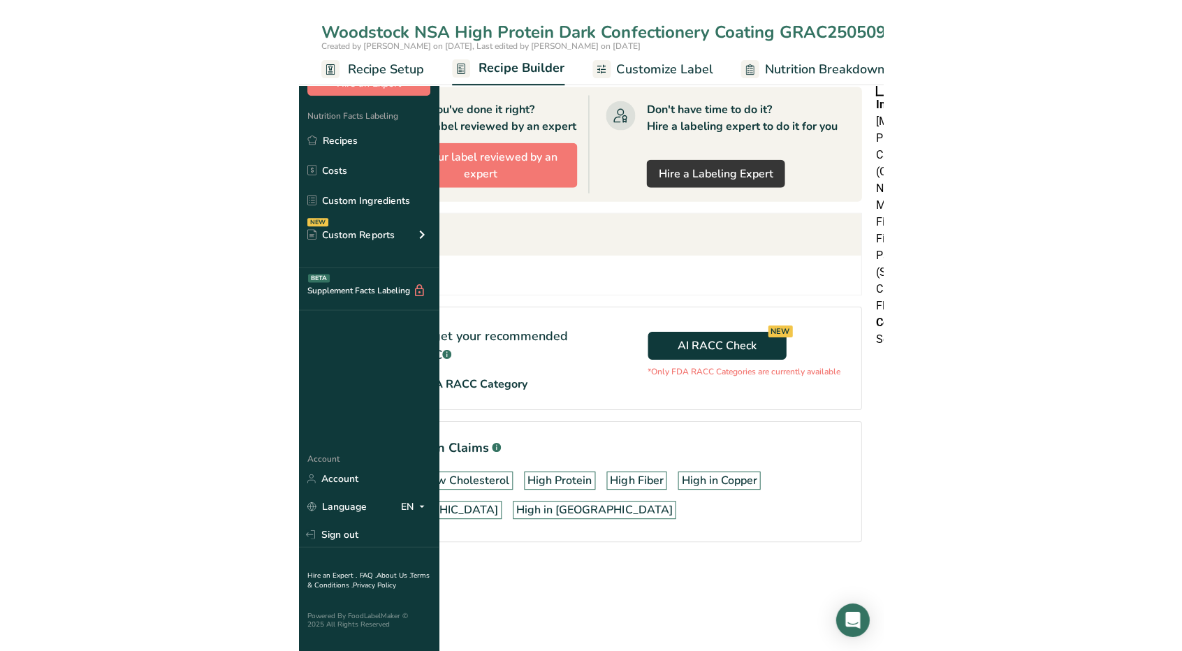
scroll to position [819, 0]
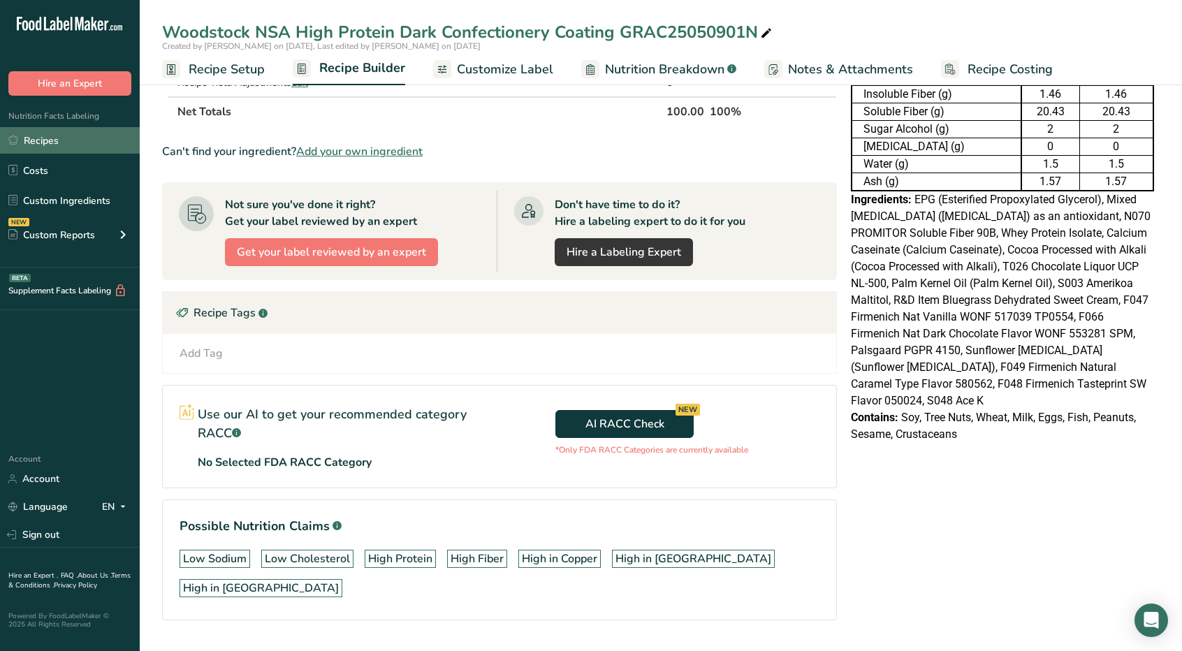
click at [70, 146] on link "Recipes" at bounding box center [70, 140] width 140 height 27
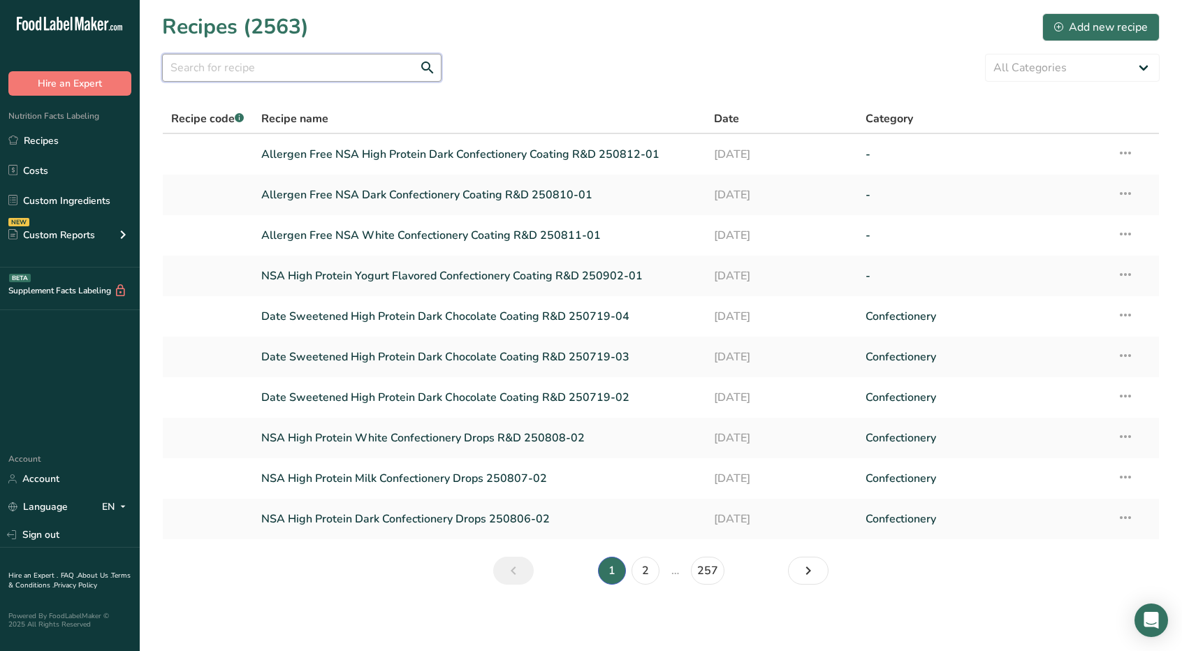
click at [207, 66] on input "text" at bounding box center [302, 68] width 280 height 28
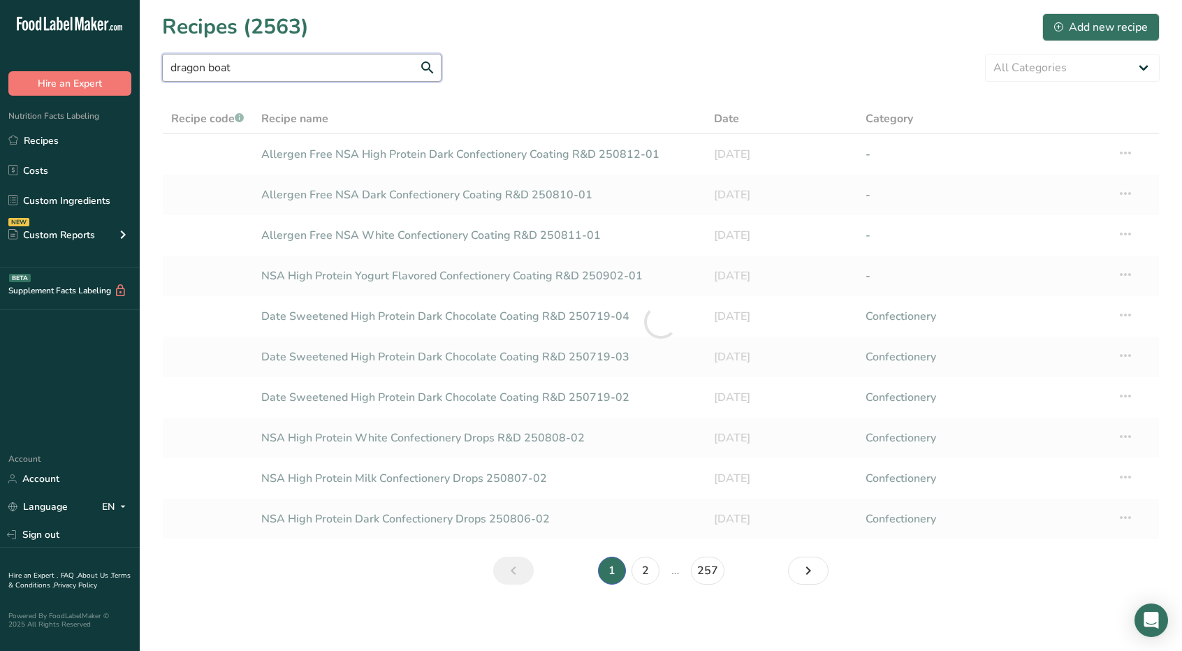
type input "dragon boat"
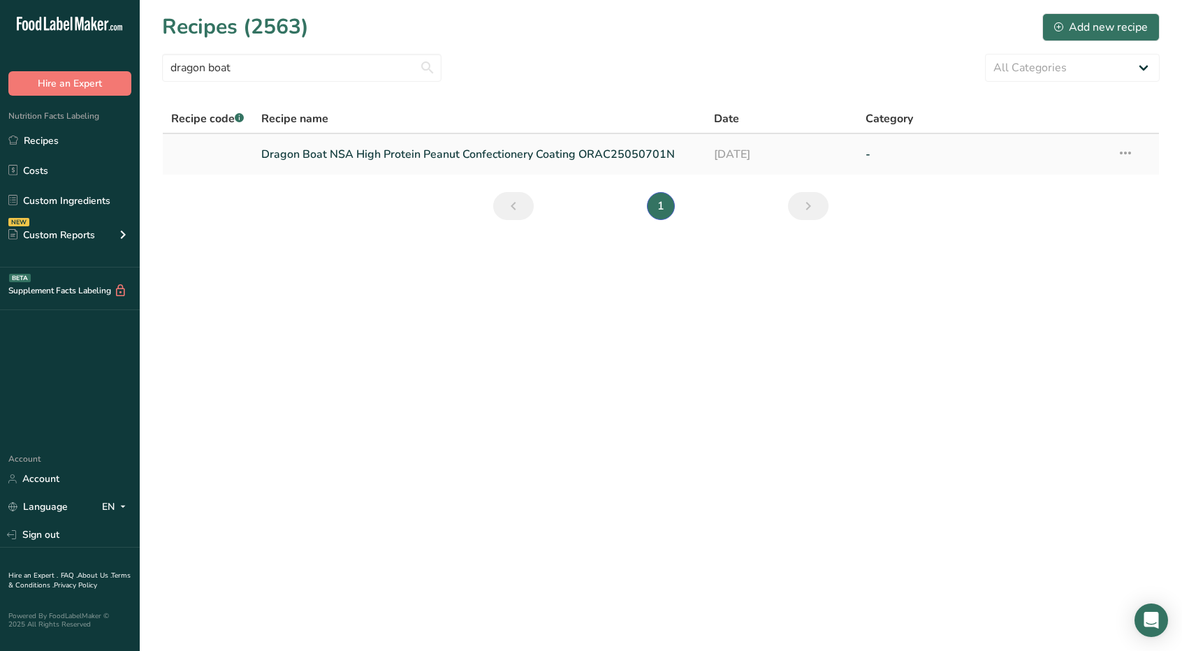
click at [291, 152] on link "Dragon Boat NSA High Protein Peanut Confectionery Coating ORAC25050701N" at bounding box center [479, 154] width 437 height 29
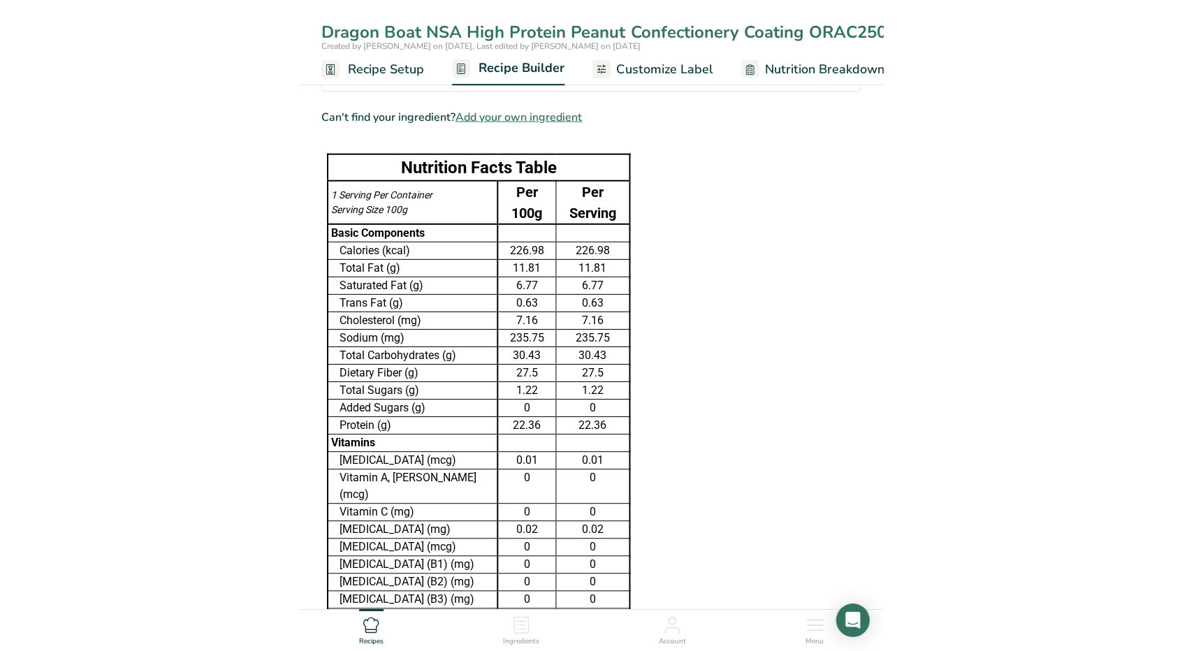
scroll to position [80, 0]
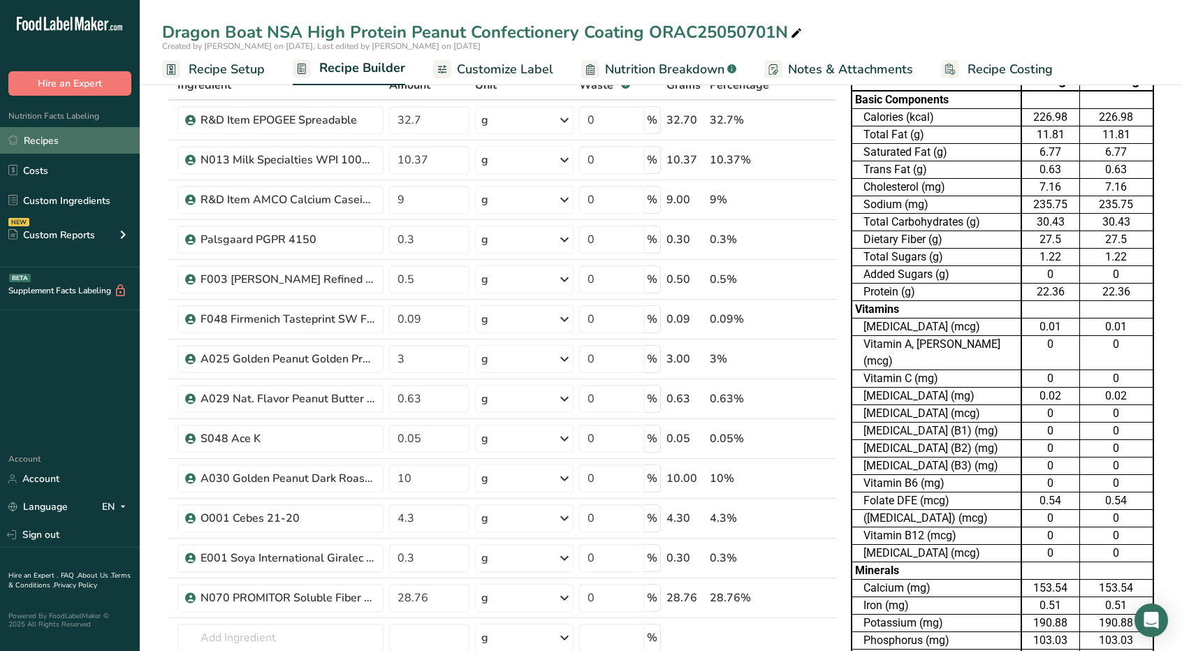
click at [46, 147] on link "Recipes" at bounding box center [70, 140] width 140 height 27
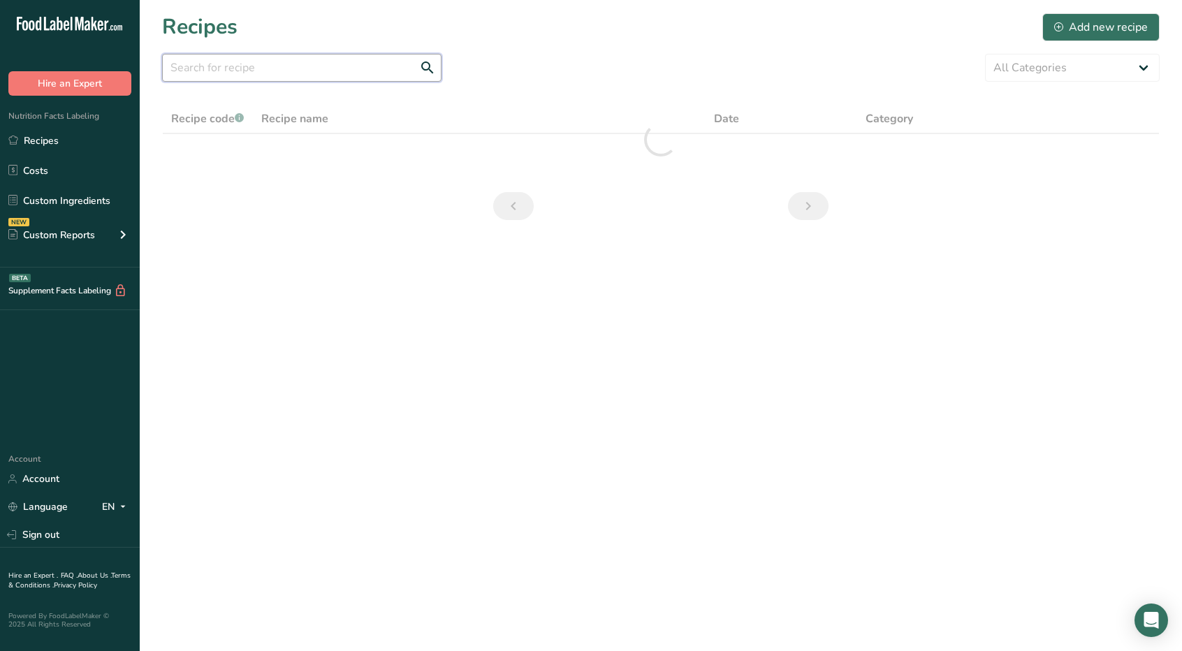
click at [257, 69] on input "text" at bounding box center [302, 68] width 280 height 28
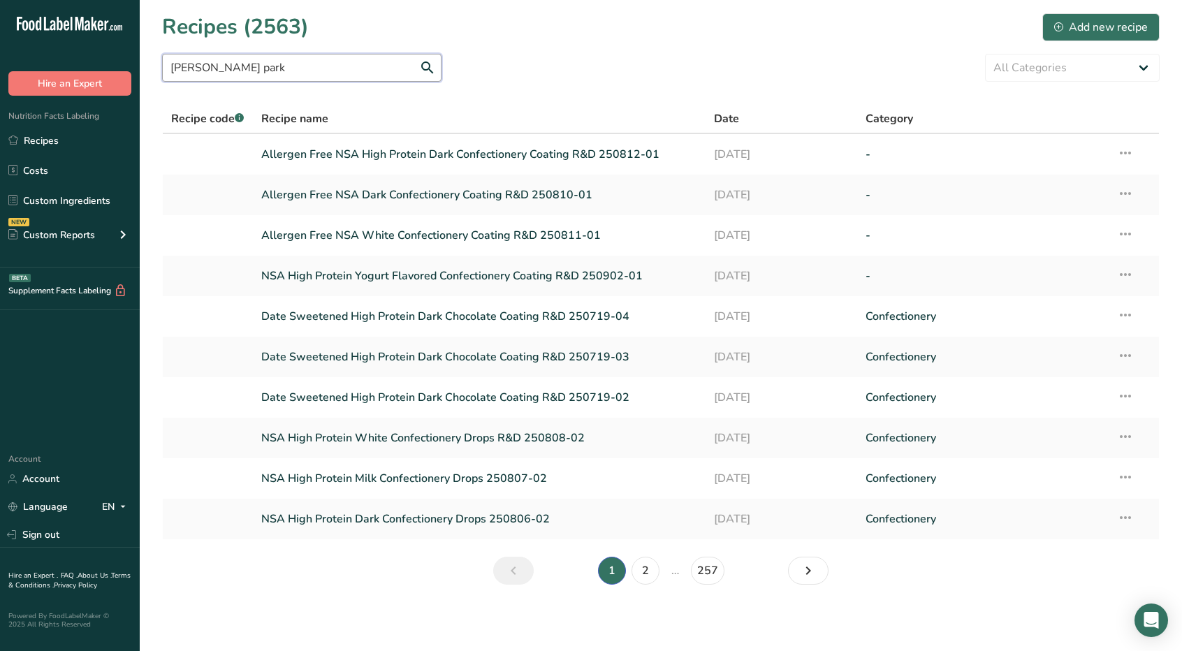
type input "[PERSON_NAME] park"
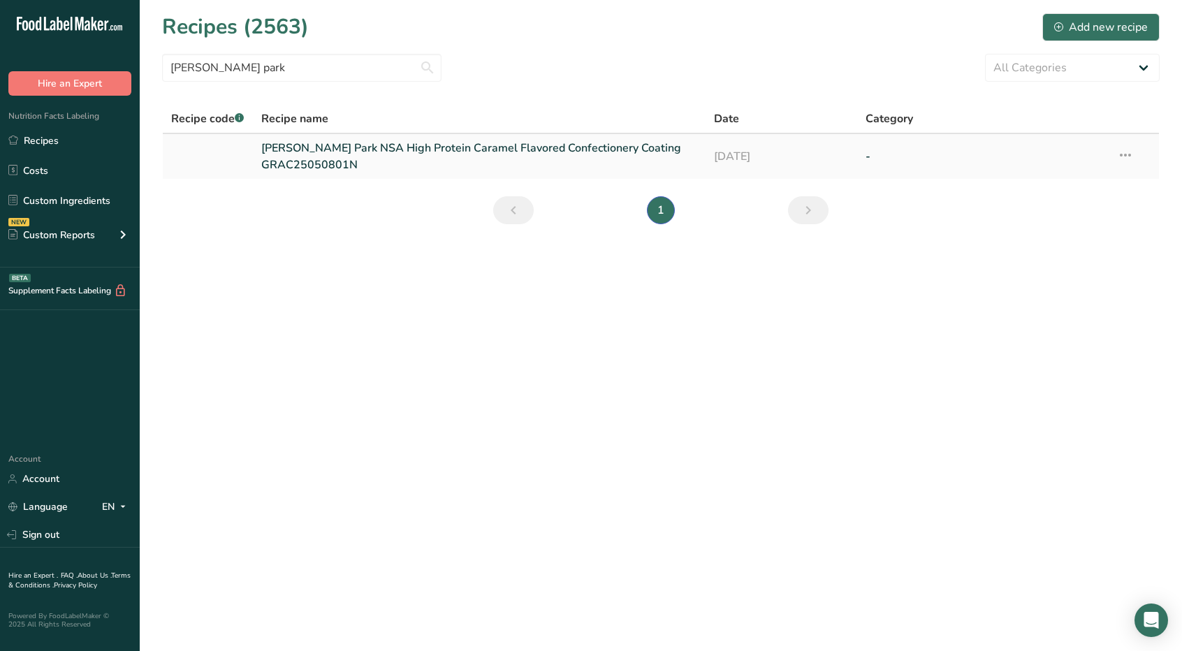
click at [298, 148] on link "[PERSON_NAME] Park NSA High Protein Caramel Flavored Confectionery Coating GRAC…" at bounding box center [479, 157] width 437 height 34
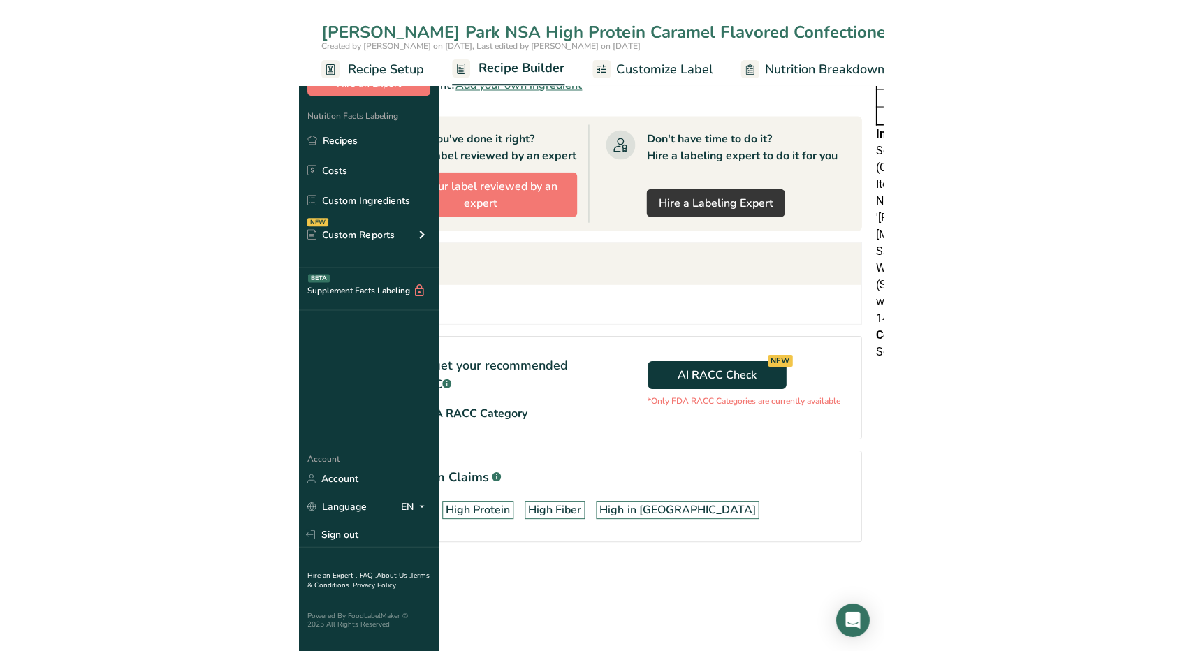
scroll to position [819, 0]
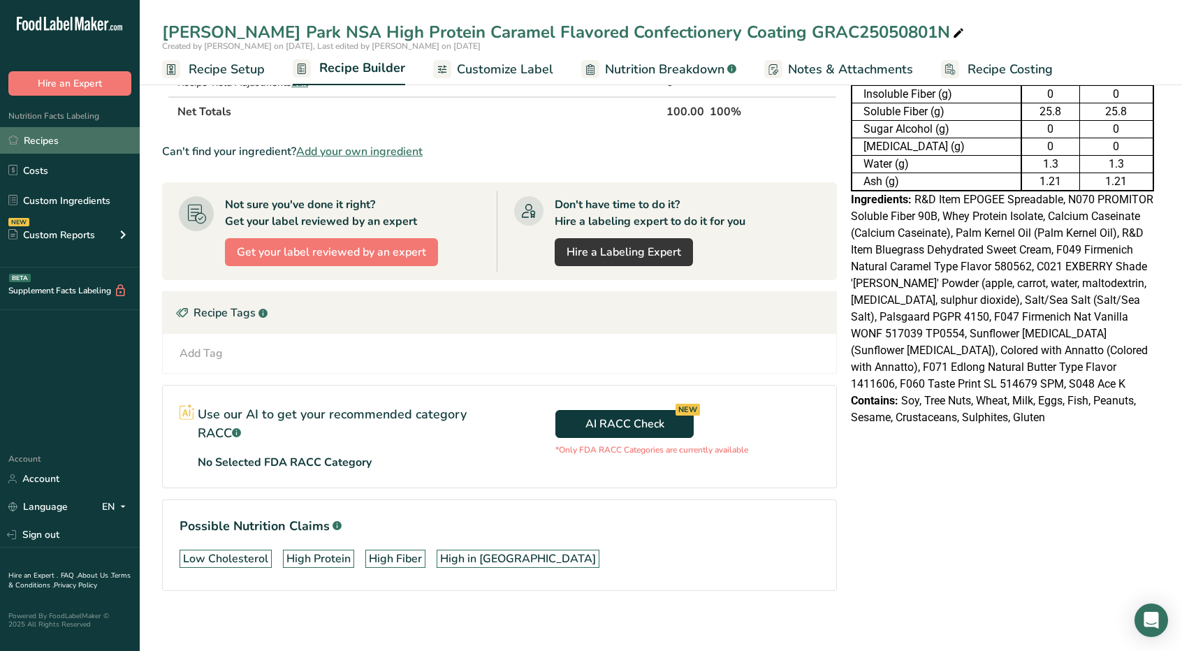
click at [95, 136] on link "Recipes" at bounding box center [70, 140] width 140 height 27
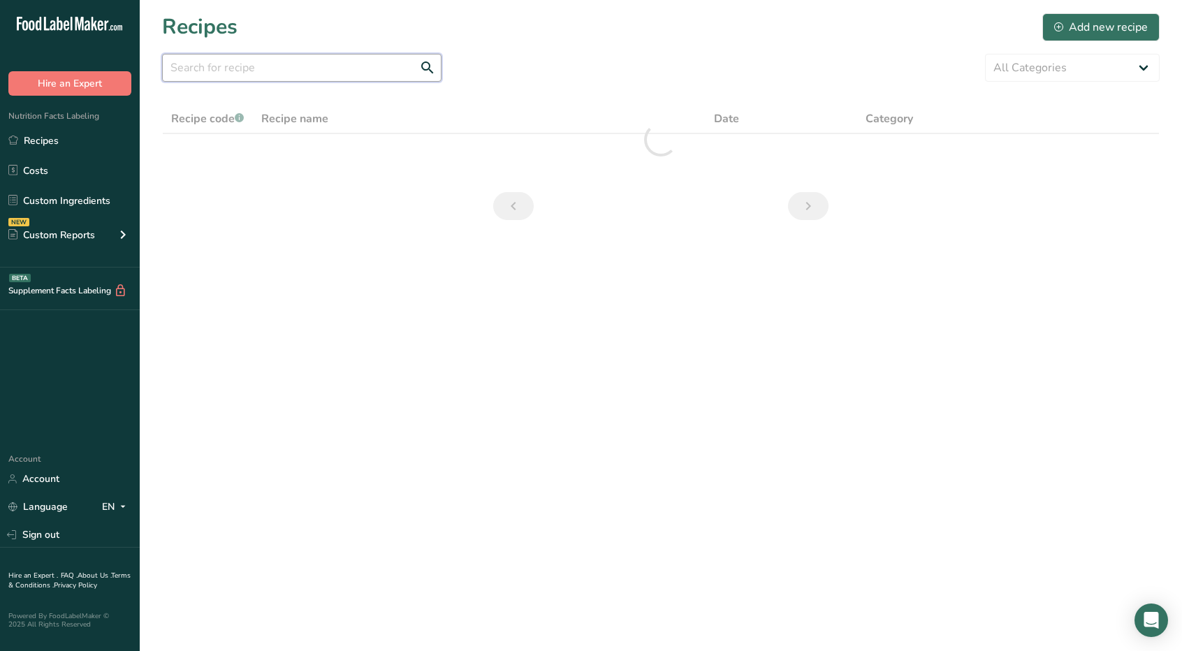
click at [277, 71] on input "text" at bounding box center [302, 68] width 280 height 28
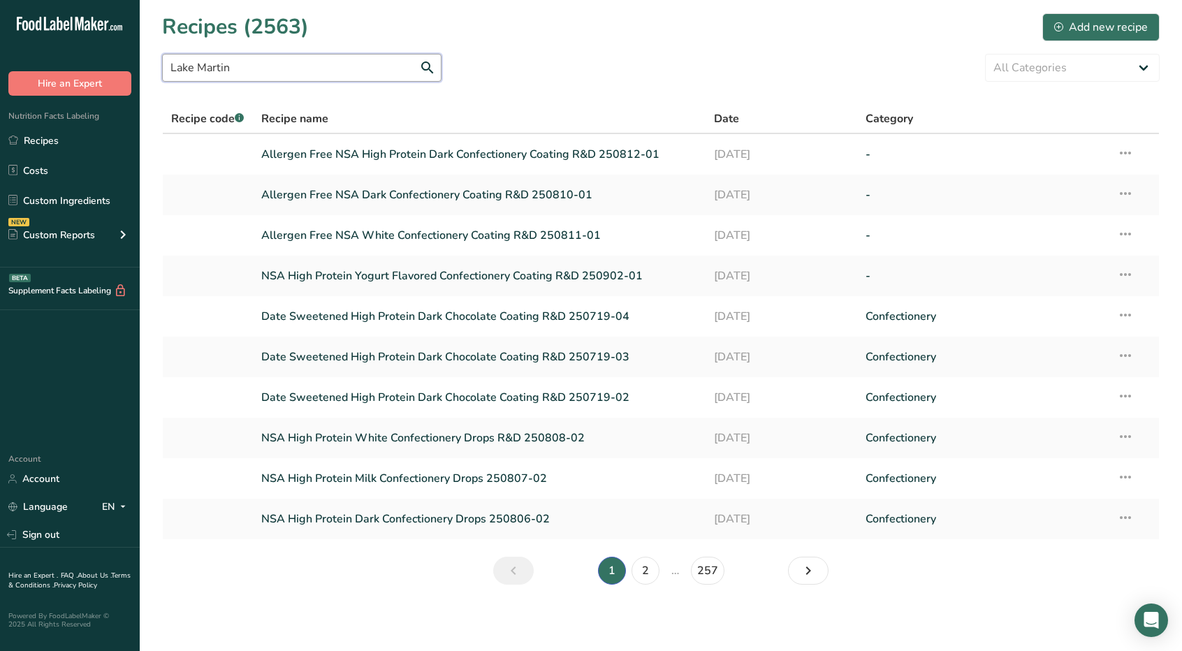
type input "Lake Martin"
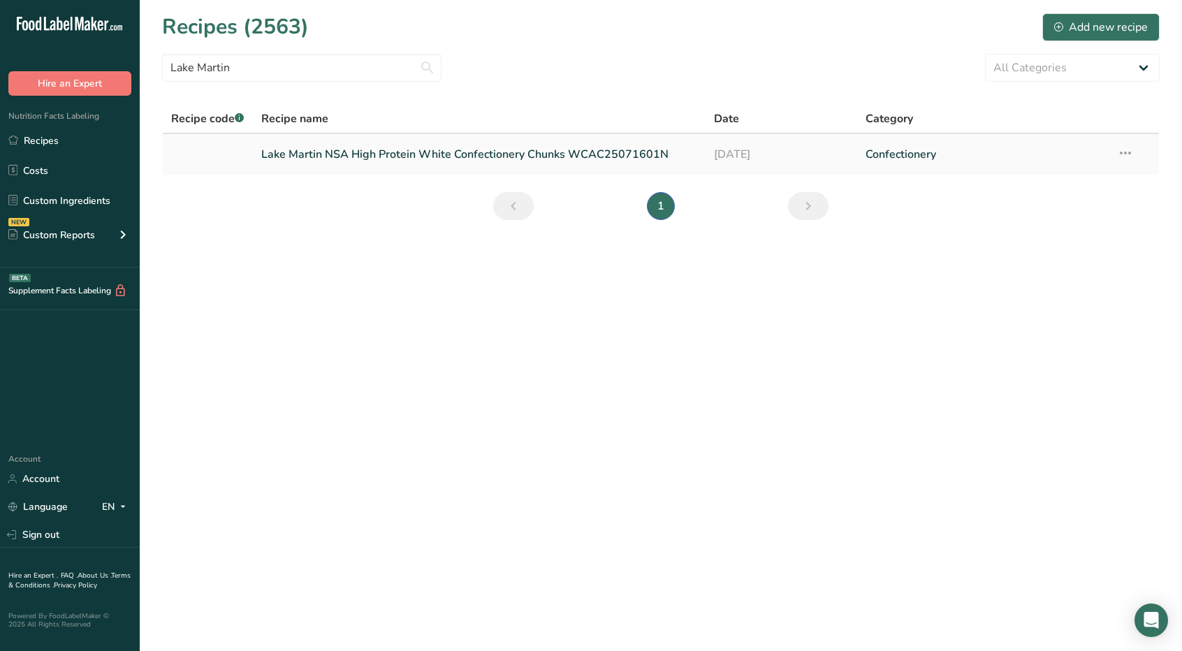
click at [374, 152] on link "Lake Martin NSA High Protein White Confectionery Chunks WCAC25071601N" at bounding box center [479, 154] width 437 height 29
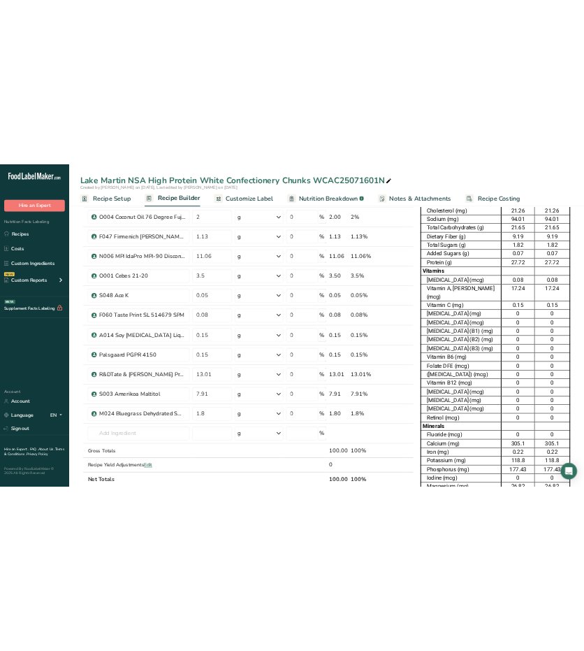
scroll to position [183, 0]
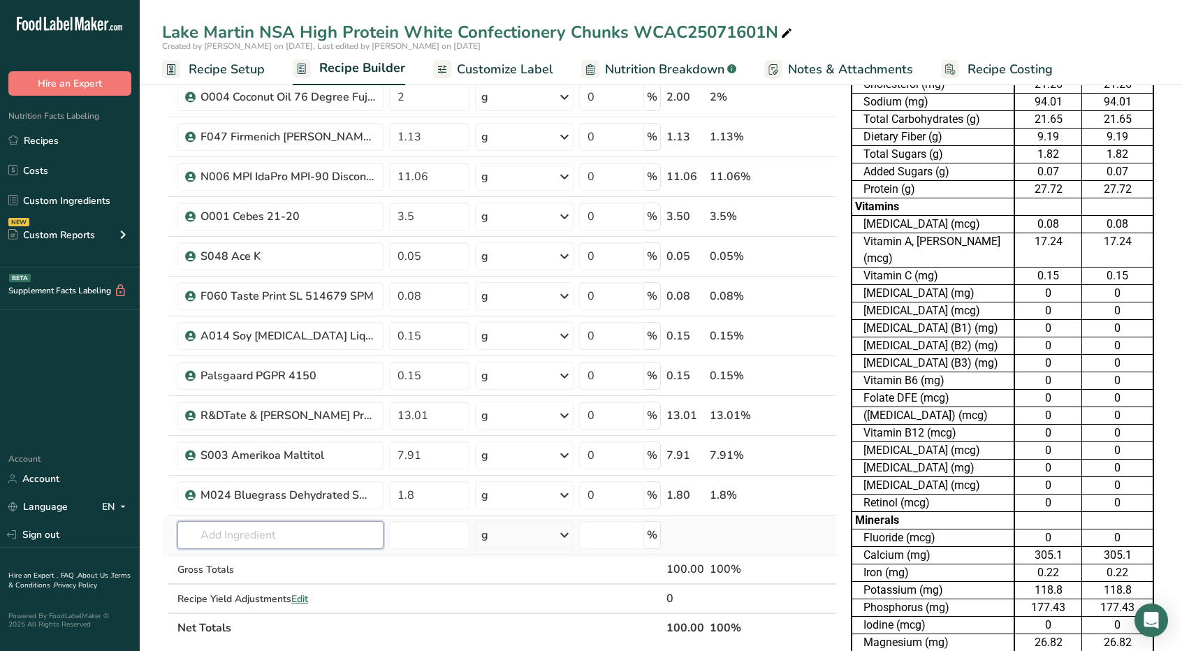
click at [230, 524] on input "text" at bounding box center [281, 535] width 206 height 28
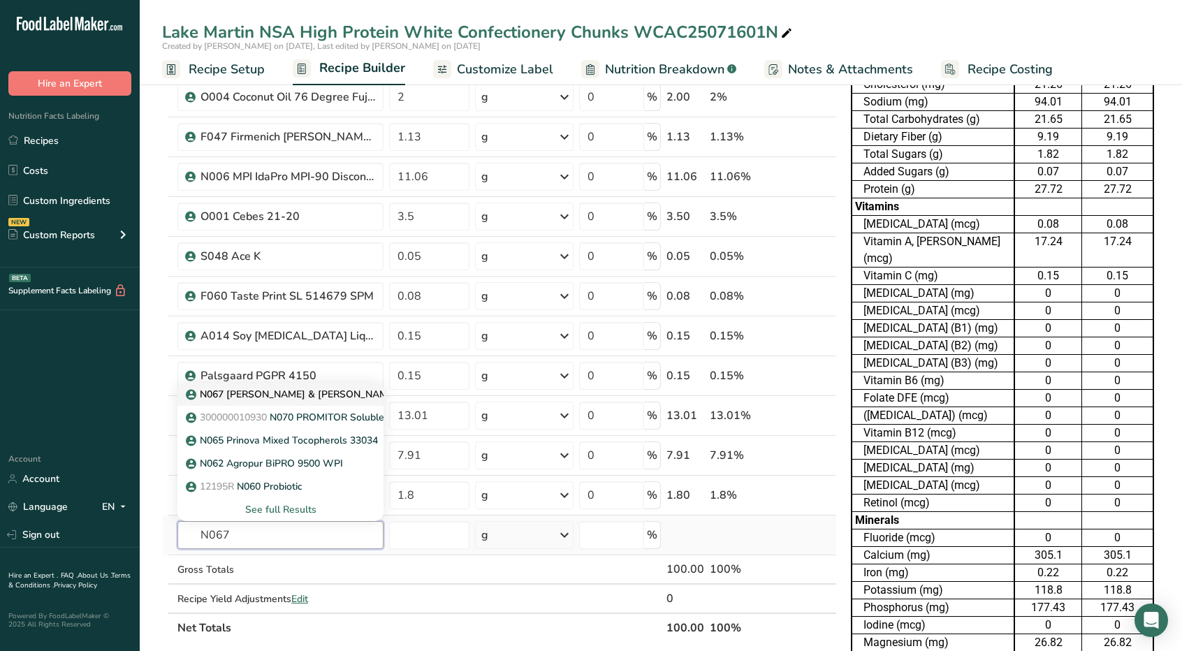
type input "N067"
click at [306, 389] on p "N067 [PERSON_NAME] & [PERSON_NAME] Promitor 70SD" at bounding box center [327, 394] width 277 height 15
type input "N067 [PERSON_NAME] & [PERSON_NAME] Promitor 70SD"
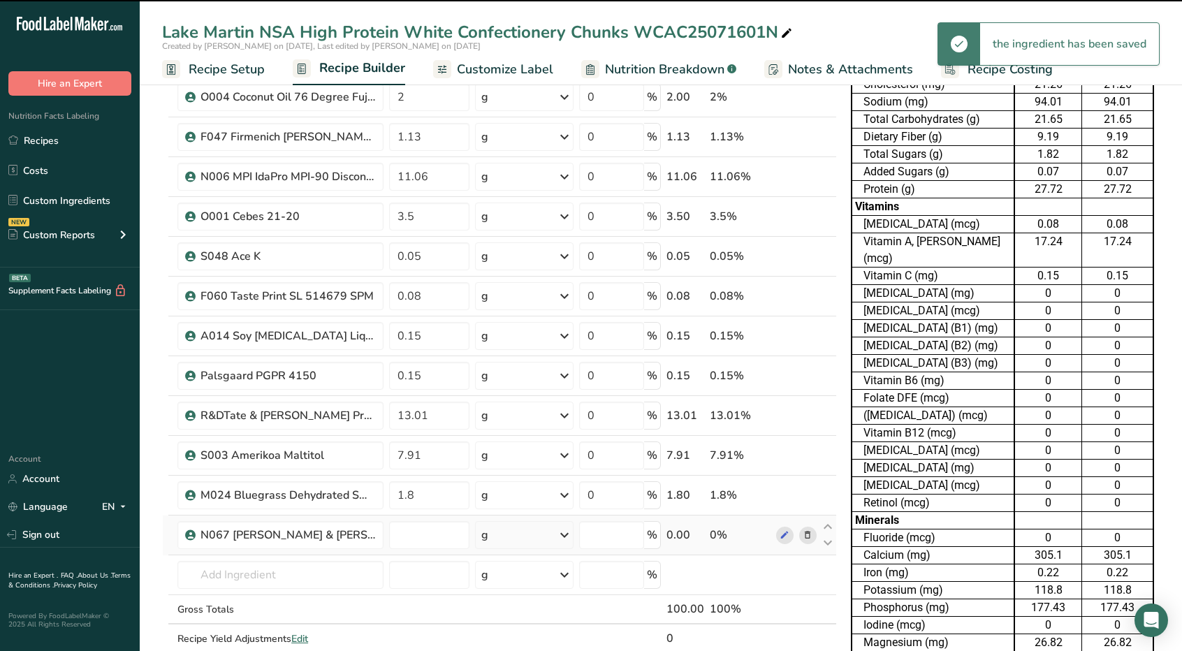
type input "0"
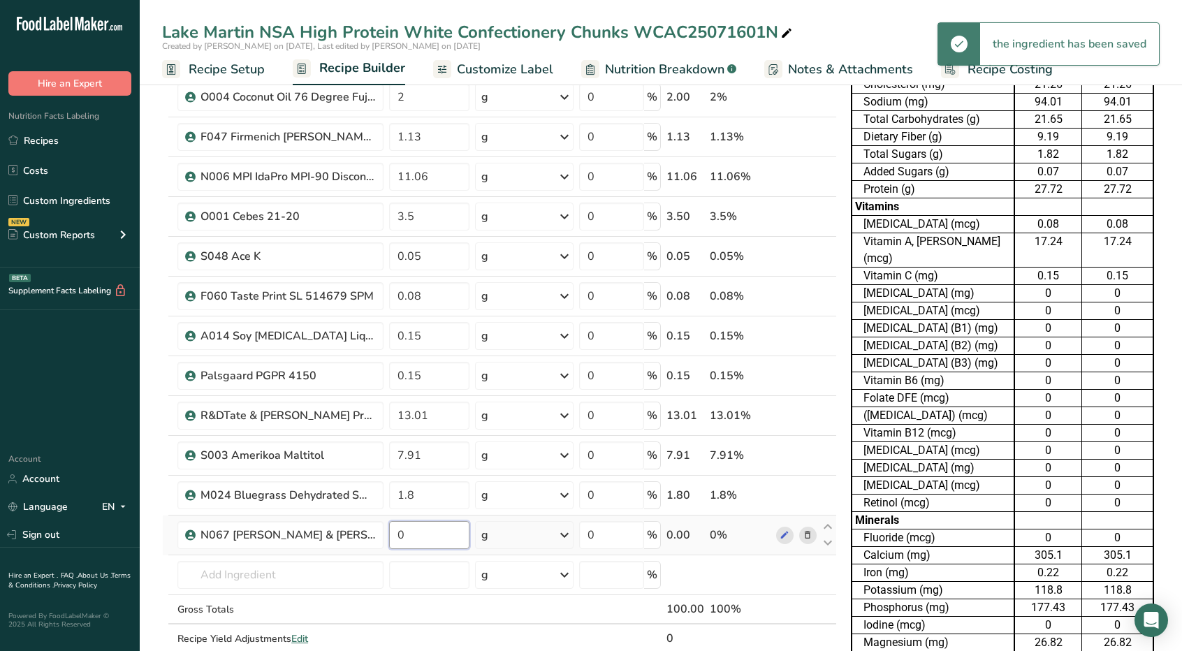
click at [417, 529] on input "0" at bounding box center [429, 535] width 80 height 28
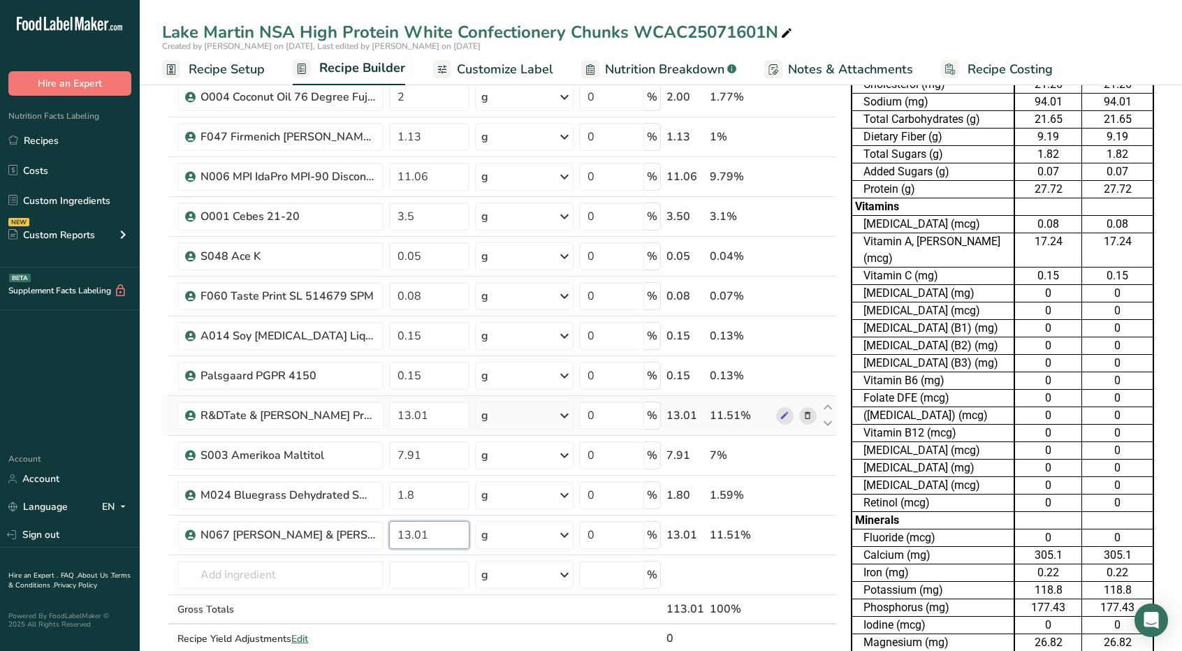
type input "13.01"
click at [808, 416] on div "Ingredient * Amount * Unit * Waste * .a-a{fill:#347362;}.b-a{fill:#fff;} Grams …" at bounding box center [499, 325] width 675 height 715
click at [808, 414] on icon at bounding box center [808, 416] width 10 height 15
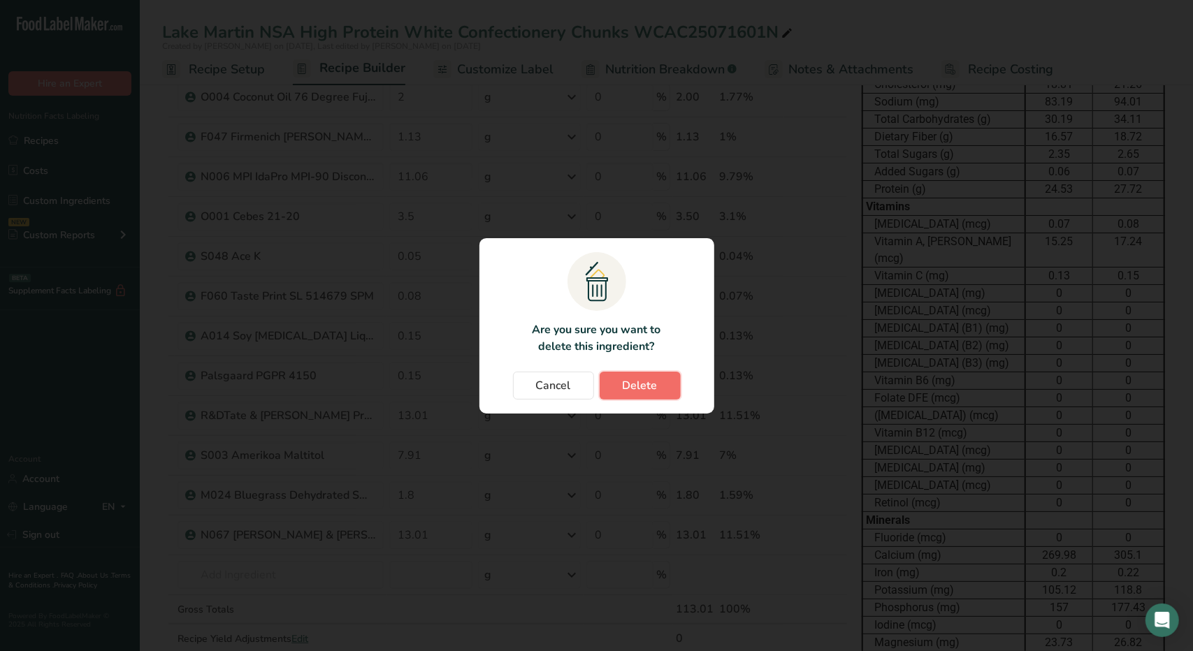
click at [625, 372] on button "Delete" at bounding box center [640, 386] width 81 height 28
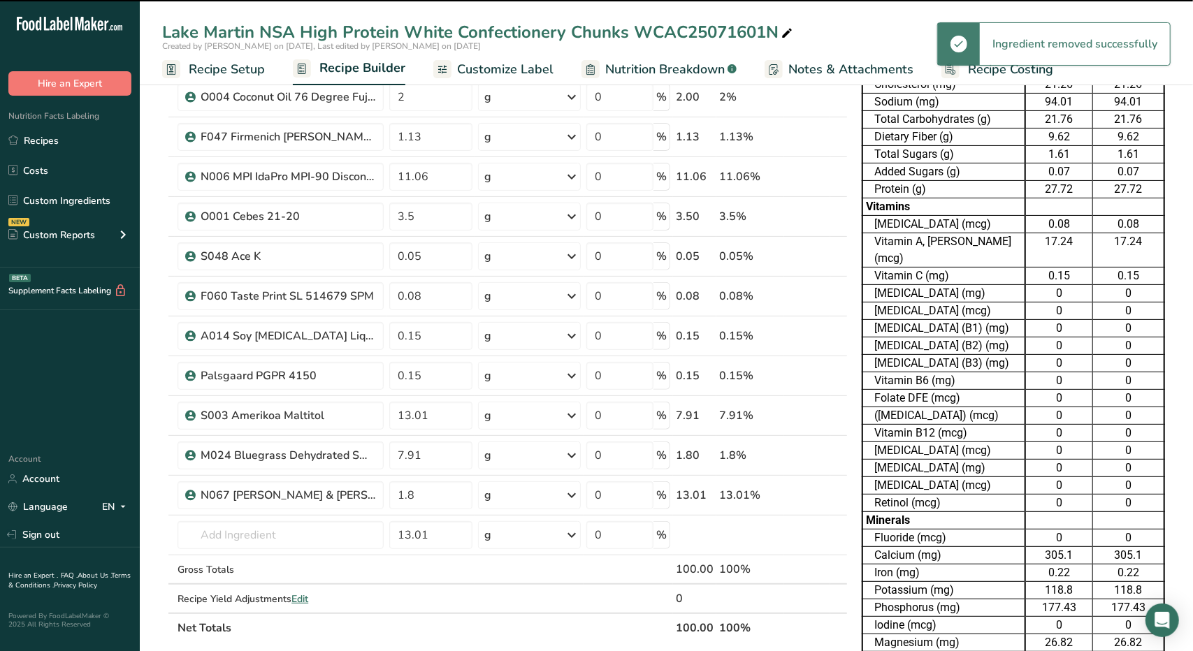
type input "7.91"
type input "1.8"
type input "13.01"
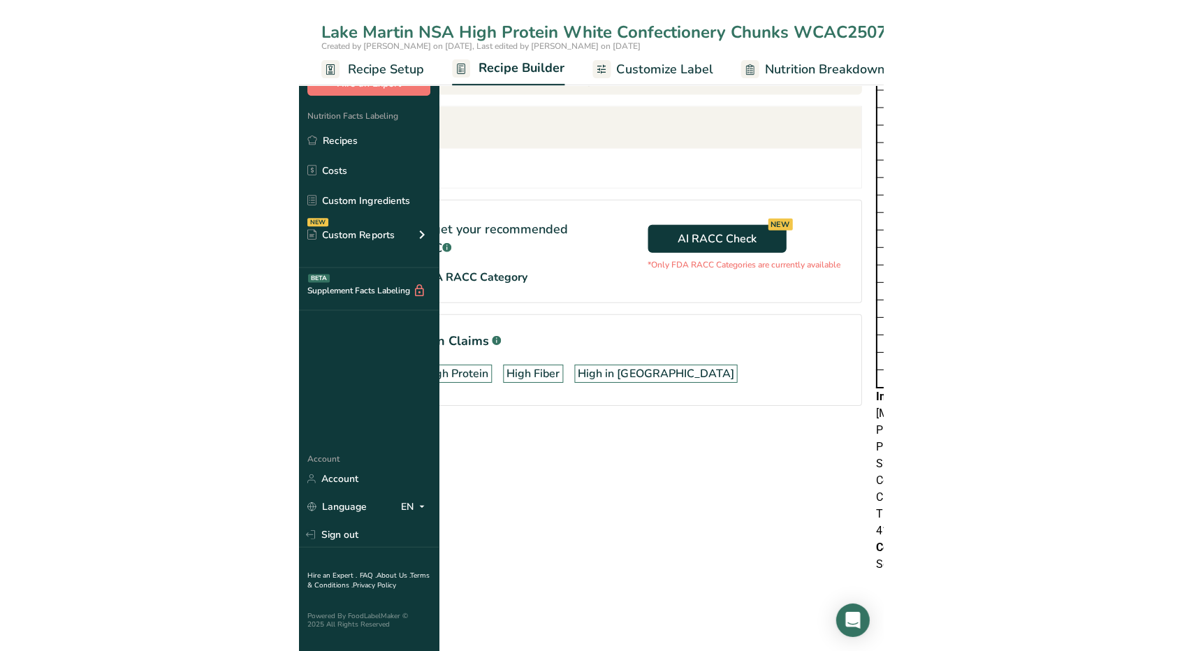
scroll to position [816, 0]
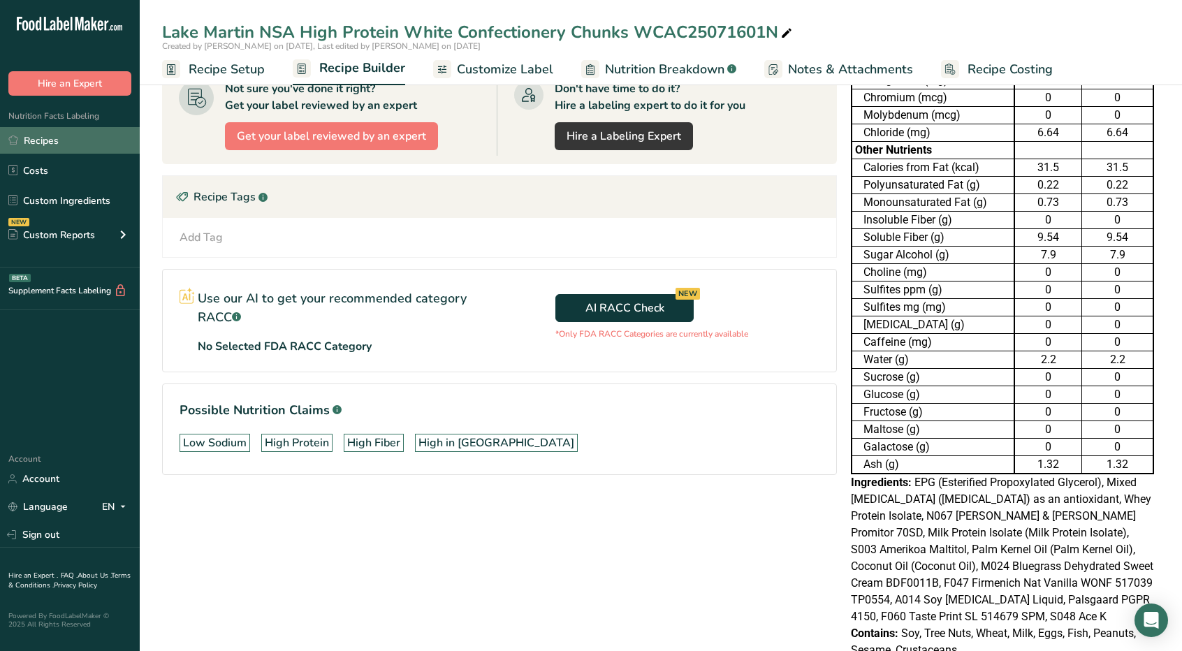
click at [83, 134] on link "Recipes" at bounding box center [70, 140] width 140 height 27
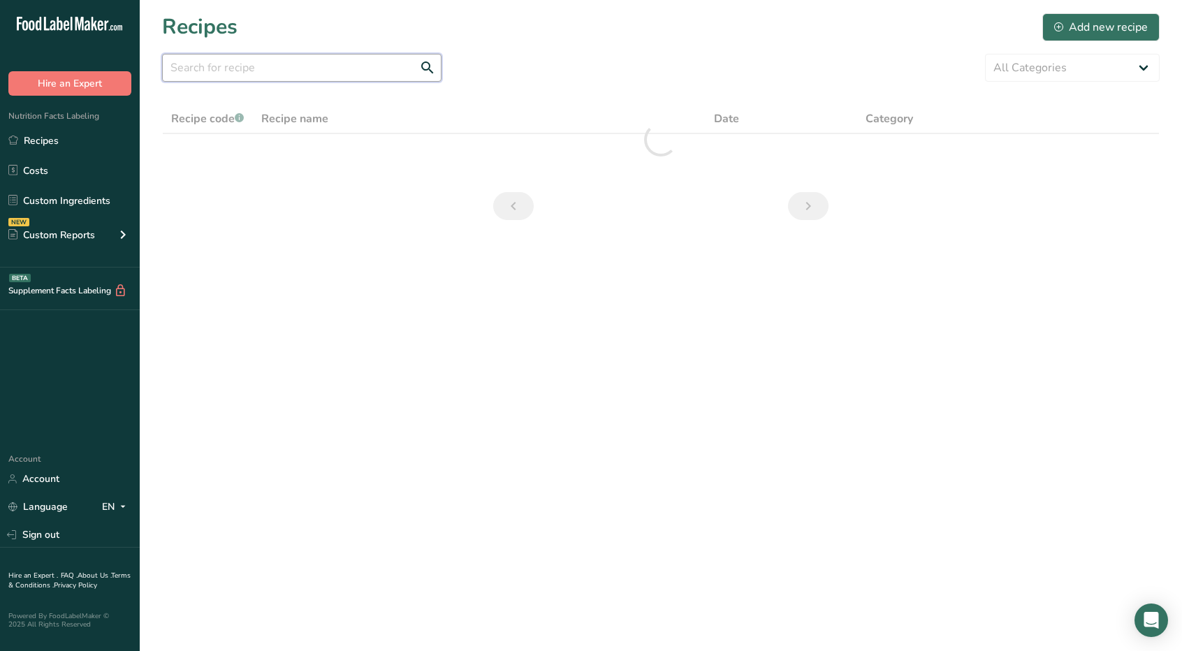
click at [246, 67] on input "text" at bounding box center [302, 68] width 280 height 28
type input "du bois"
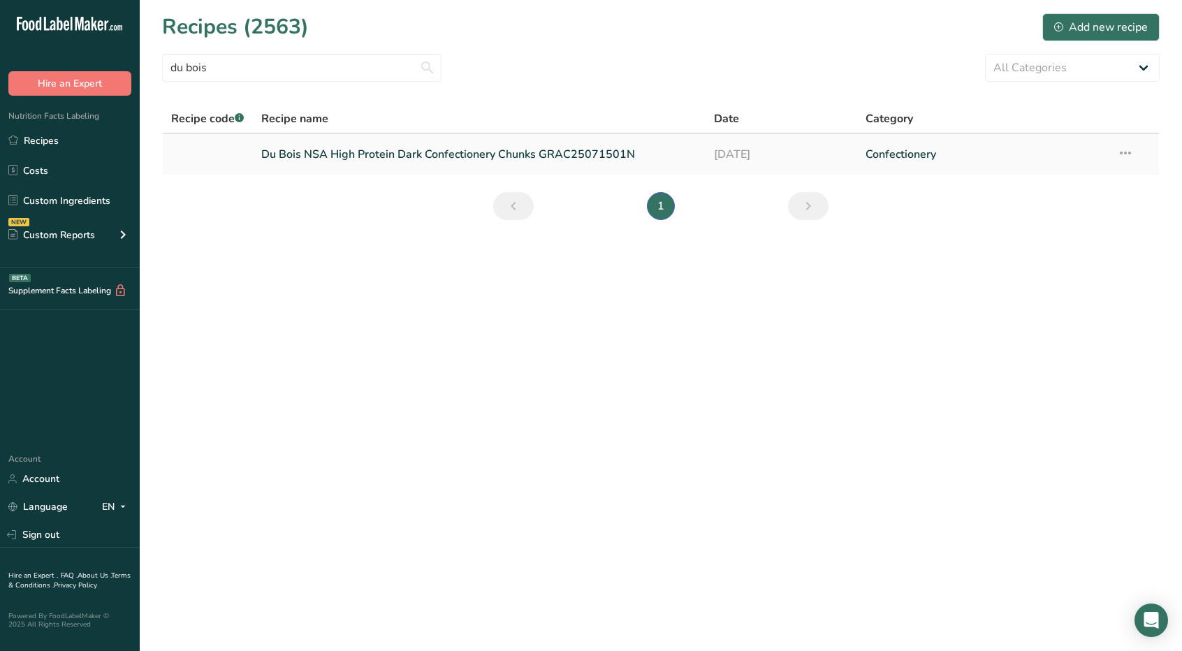
click at [285, 164] on link "Du Bois NSA High Protein Dark Confectionery Chunks GRAC25071501N" at bounding box center [479, 154] width 437 height 29
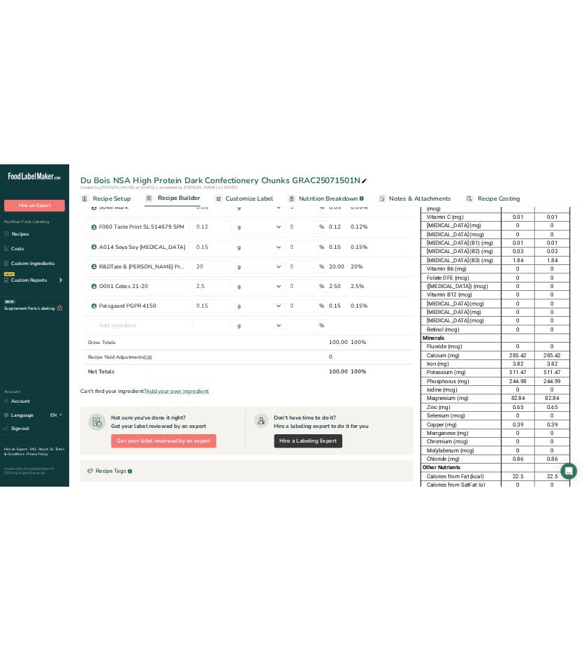
scroll to position [349, 0]
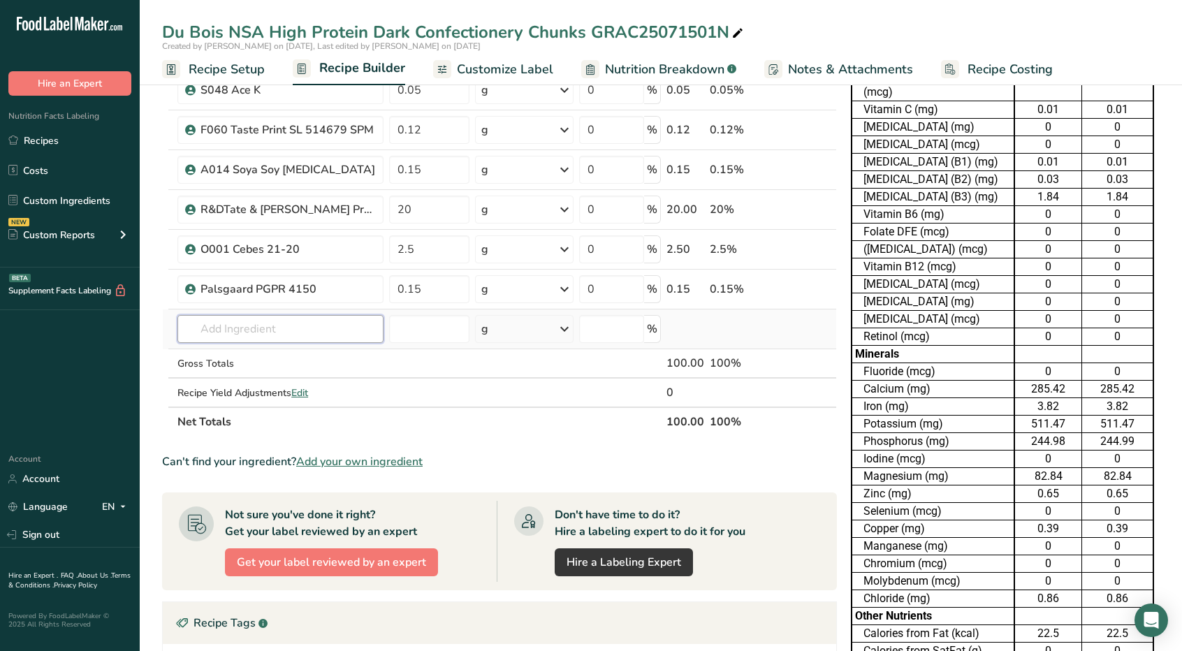
click at [248, 322] on input "text" at bounding box center [281, 329] width 206 height 28
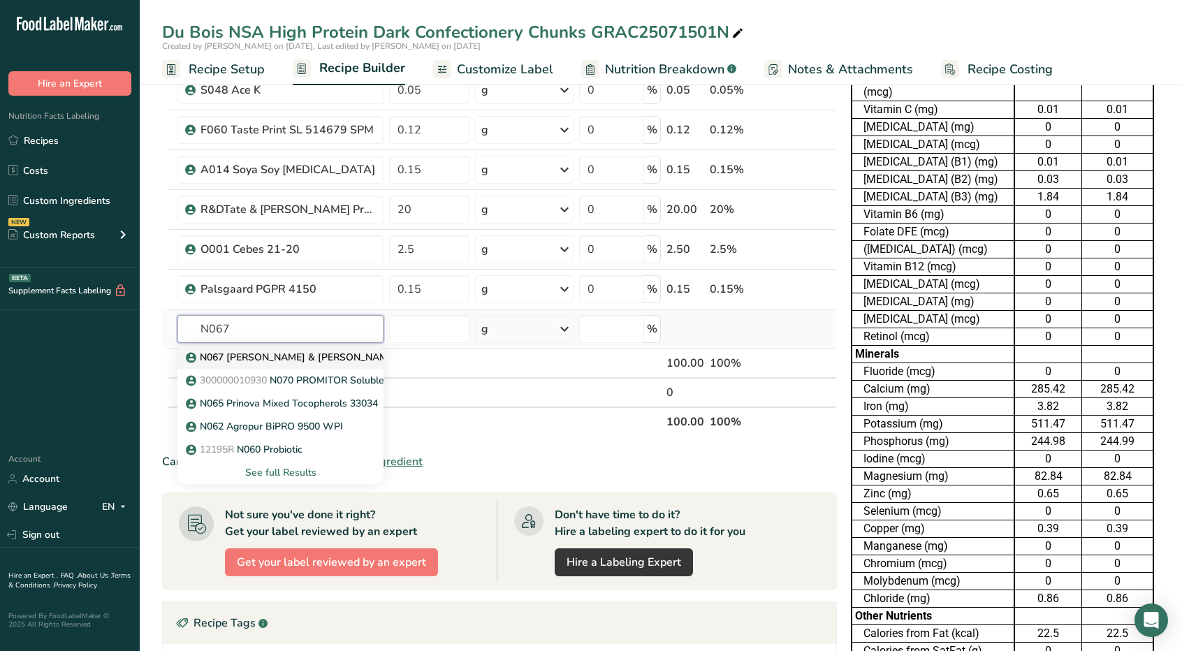
type input "N067"
click at [247, 355] on p "N067 [PERSON_NAME] & [PERSON_NAME] Promitor 70SD" at bounding box center [327, 357] width 277 height 15
type input "N067 [PERSON_NAME] & [PERSON_NAME] Promitor 70SD"
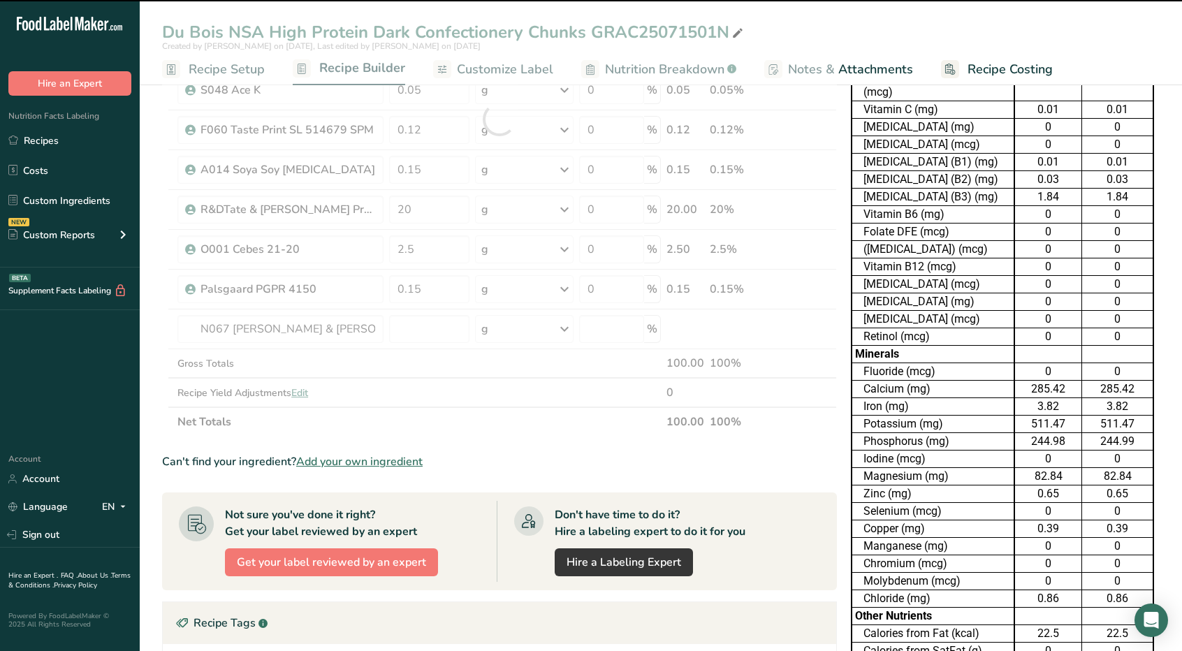
type input "0"
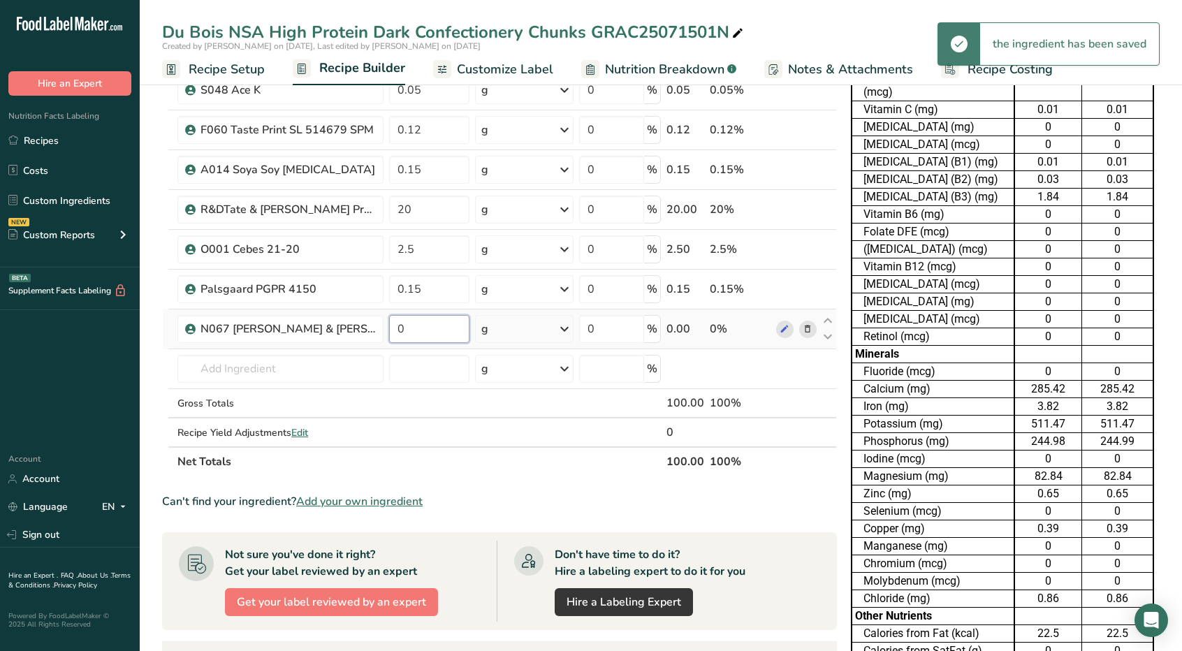
click at [406, 317] on input "0" at bounding box center [429, 329] width 80 height 28
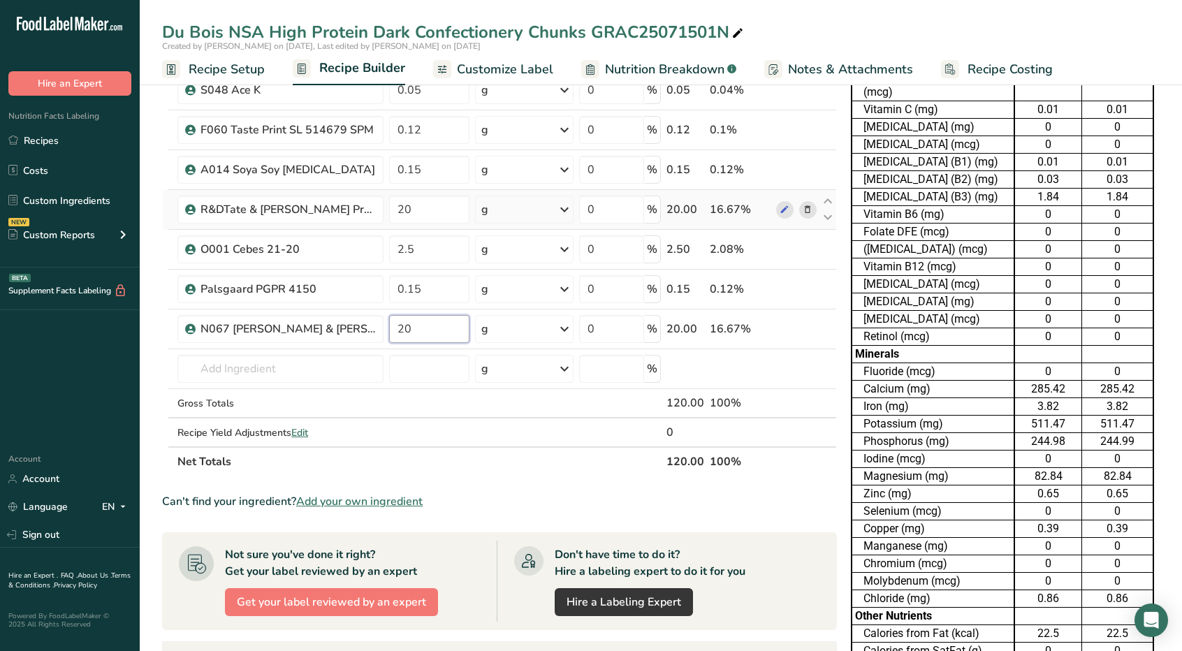
type input "20"
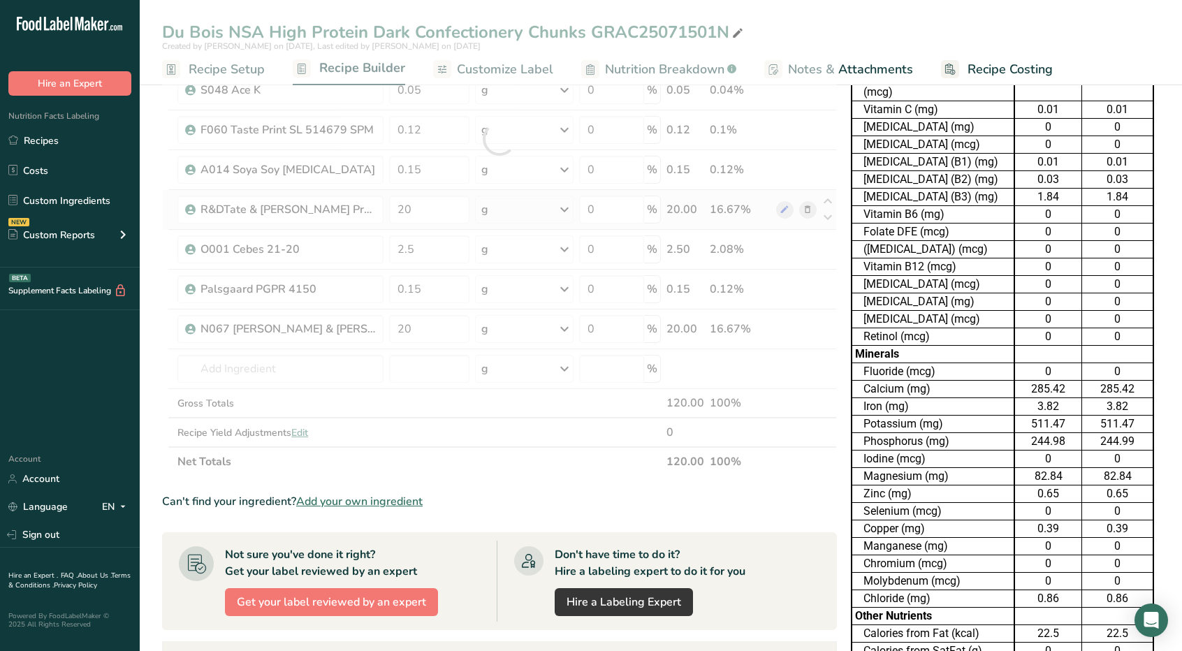
click at [811, 205] on div "Ingredient * Amount * Unit * Waste * .a-a{fill:#347362;}.b-a{fill:#fff;} Grams …" at bounding box center [499, 139] width 675 height 675
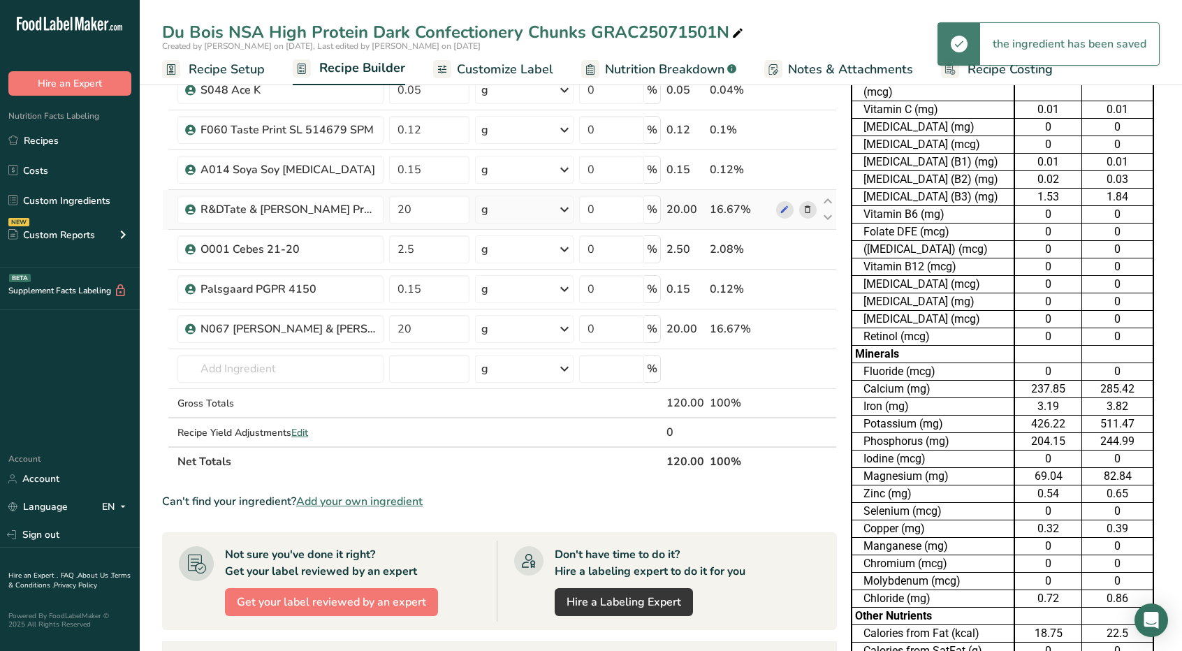
click at [809, 205] on icon at bounding box center [808, 210] width 10 height 15
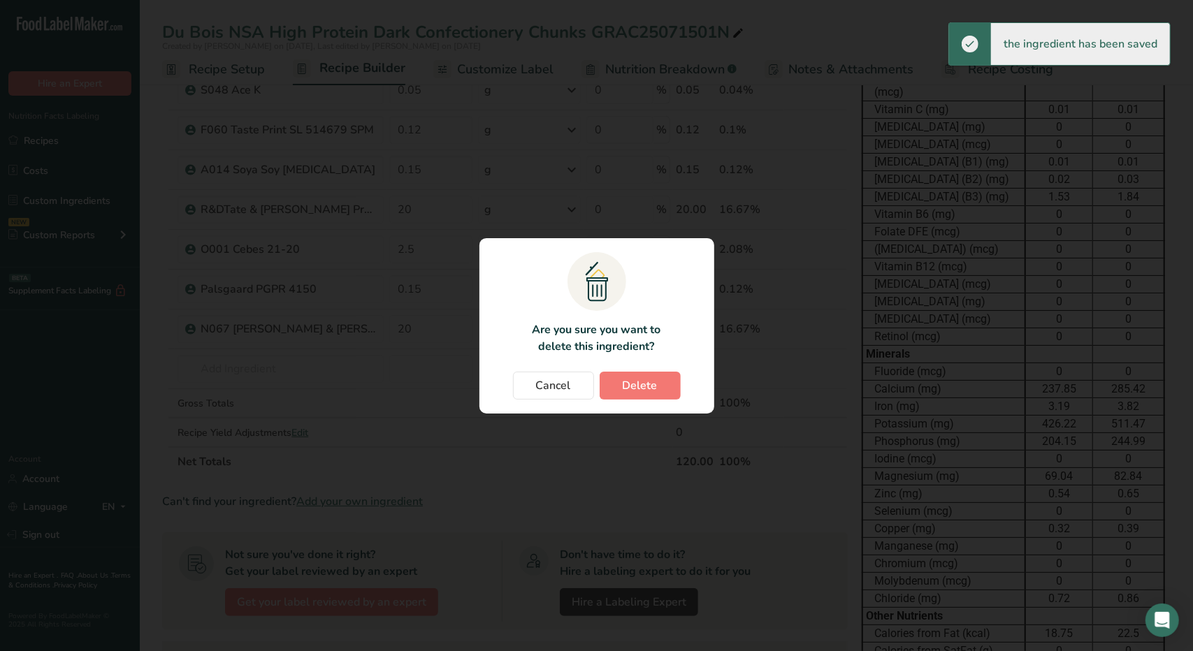
click at [643, 401] on section ".a{fill:#f5f3ed;}.b,.e{fill:#0f393a;}.c{fill:none;}.d{fill:#f2c549;}.e{stroke:r…" at bounding box center [596, 325] width 235 height 175
click at [643, 391] on span "Delete" at bounding box center [640, 385] width 35 height 17
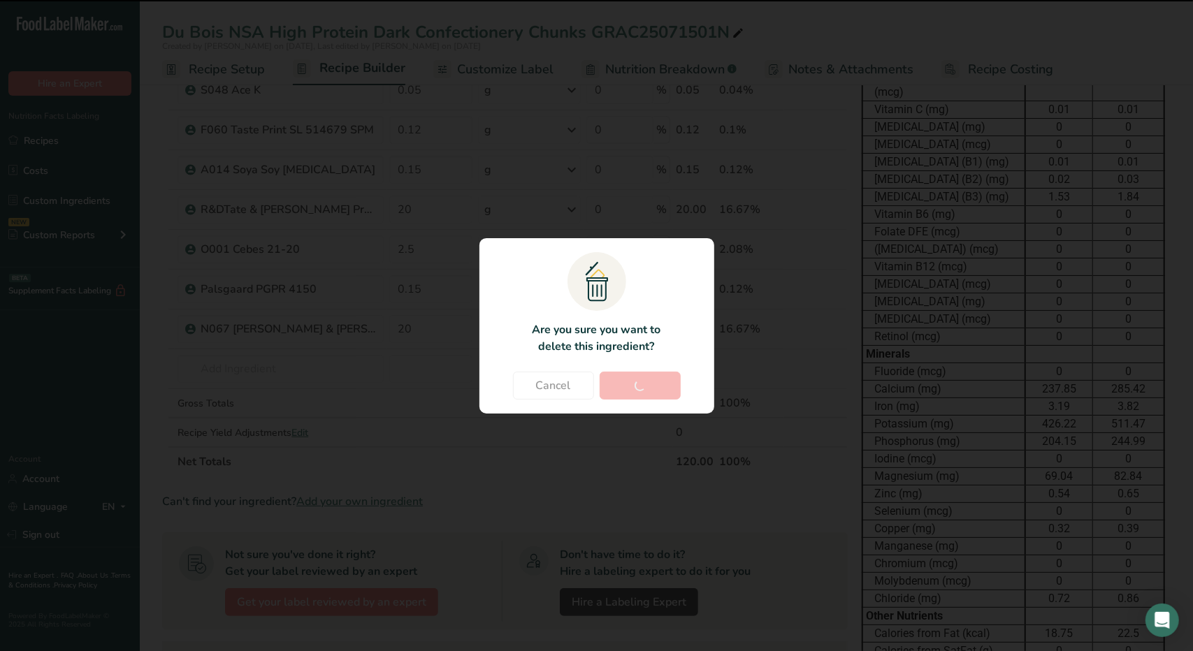
type input "2.5"
type input "0.15"
type input "20"
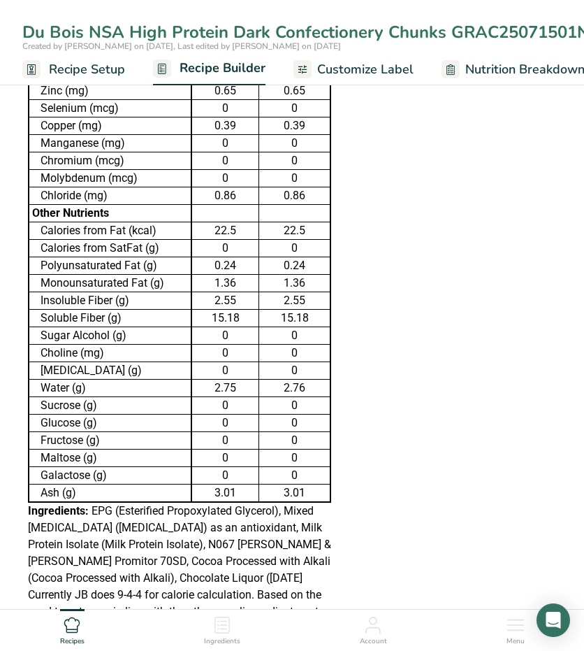
scroll to position [1707, 0]
